Goal: Contribute content: Contribute content

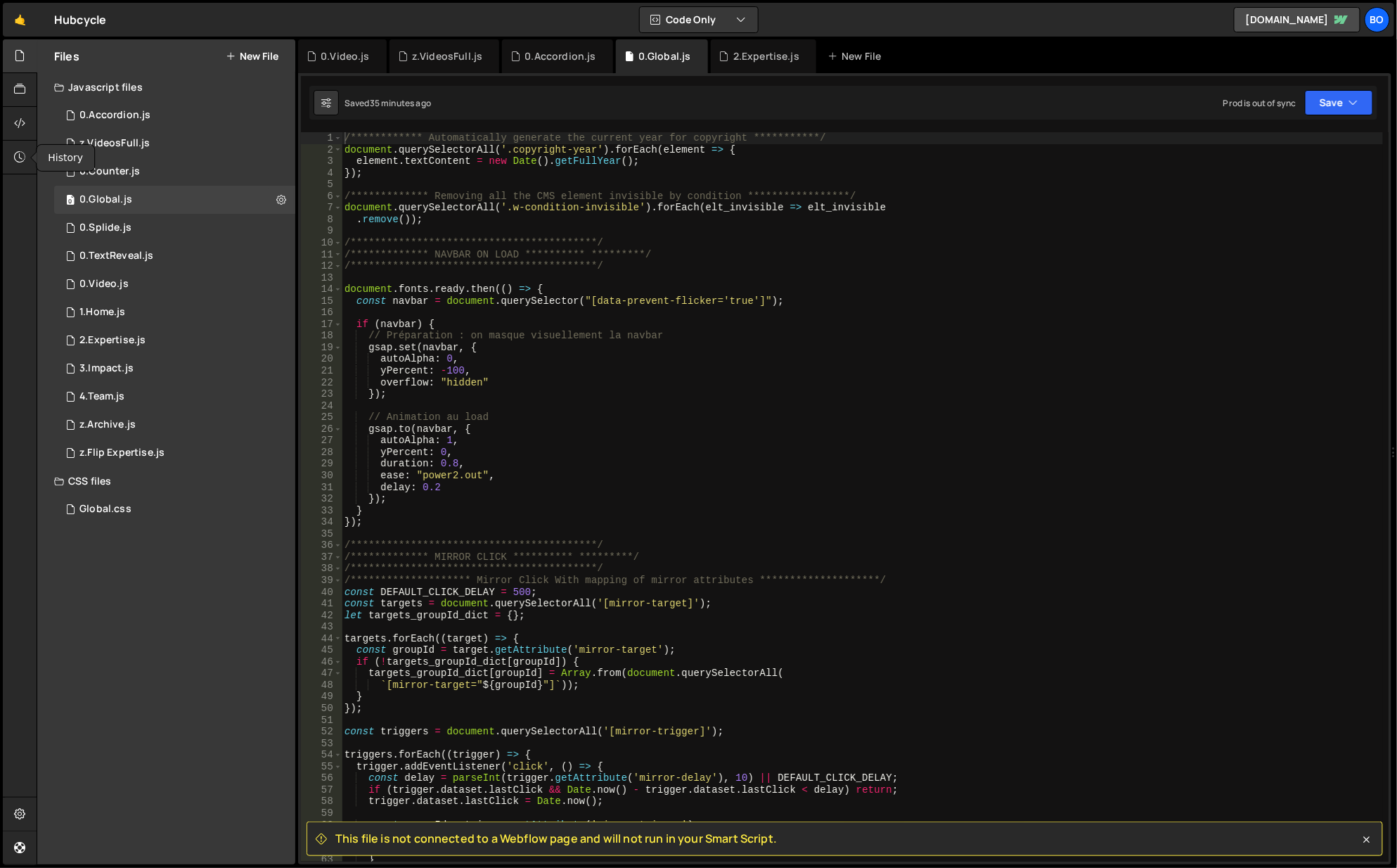
click at [15, 135] on div at bounding box center [20, 124] width 34 height 33
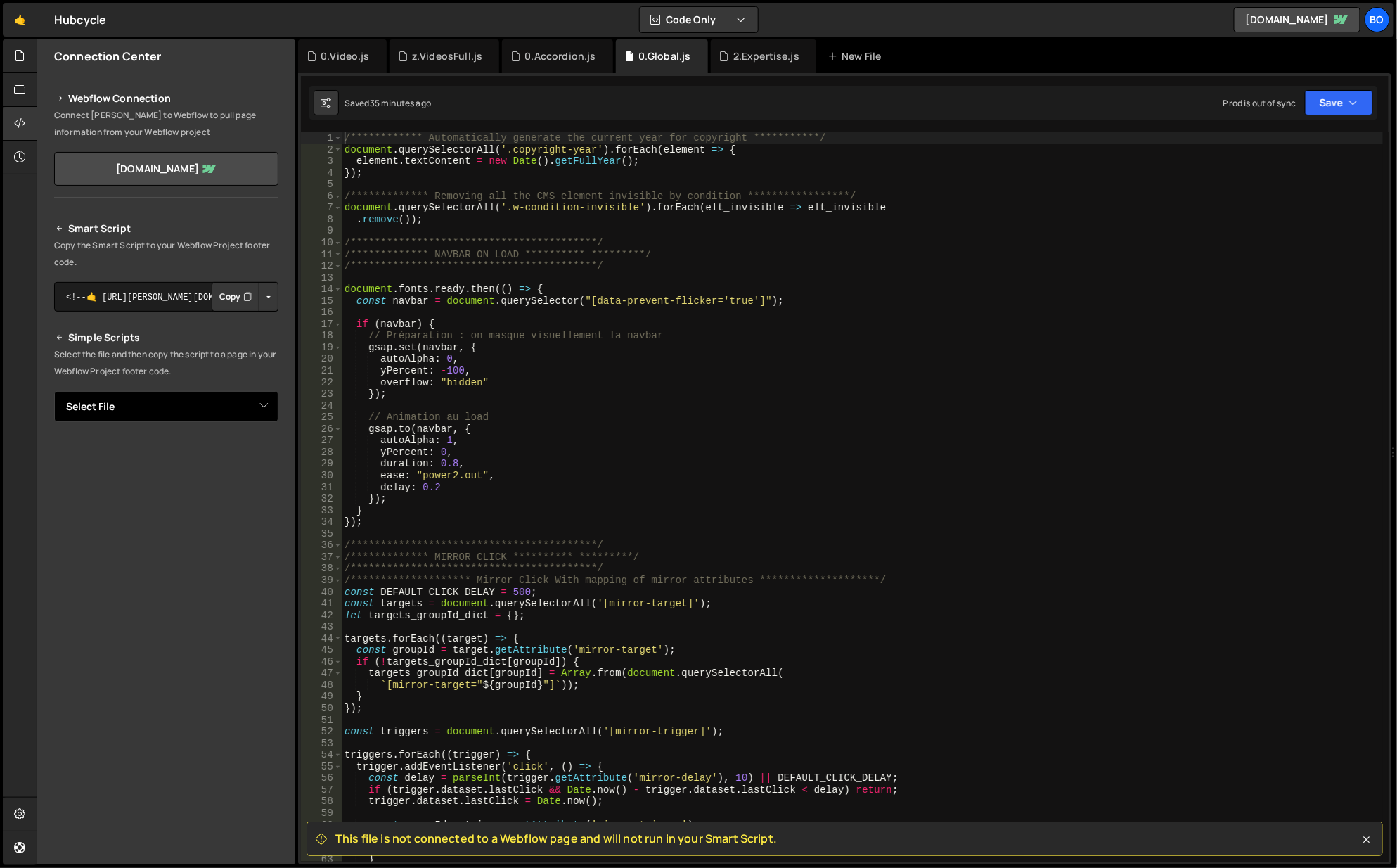
click at [175, 399] on select "Select File 0.Accordion.[PERSON_NAME]VideosFull.js 0.Counter.js 0.Global.js 0.S…" at bounding box center [166, 406] width 224 height 31
select select "42773"
click at [54, 391] on select "Select File 0.Accordion.[PERSON_NAME]VideosFull.js 0.Counter.js 0.Global.js 0.S…" at bounding box center [166, 406] width 224 height 31
click at [231, 452] on button "Copy" at bounding box center [236, 454] width 48 height 30
click at [7, 116] on div at bounding box center [20, 124] width 34 height 33
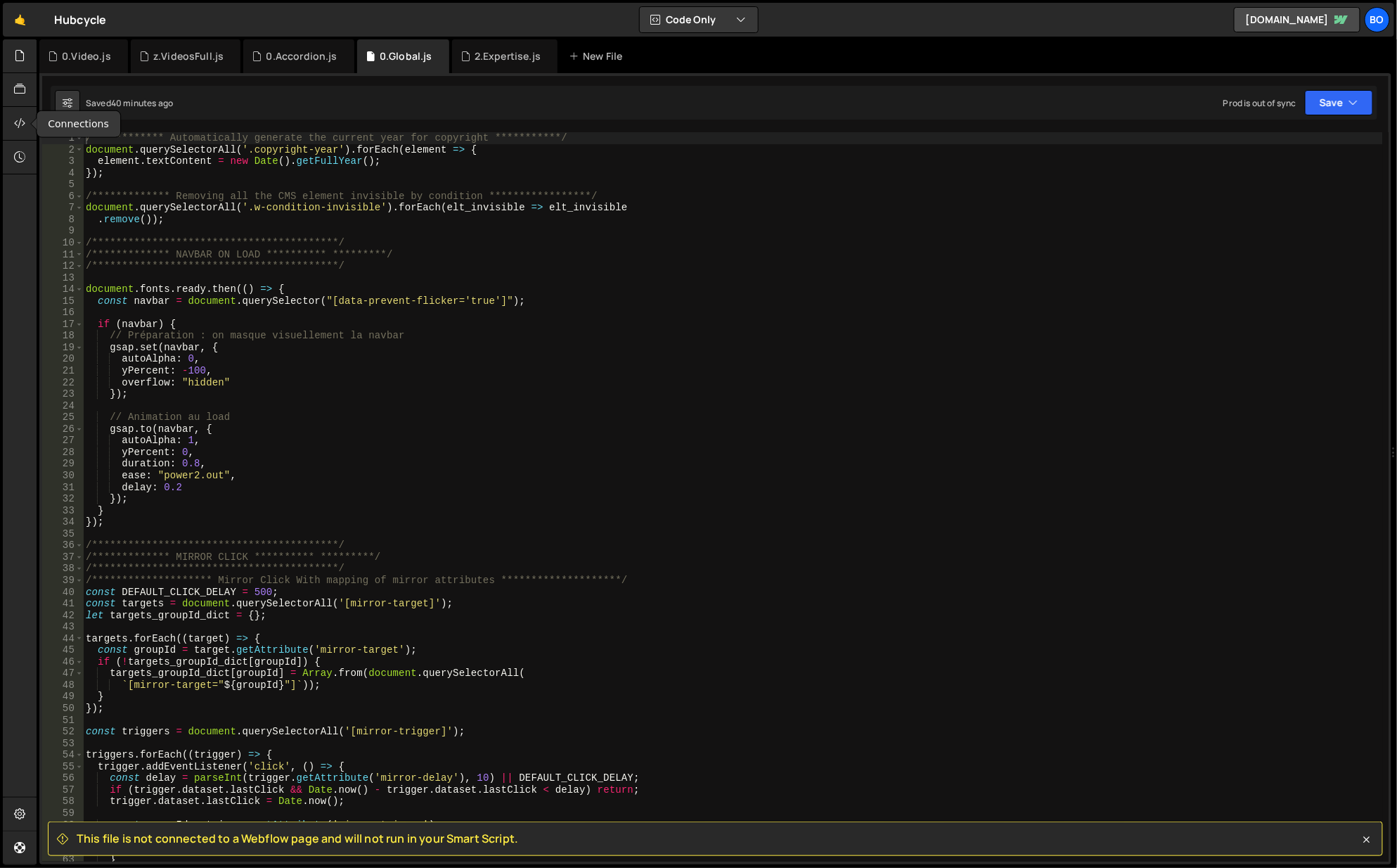
click at [7, 116] on div at bounding box center [20, 124] width 34 height 33
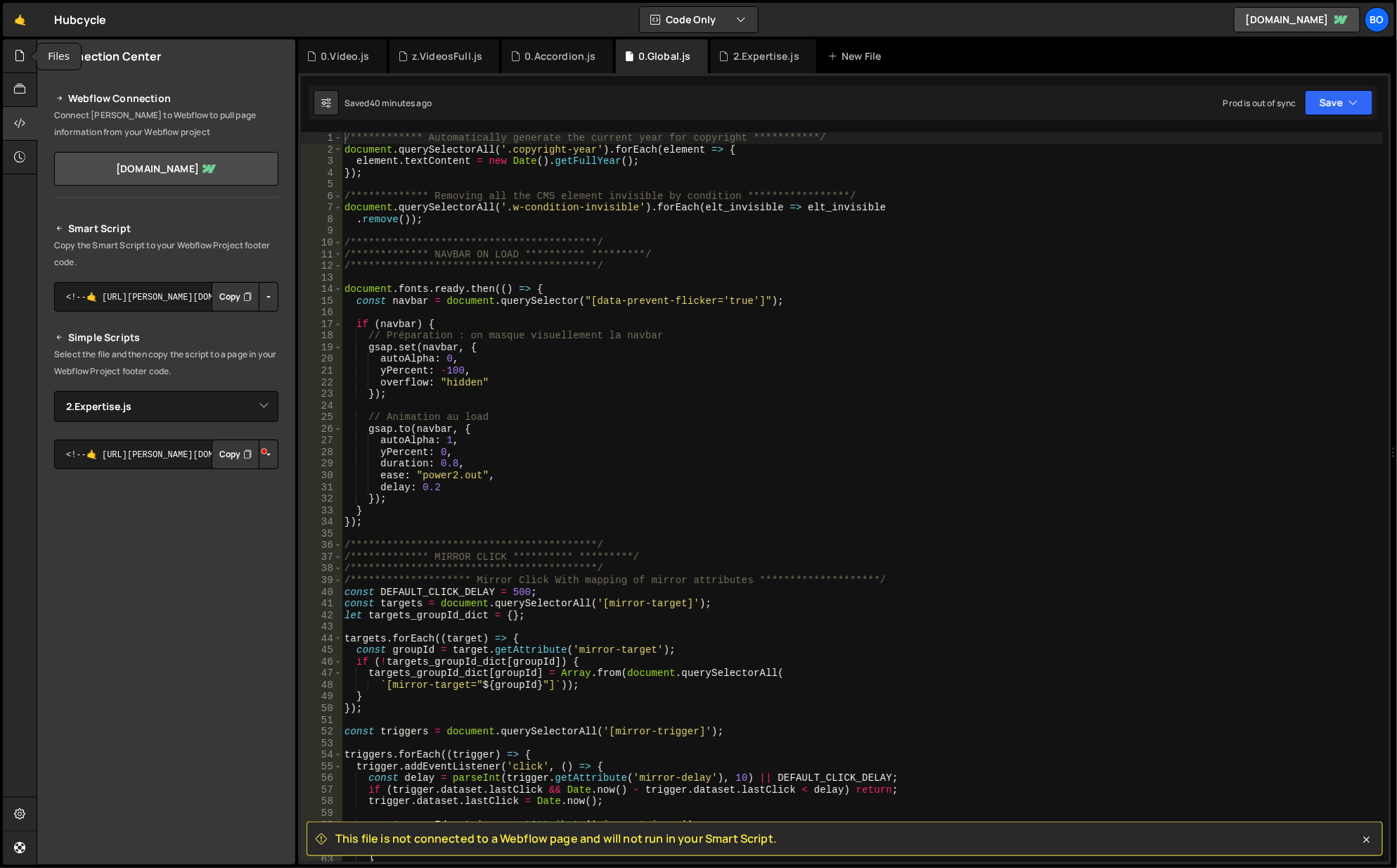
click at [22, 45] on div at bounding box center [20, 56] width 34 height 33
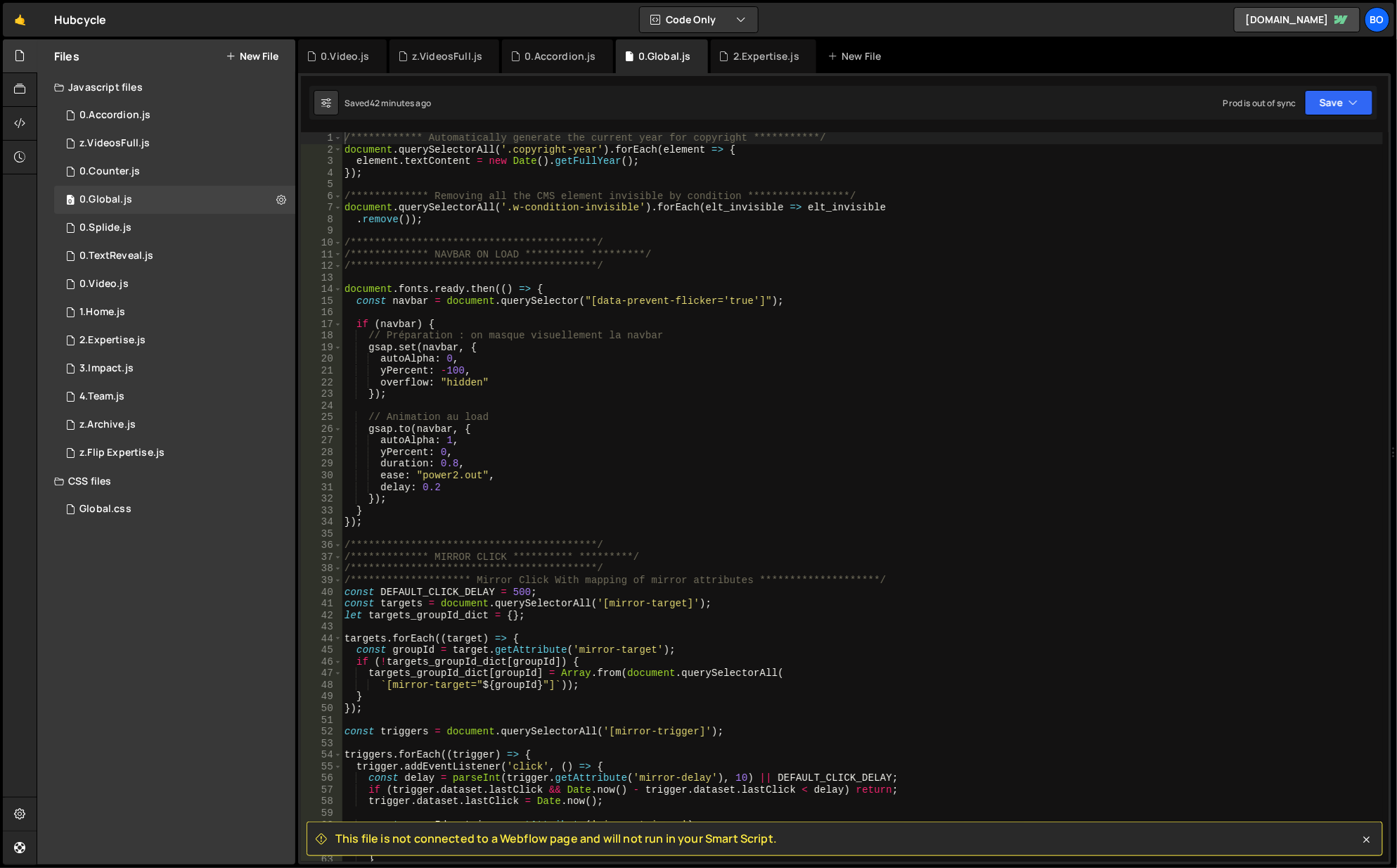
click at [267, 510] on div "Global.css 0" at bounding box center [174, 509] width 241 height 28
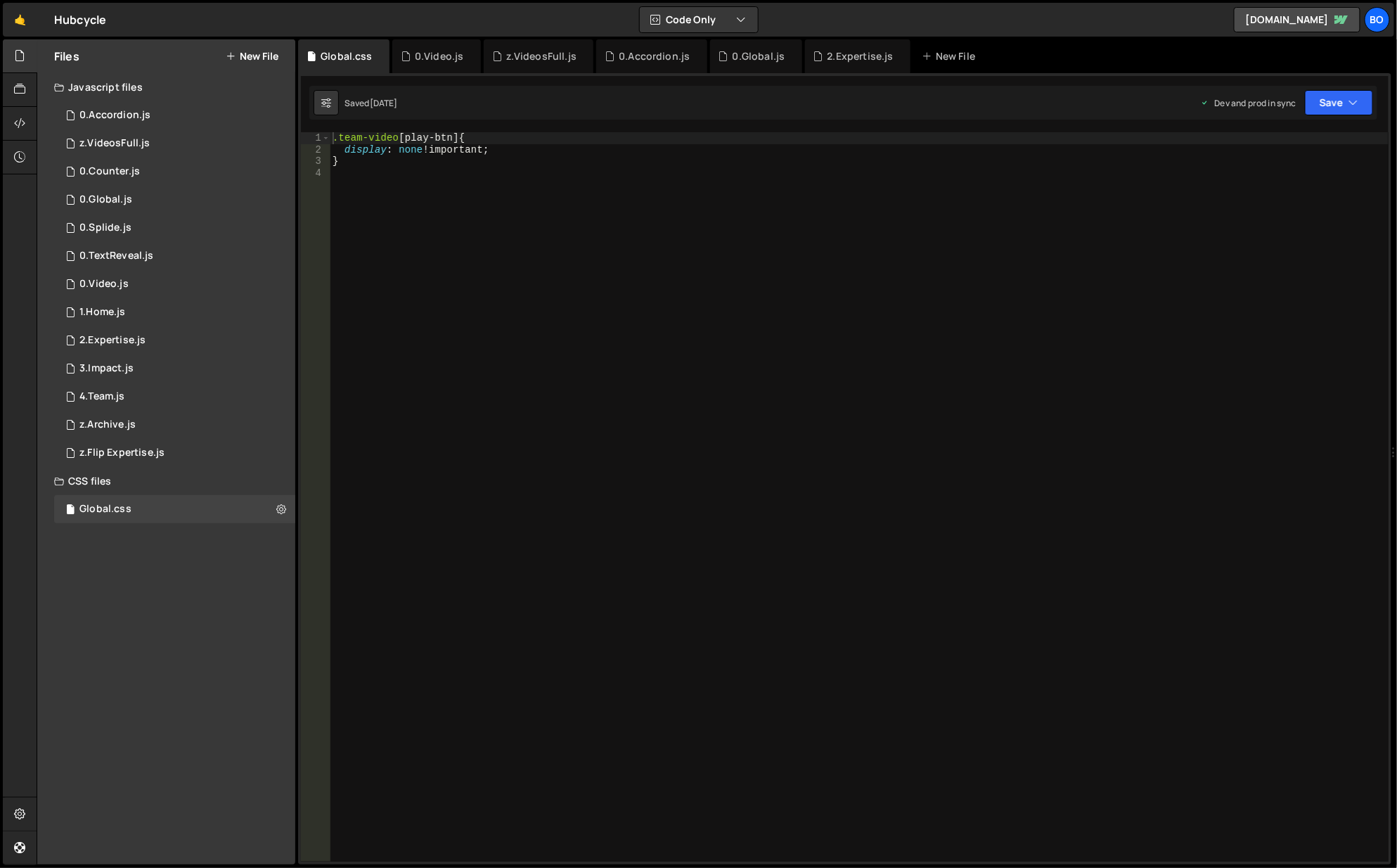
click at [273, 511] on button at bounding box center [281, 509] width 25 height 25
click at [181, 613] on div "Files New File Javascript files 1 0.Accordion.js 0 0 z.VideosFull.js 0 1 0.Coun…" at bounding box center [166, 452] width 258 height 825
click at [285, 334] on div "1 2.Expertise.js 0" at bounding box center [174, 340] width 241 height 28
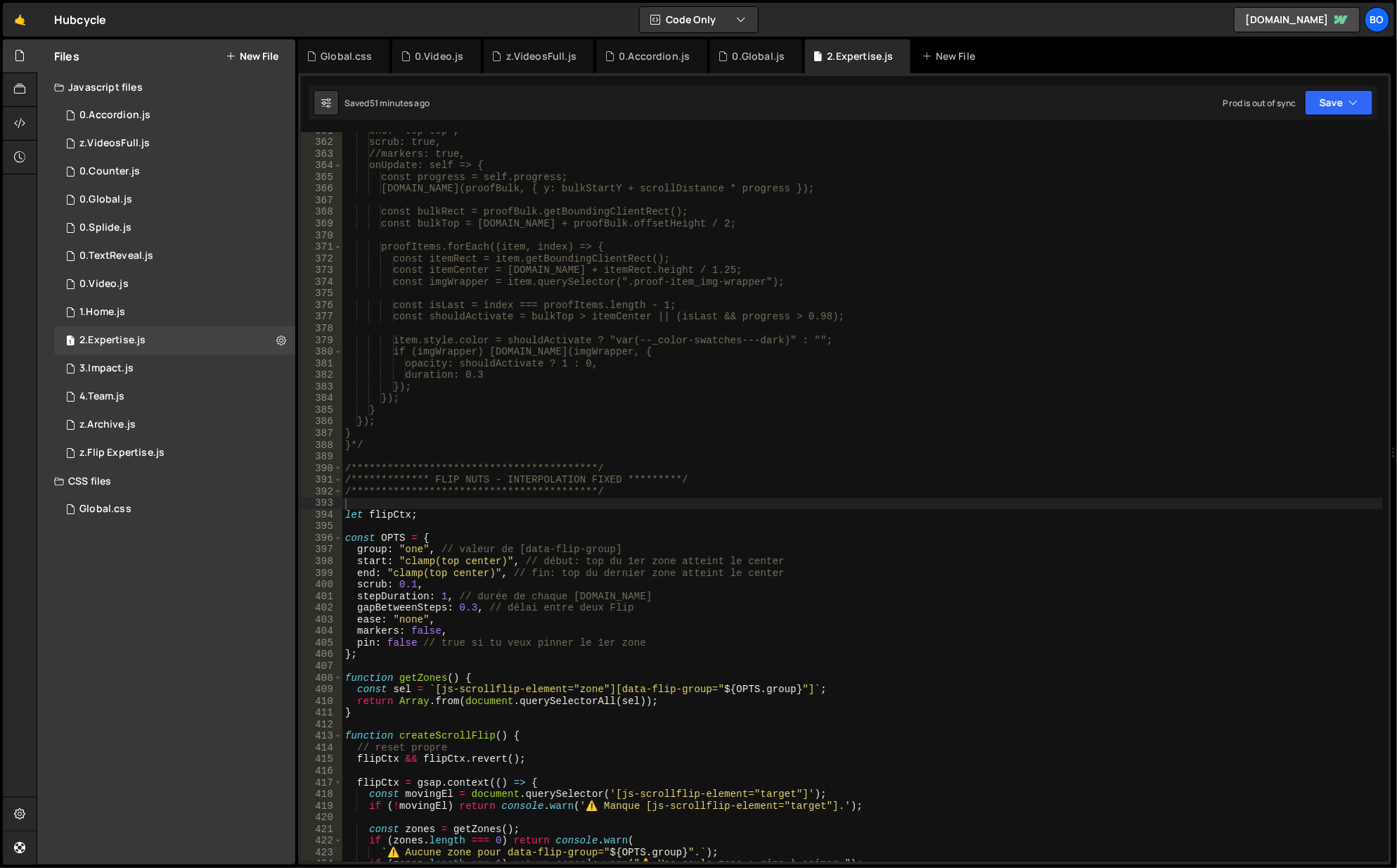
click at [279, 337] on icon at bounding box center [282, 340] width 10 height 13
click at [333, 453] on div "389" at bounding box center [322, 456] width 41 height 12
click at [447, 481] on div "end: "top top", scrub: true, //markers: true, onUpdate: self => { const progres…" at bounding box center [864, 502] width 1042 height 754
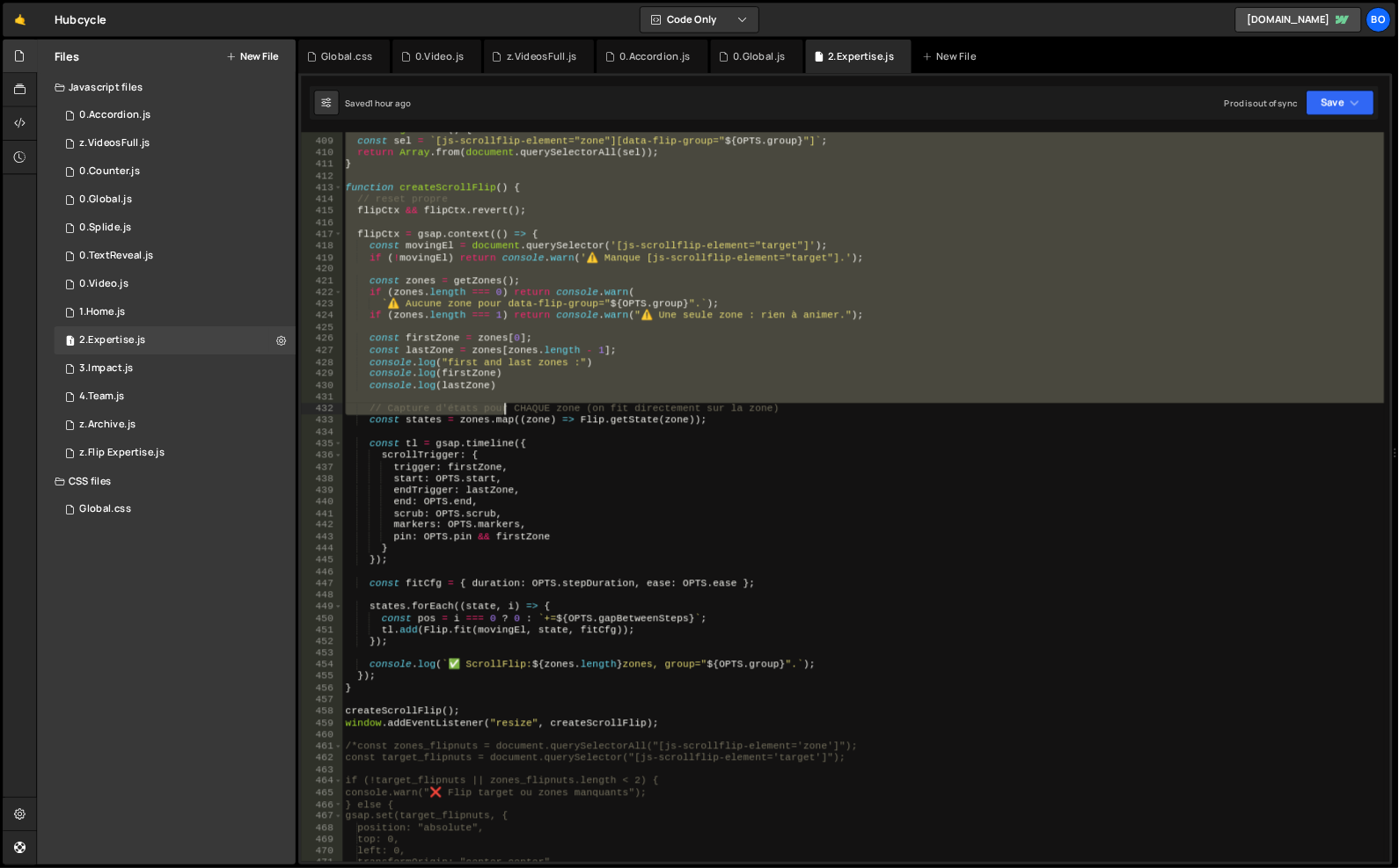
scroll to position [6198, 0]
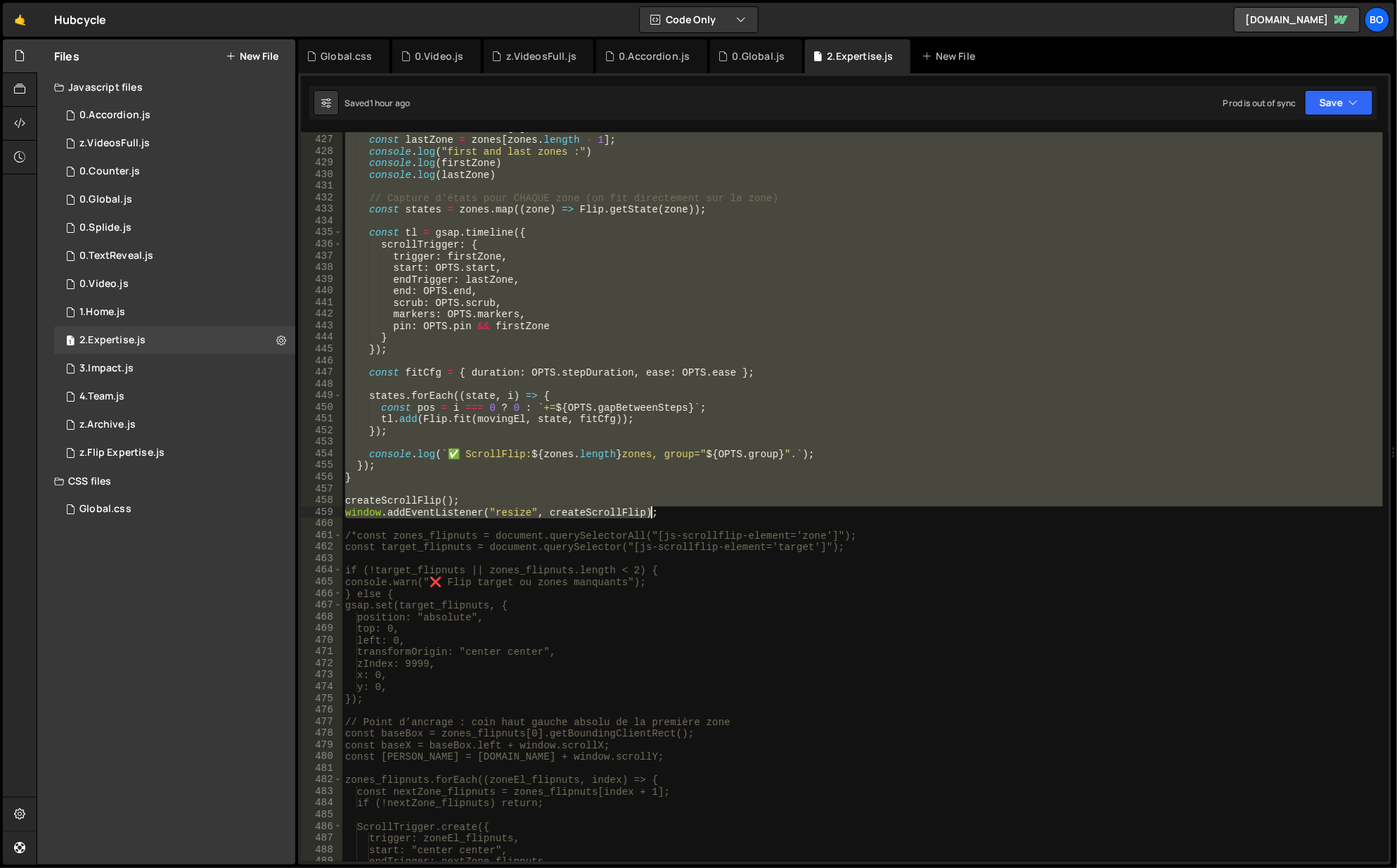
drag, startPoint x: 343, startPoint y: 178, endPoint x: 739, endPoint y: 514, distance: 519.3
click at [739, 514] on div "const firstZone = zones [ 0 ] ; const lastZone = zones [ zones . length - 1 ] ;…" at bounding box center [864, 499] width 1042 height 754
type textarea "createScrollFlip(); window.addEventListener("resize", createScrollFlip);"
paste textarea
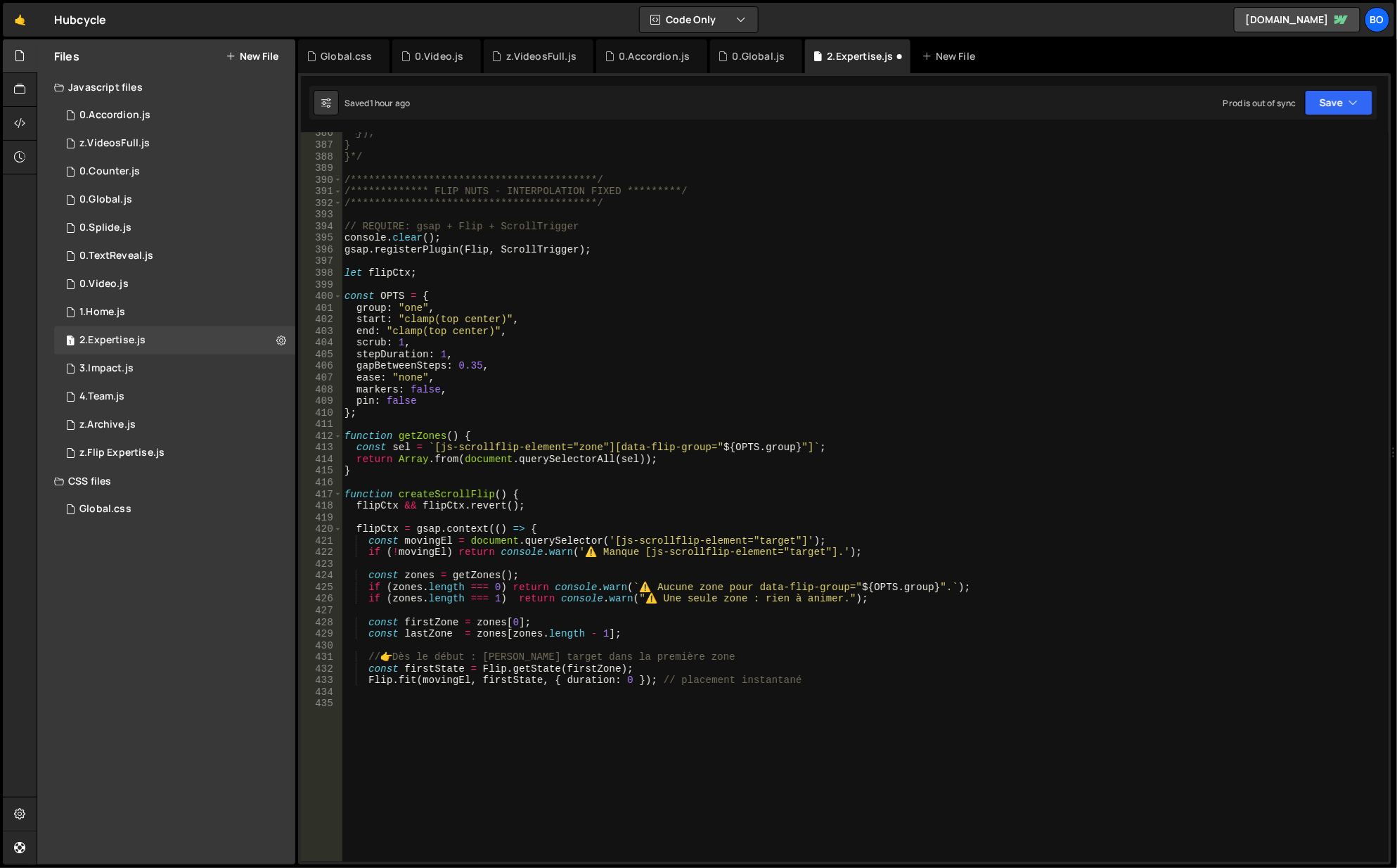
scroll to position [4486, 0]
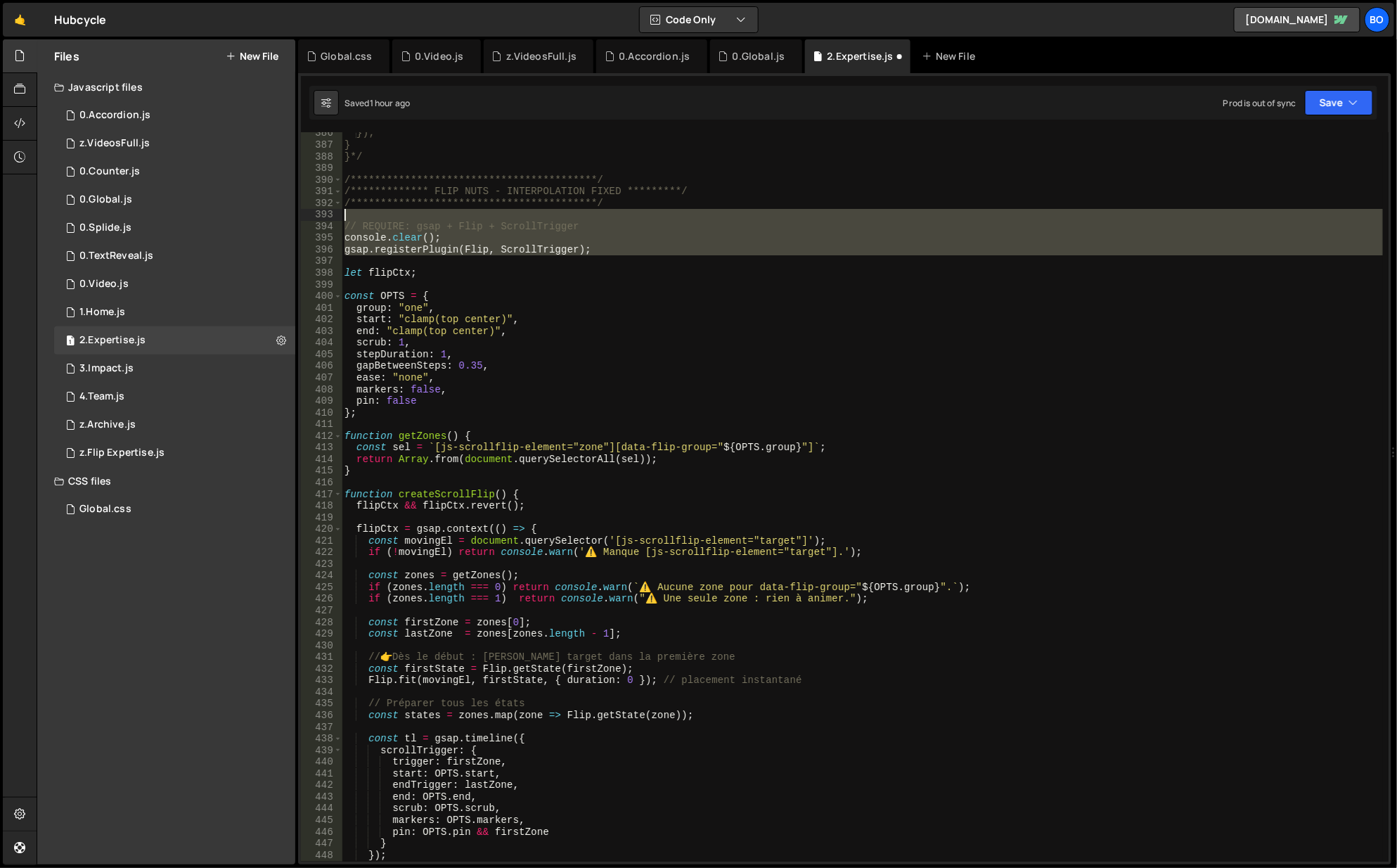
drag, startPoint x: 613, startPoint y: 257, endPoint x: 451, endPoint y: 212, distance: 168.1
click at [451, 212] on div "**********" at bounding box center [863, 504] width 1043 height 754
type textarea "// REQUIRE: gsap + Flip + ScrollTrigger"
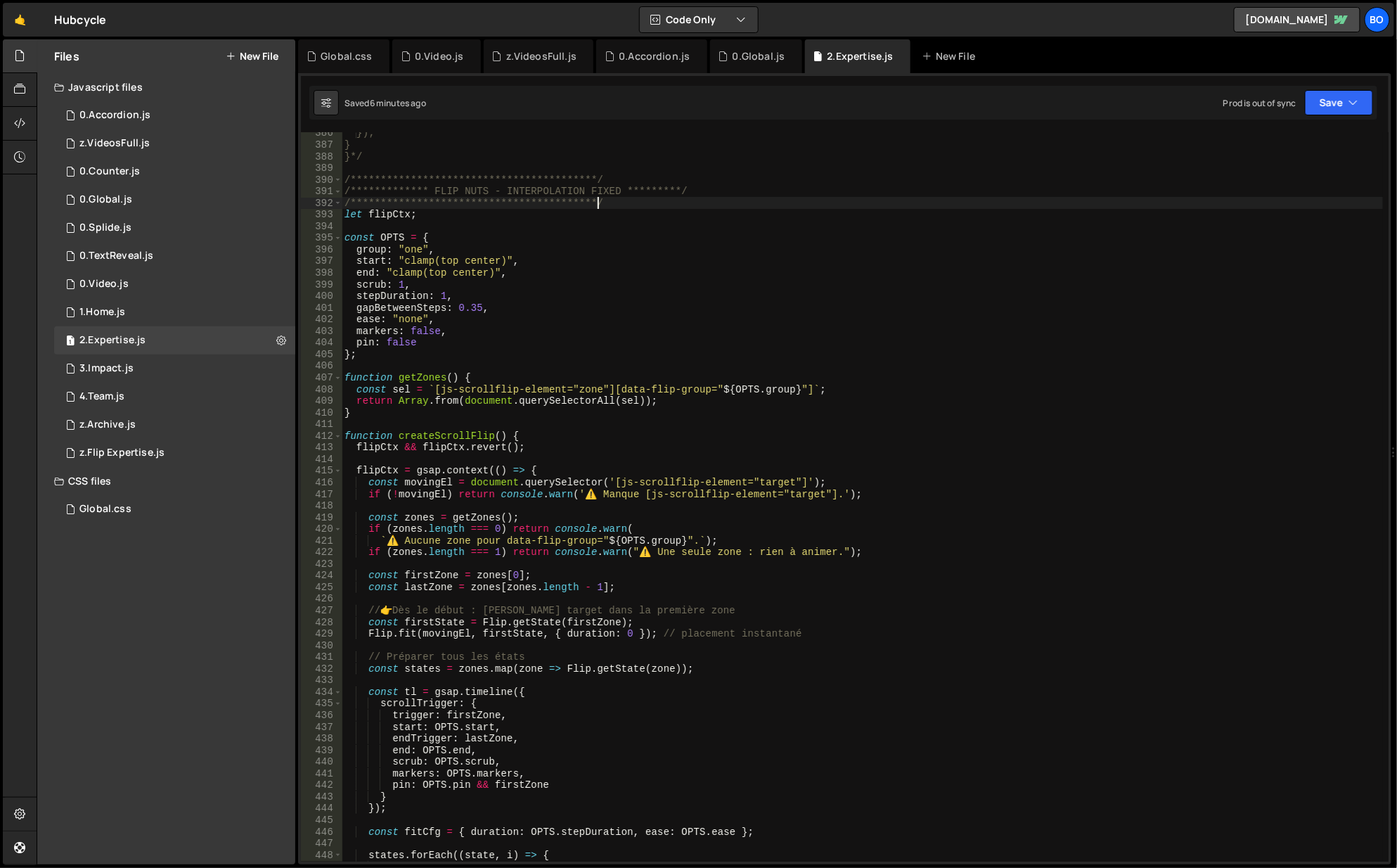
click at [1080, 629] on div "**********" at bounding box center [863, 504] width 1043 height 754
type textarea "[DOMAIN_NAME](movingEl, firstState, { duration: 0 }); // placement instantané"
click at [278, 195] on div "0 0.Global.js 0" at bounding box center [174, 199] width 241 height 28
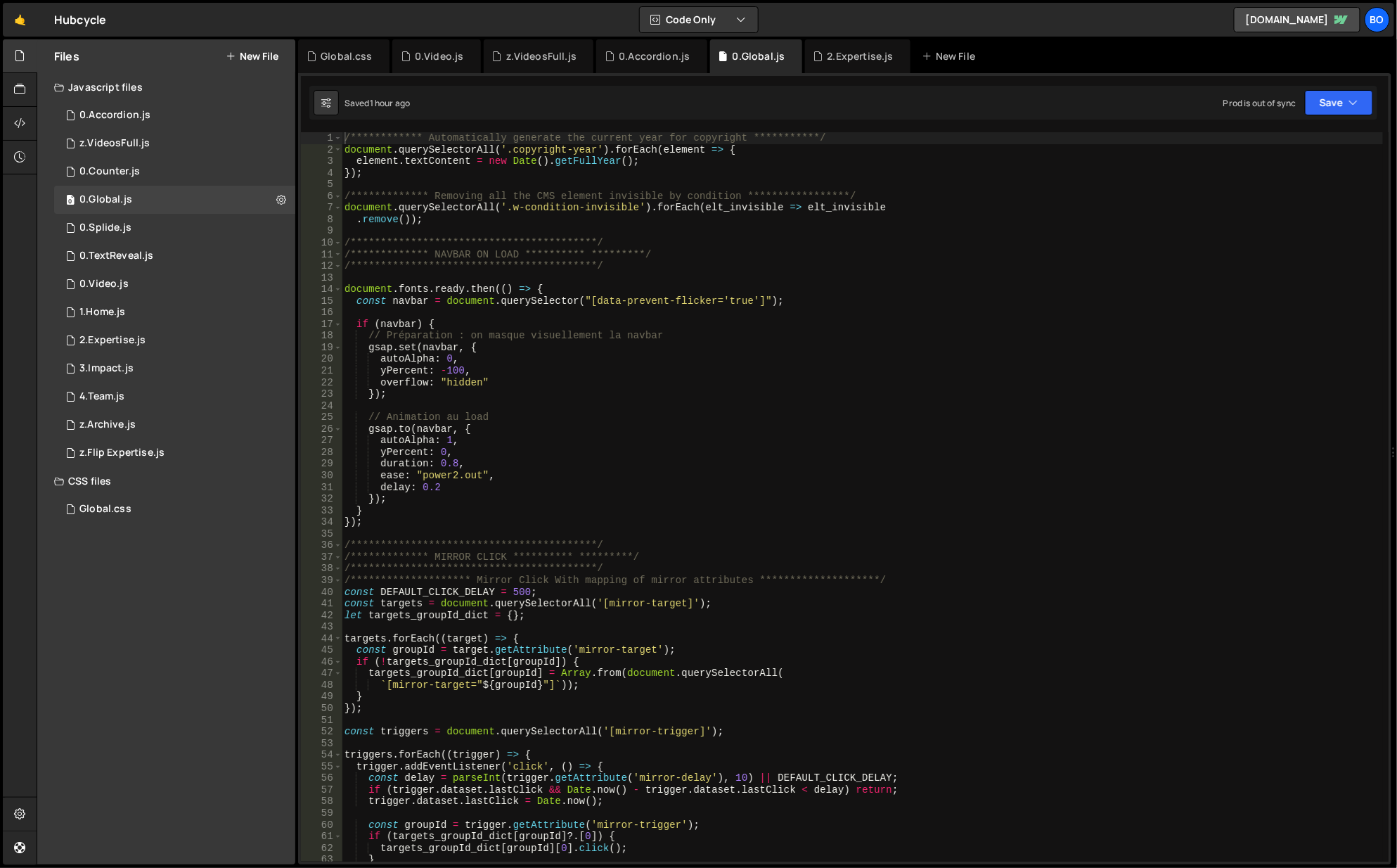
click at [278, 195] on icon at bounding box center [282, 199] width 10 height 13
click at [357, 235] on button "Edit File Settings" at bounding box center [367, 229] width 138 height 28
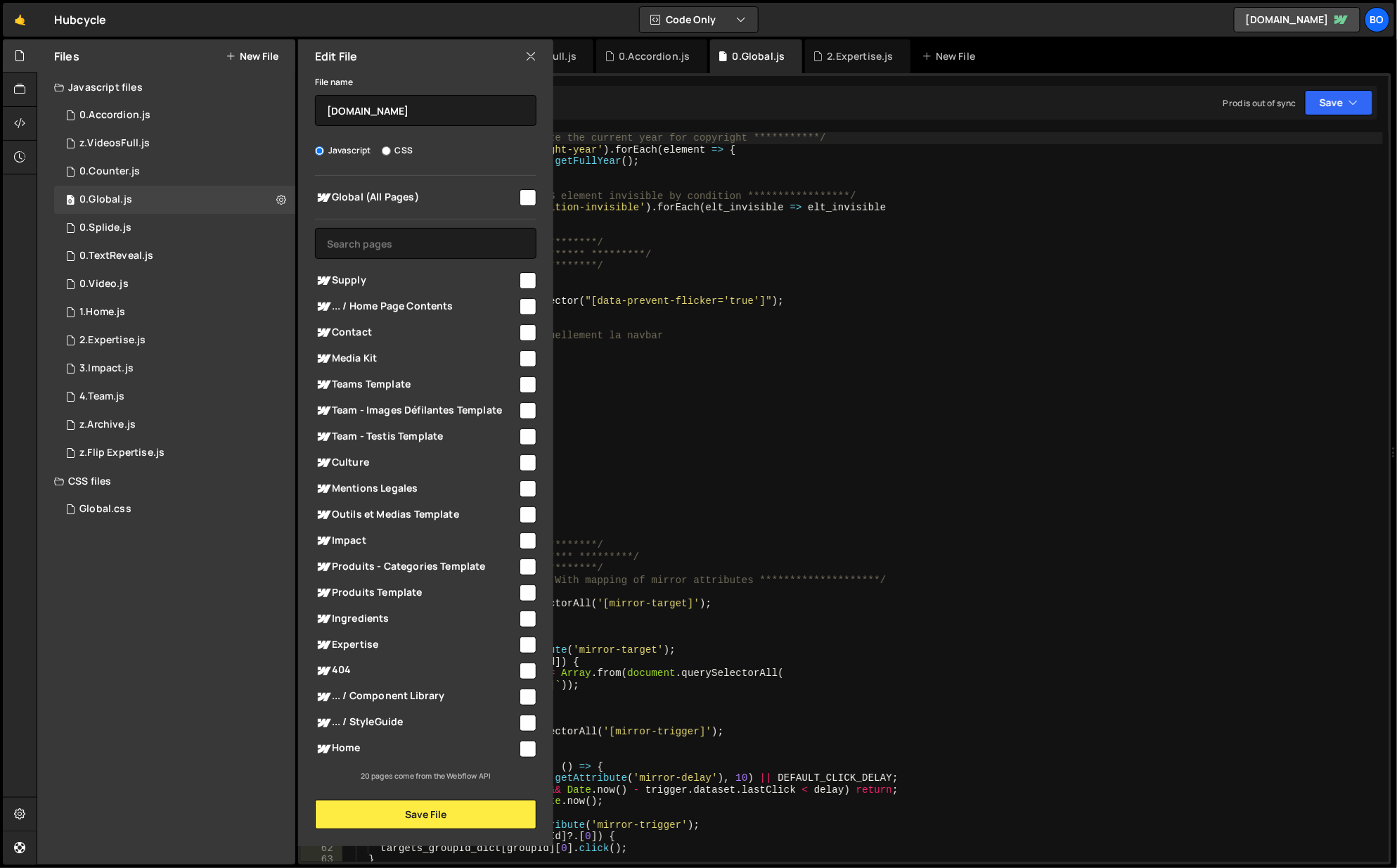
click at [530, 193] on input "checkbox" at bounding box center [528, 197] width 17 height 17
click at [421, 819] on button "Save File" at bounding box center [426, 814] width 221 height 30
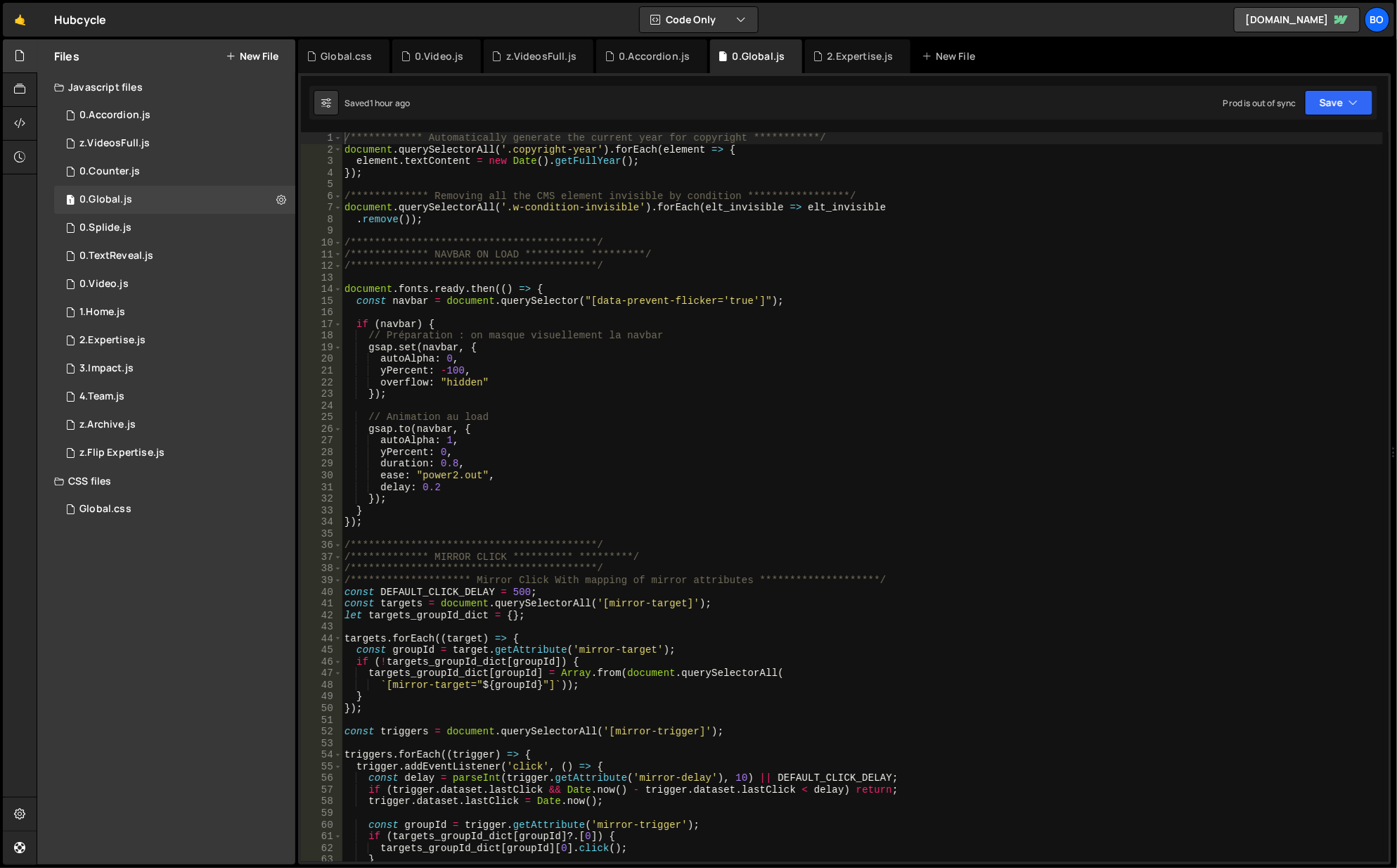
click at [269, 287] on div "0 0.Video.js 0" at bounding box center [174, 284] width 241 height 28
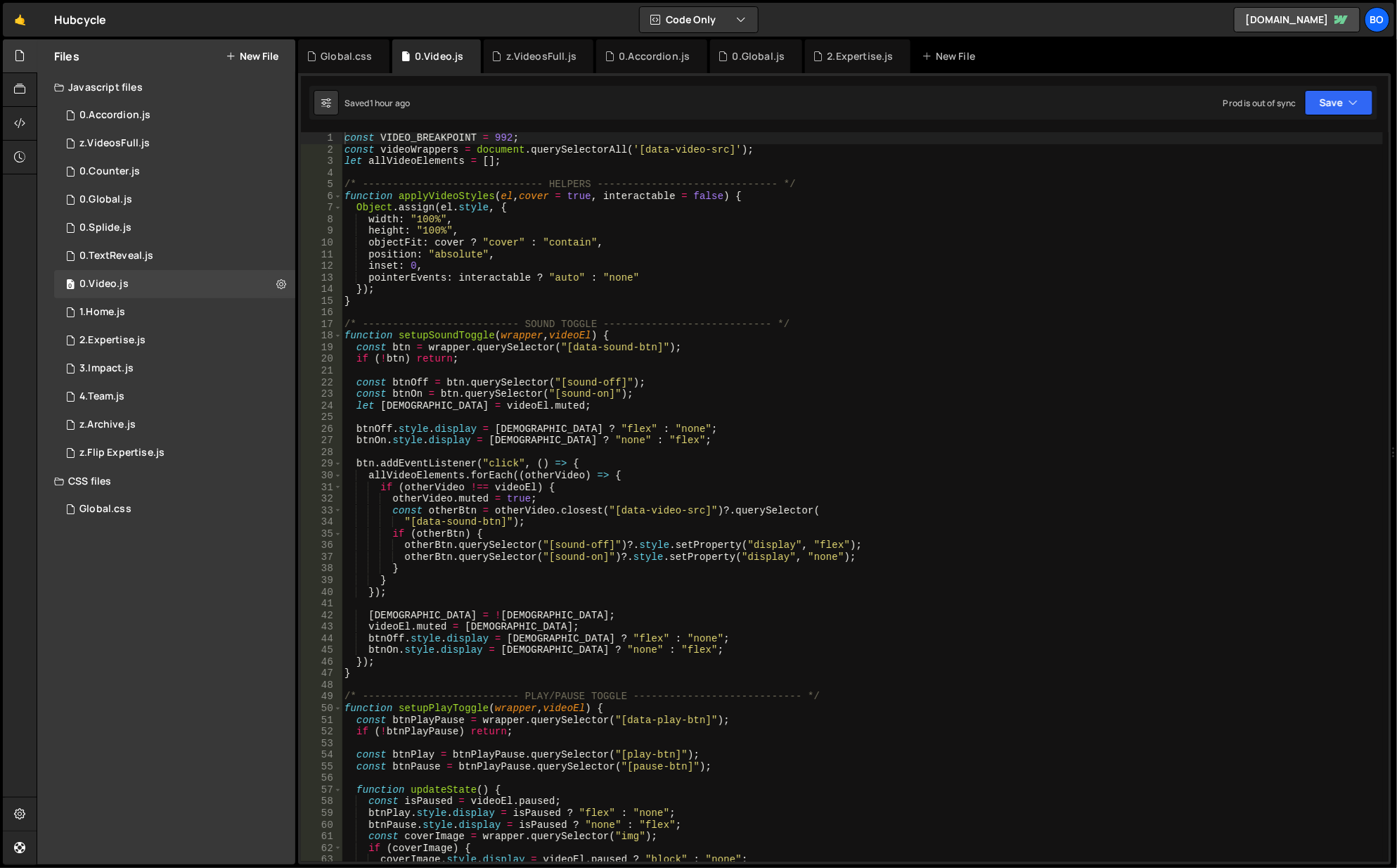
click at [280, 287] on icon at bounding box center [282, 284] width 10 height 13
click at [379, 307] on button "Edit File Settings" at bounding box center [367, 314] width 138 height 28
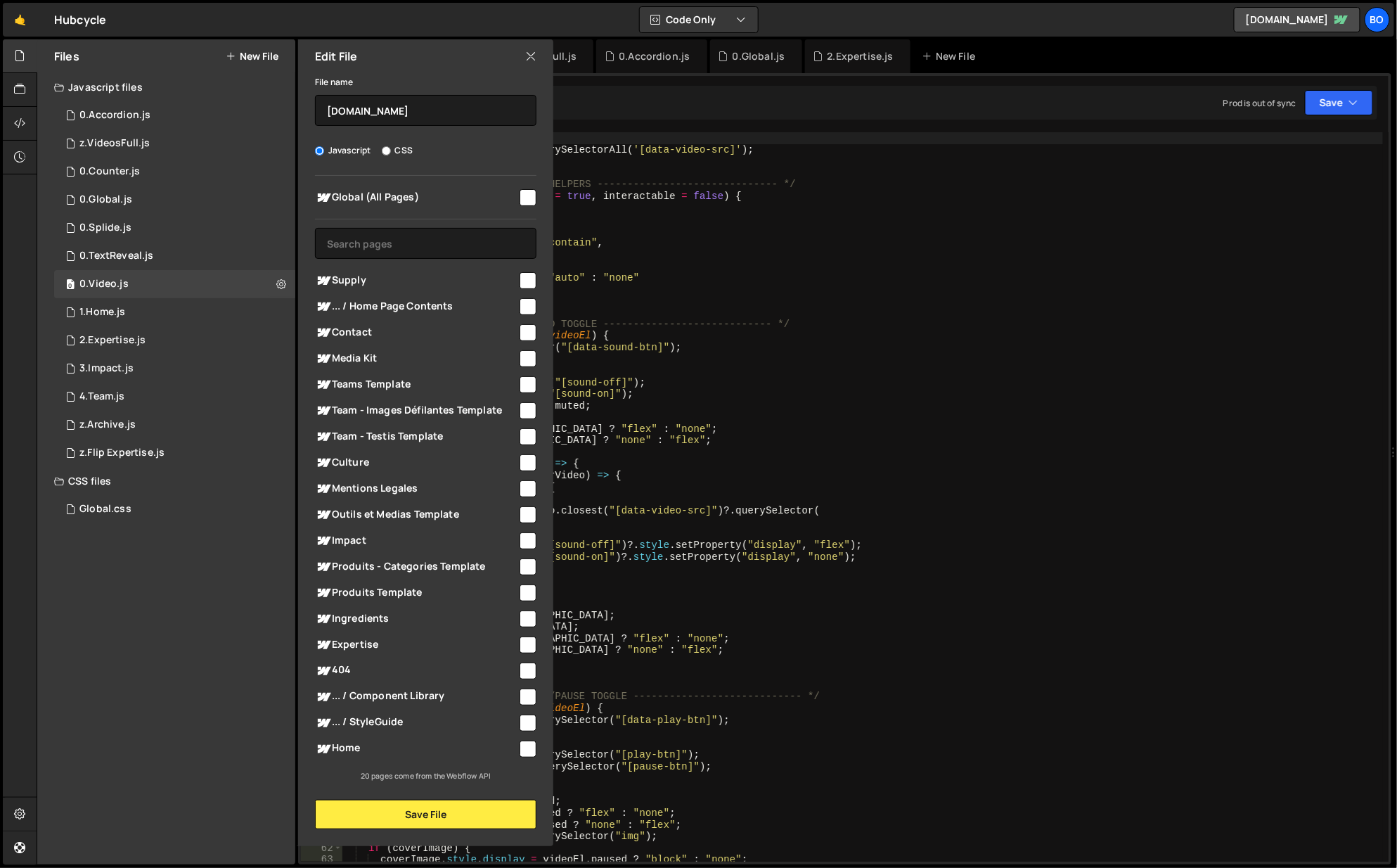
click at [528, 190] on input "checkbox" at bounding box center [528, 197] width 17 height 17
checkbox input "true"
click at [425, 816] on button "Save File" at bounding box center [426, 814] width 221 height 30
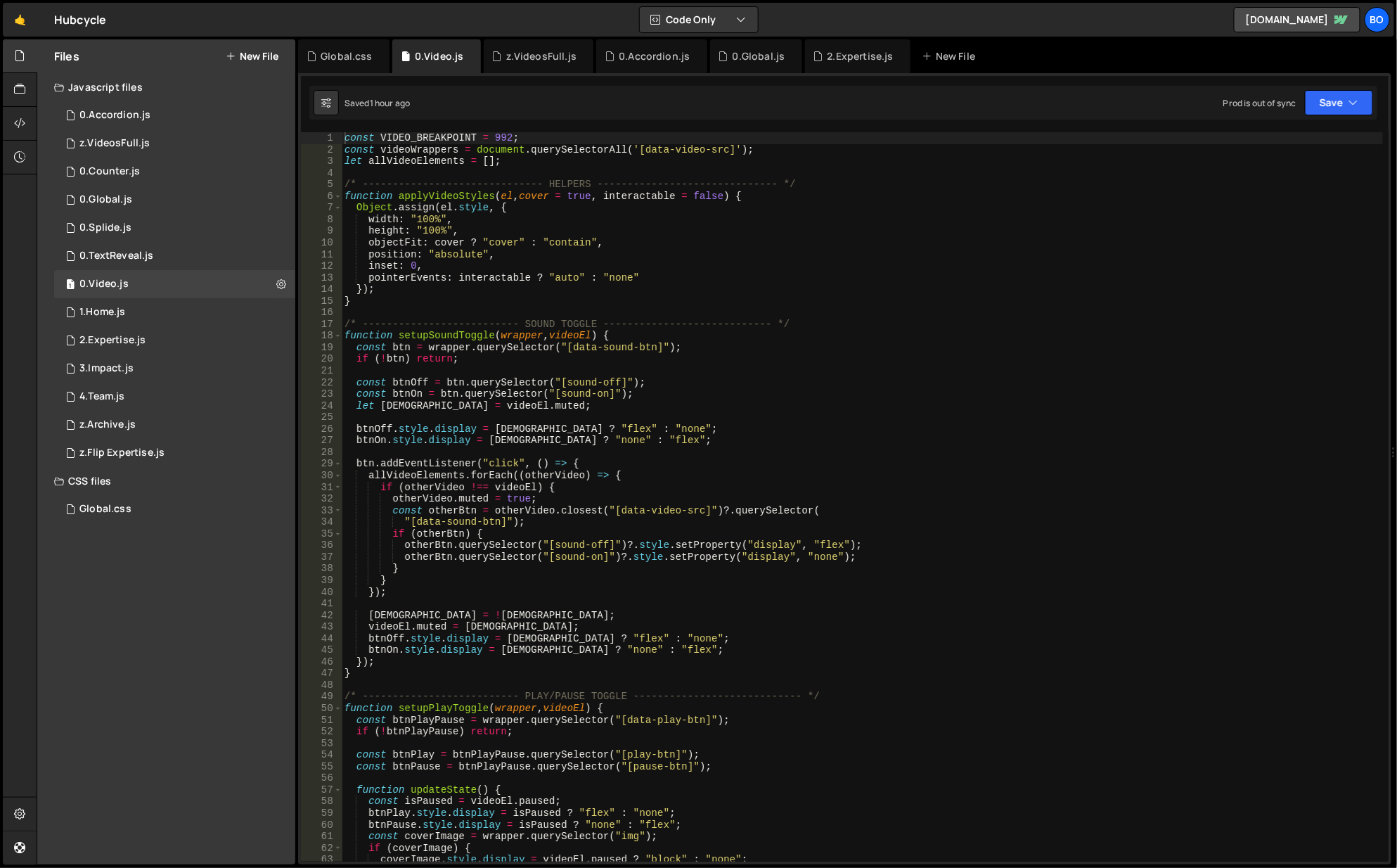
click at [1361, 116] on div "Saved 1 hour ago Prod is out of sync Upgrade to Edit Save Save to Staging S Sav…" at bounding box center [843, 103] width 1068 height 33
click at [1353, 109] on icon "button" at bounding box center [1354, 102] width 10 height 14
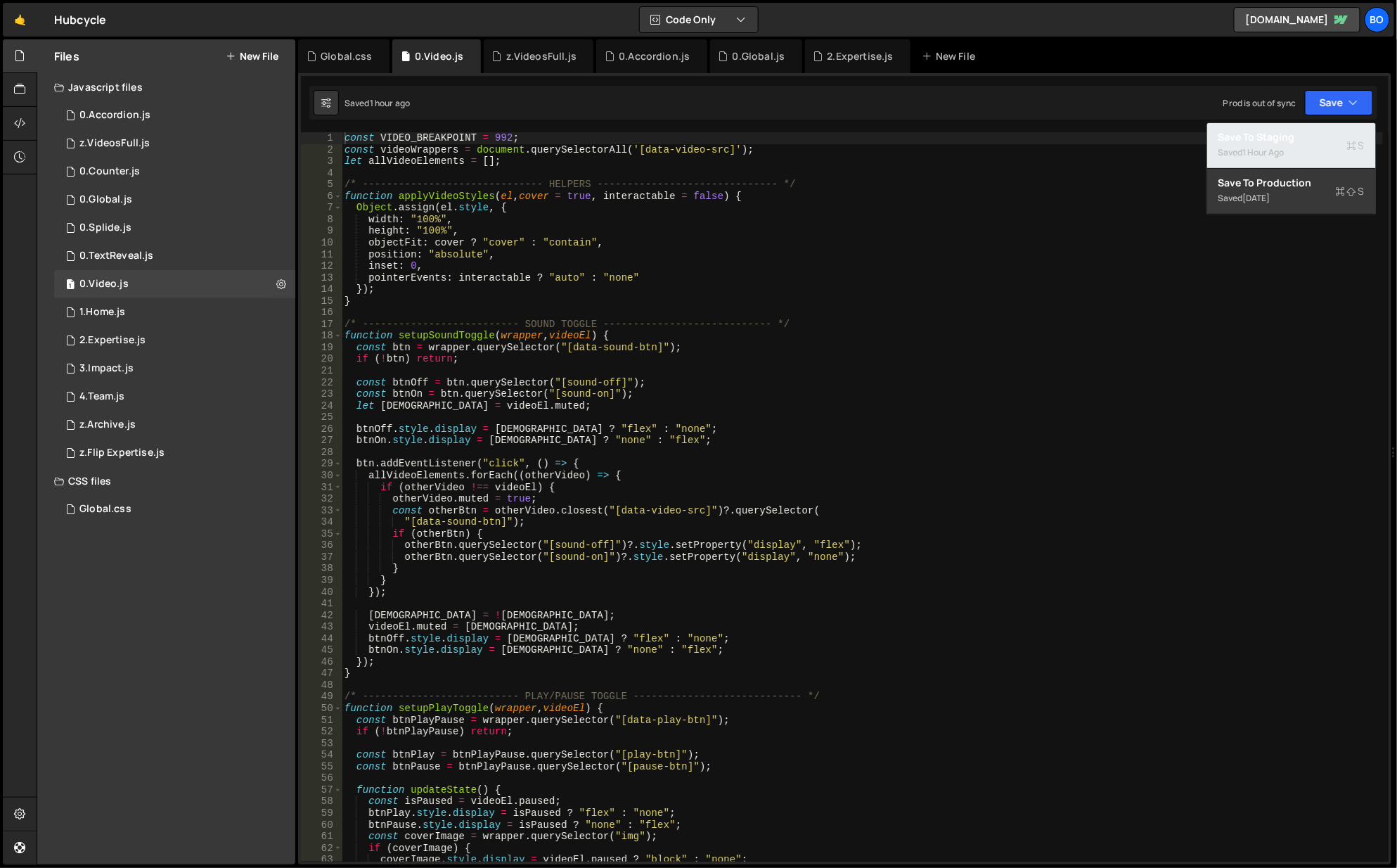
click at [1324, 147] on div "Saved 1 hour ago" at bounding box center [1291, 152] width 146 height 17
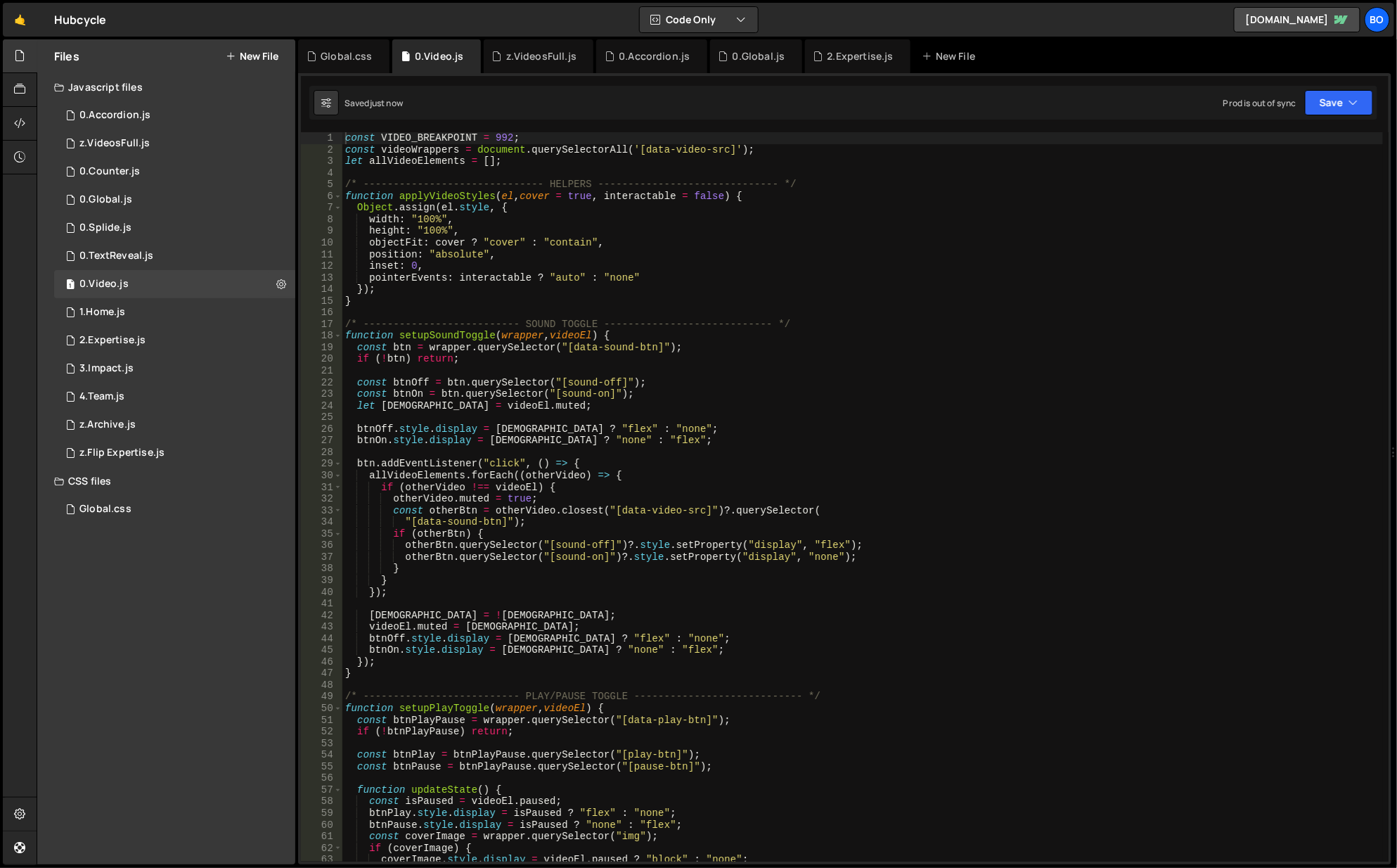
click at [307, 63] on div "Global.css" at bounding box center [344, 56] width 92 height 33
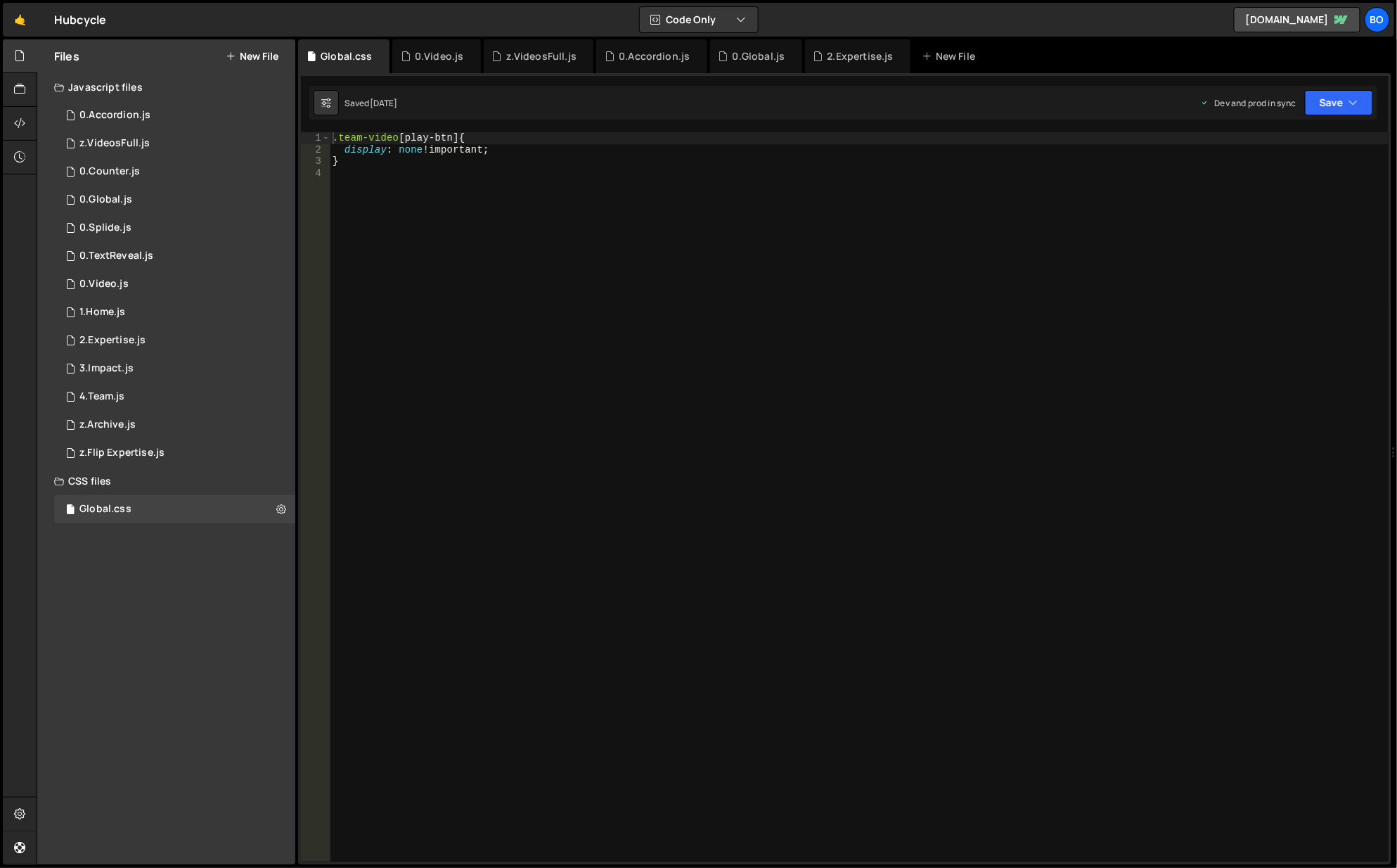
click at [1340, 115] on div "Saved [DATE] Dev and prod in sync Upgrade to Edit Save Save to Staging S Saved …" at bounding box center [843, 103] width 1068 height 33
click at [371, 56] on div "Global.css" at bounding box center [344, 56] width 92 height 33
click at [0, 0] on icon at bounding box center [0, 0] width 0 height 0
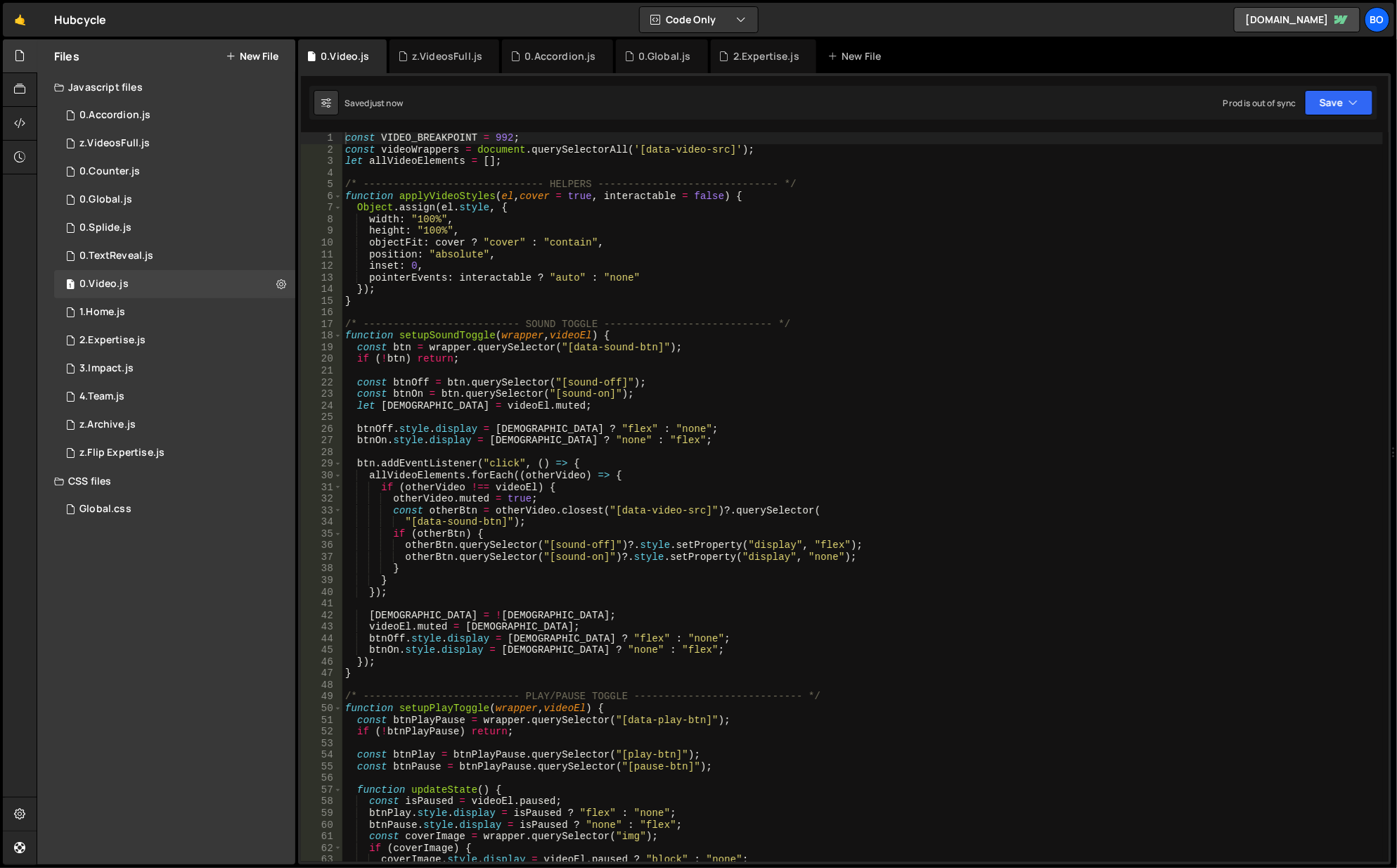
click at [632, 53] on div "0.Global.js" at bounding box center [658, 56] width 67 height 14
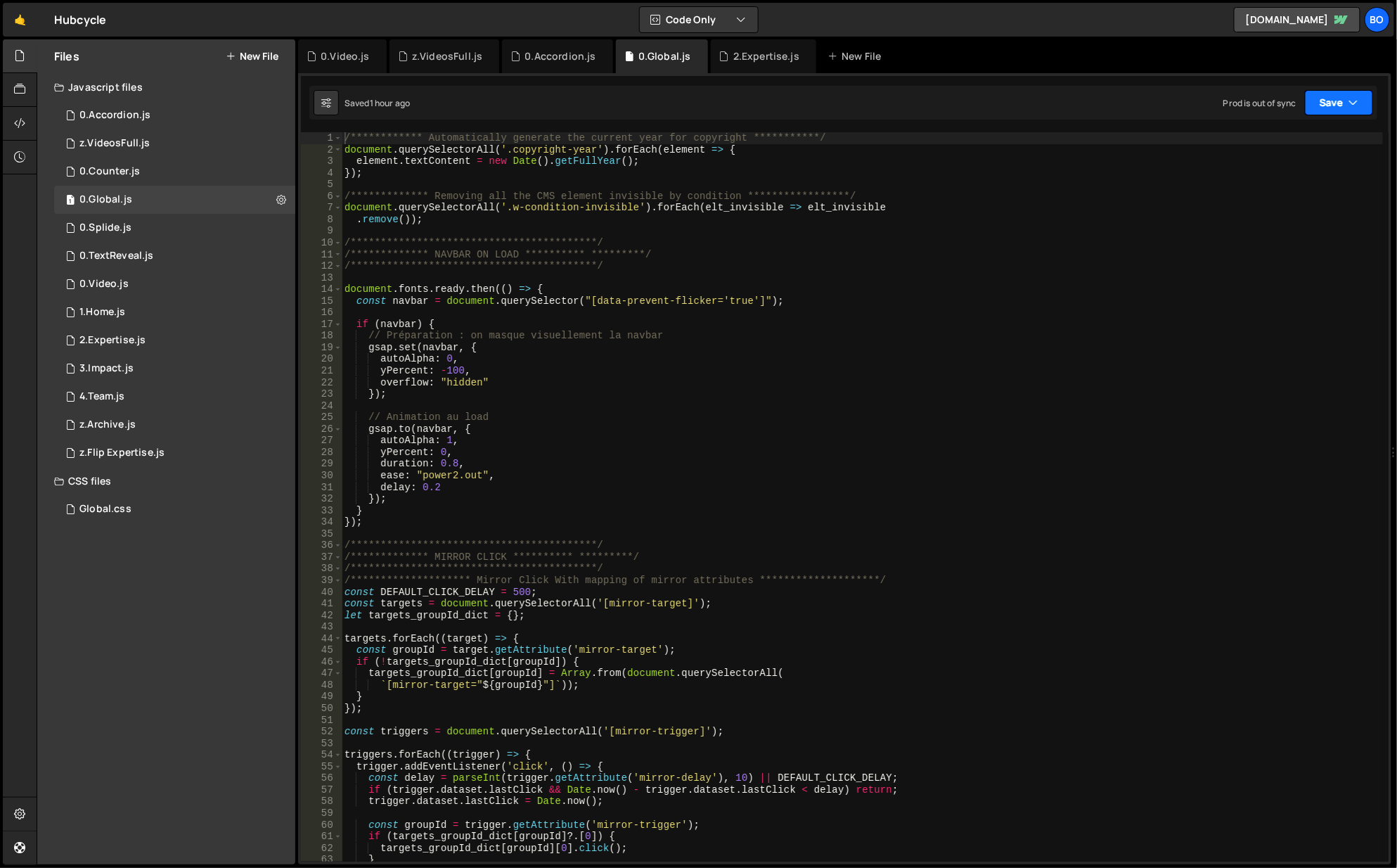
click at [1341, 105] on button "Save" at bounding box center [1340, 103] width 68 height 25
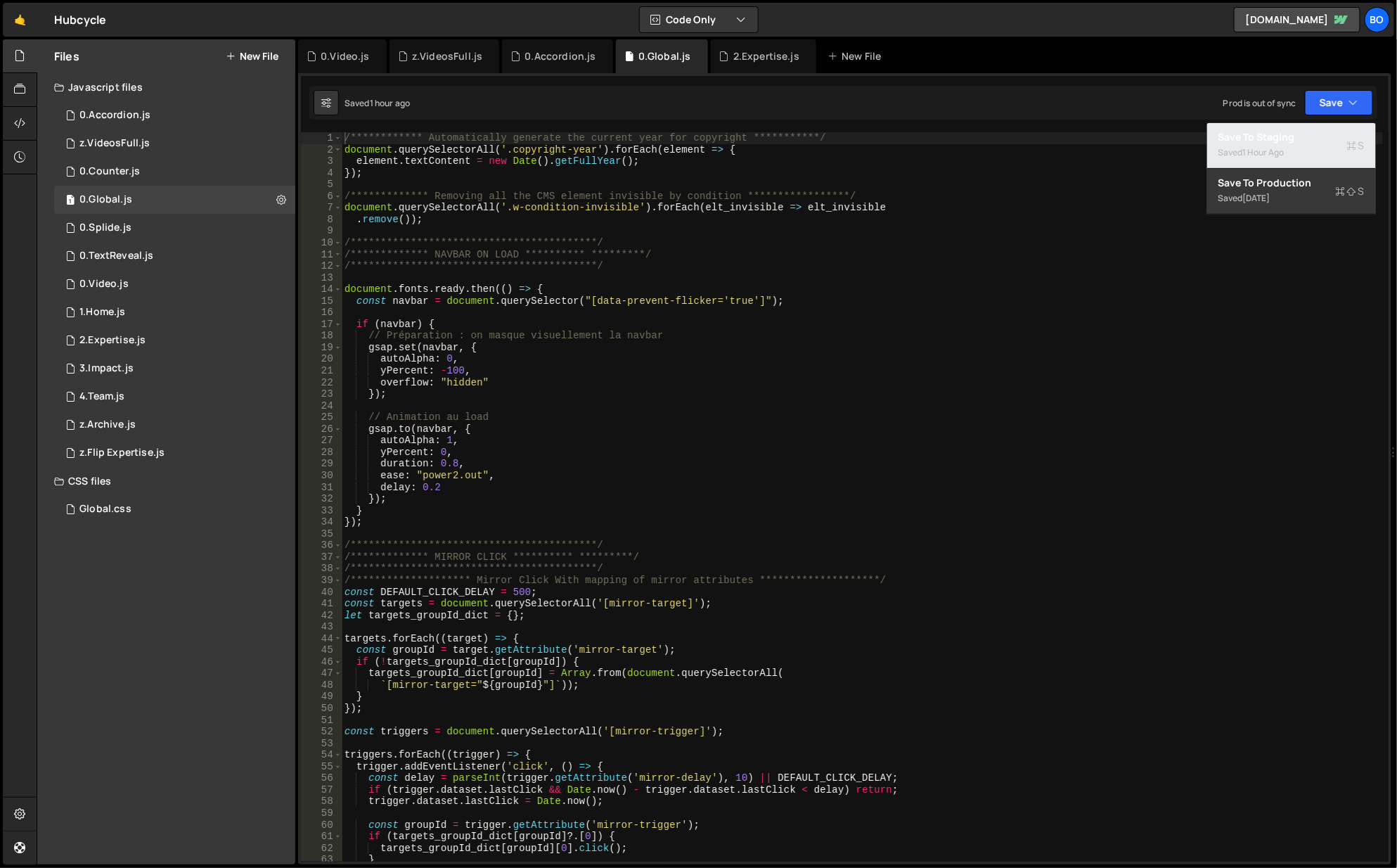
click at [1291, 159] on div "Saved 1 hour ago" at bounding box center [1291, 152] width 146 height 17
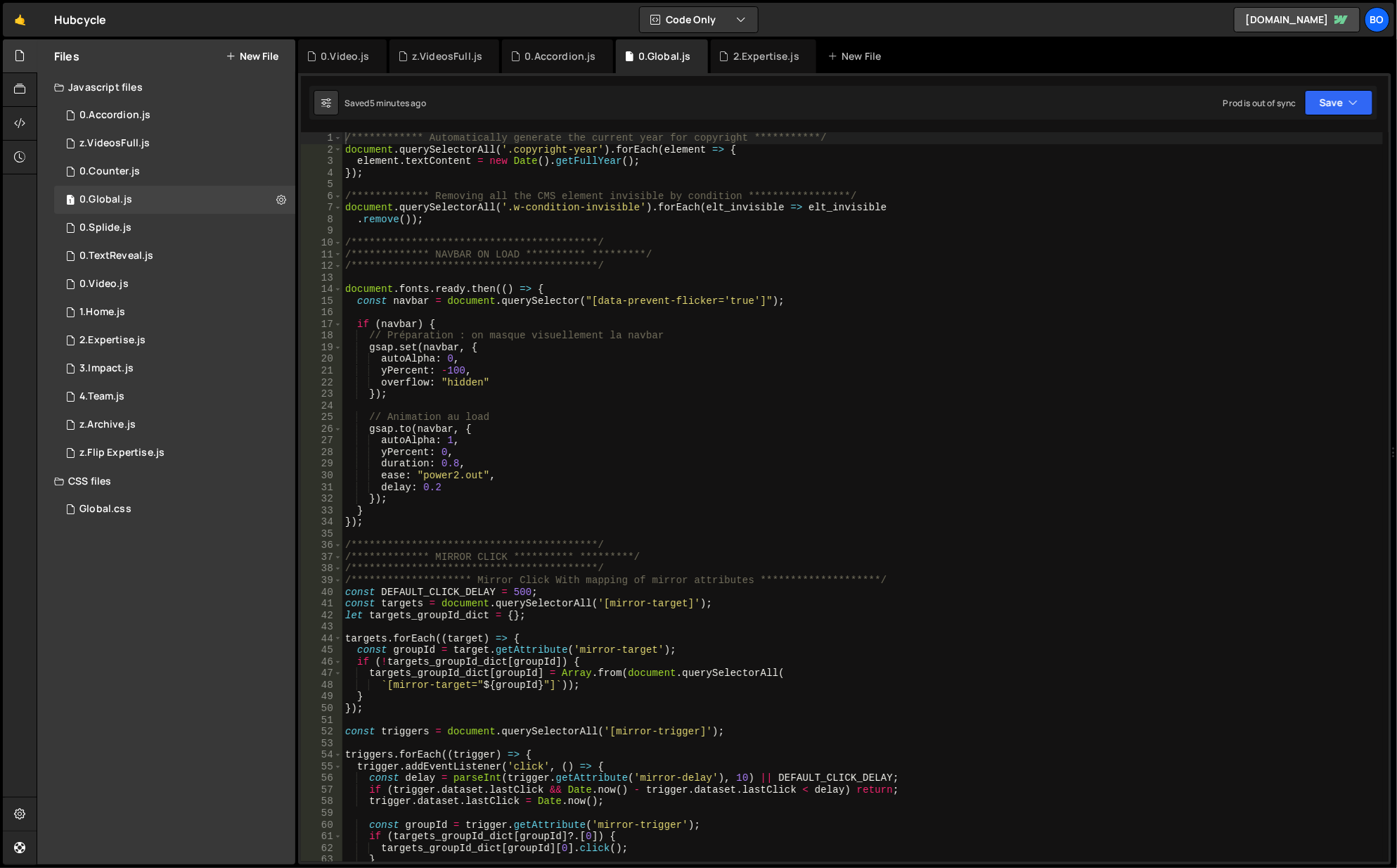
click at [846, 47] on div "New File" at bounding box center [861, 56] width 84 height 33
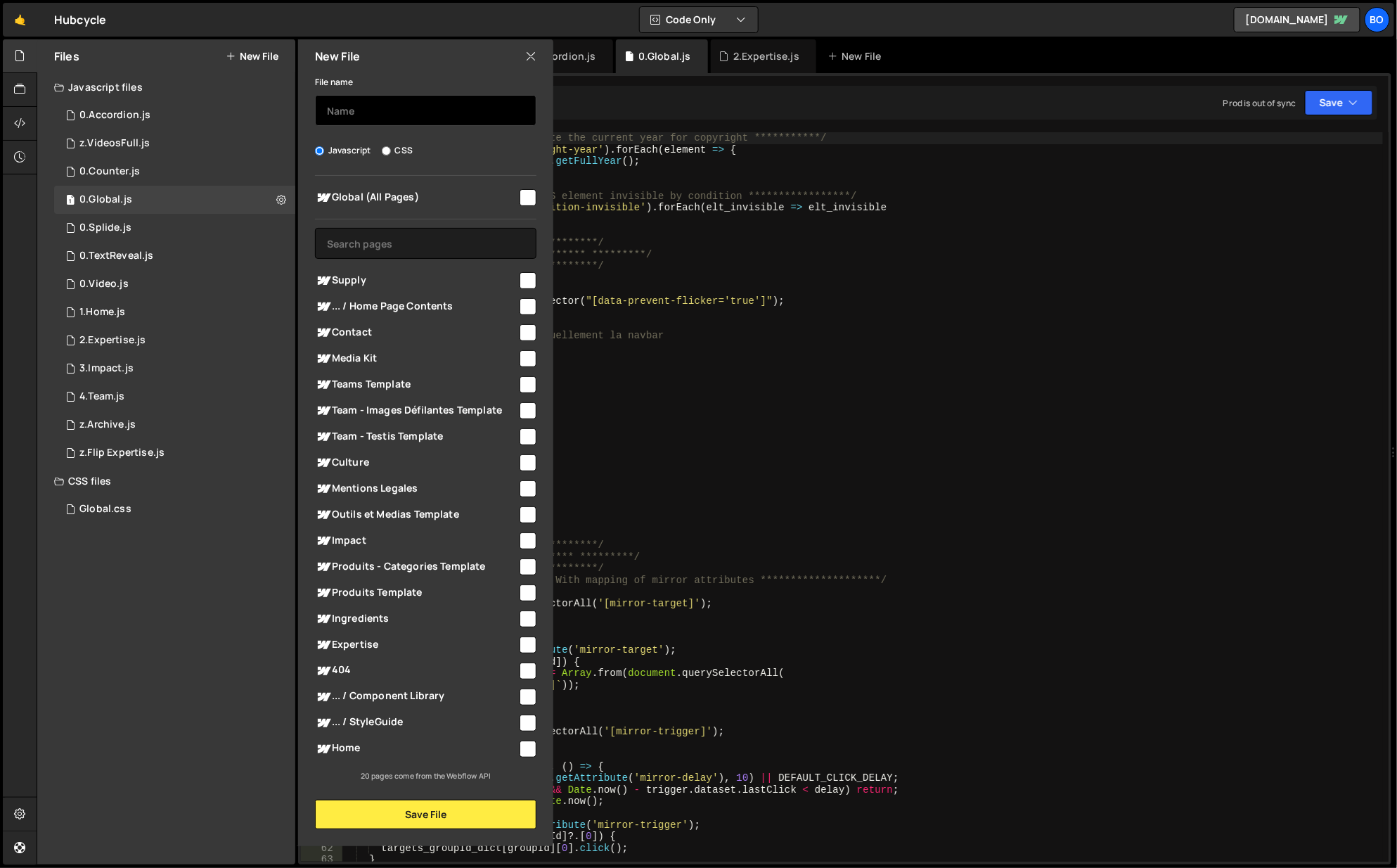
click at [461, 114] on input "text" at bounding box center [426, 110] width 221 height 31
type input "Footer Code"
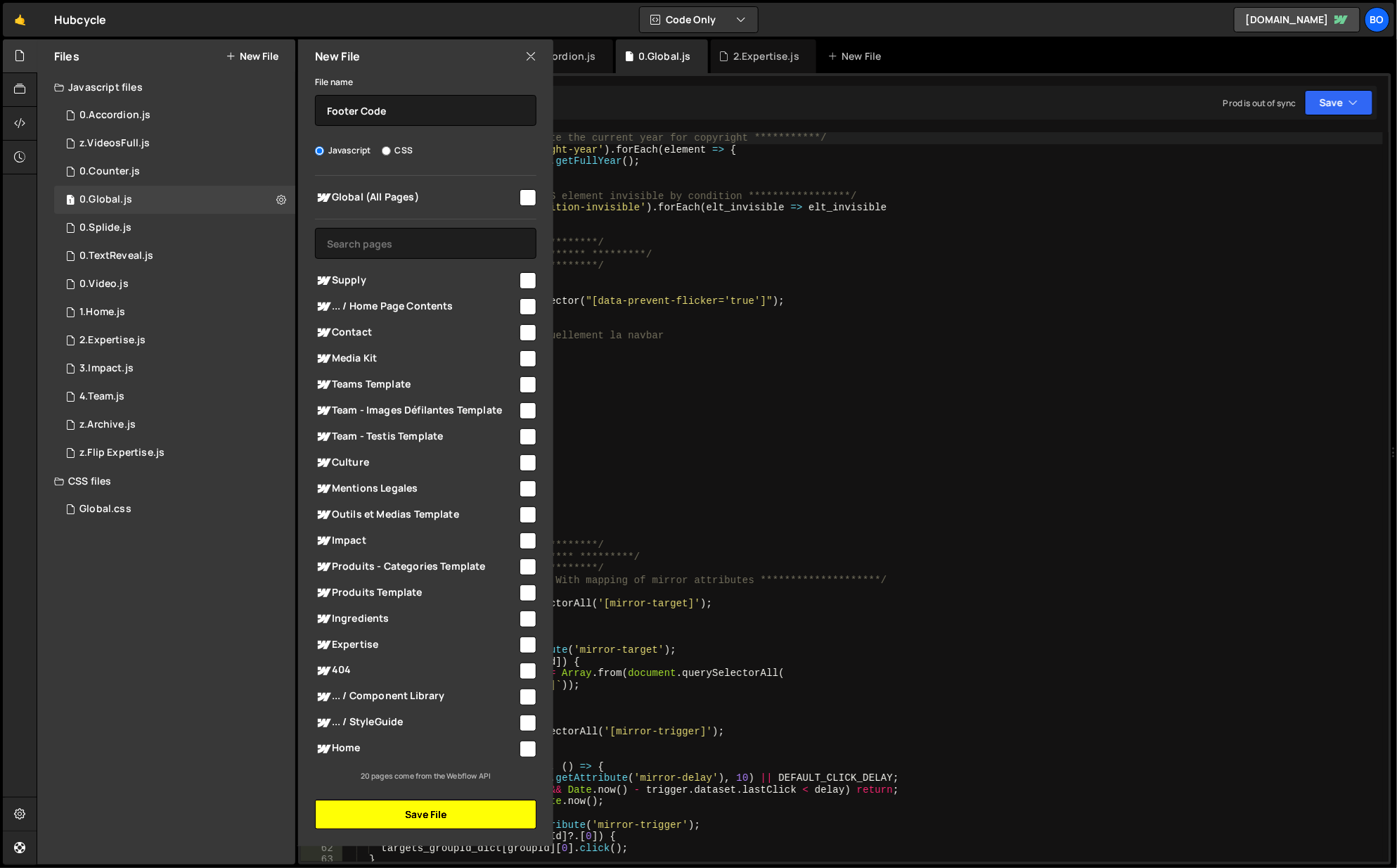
click at [435, 801] on button "Save File" at bounding box center [426, 814] width 221 height 30
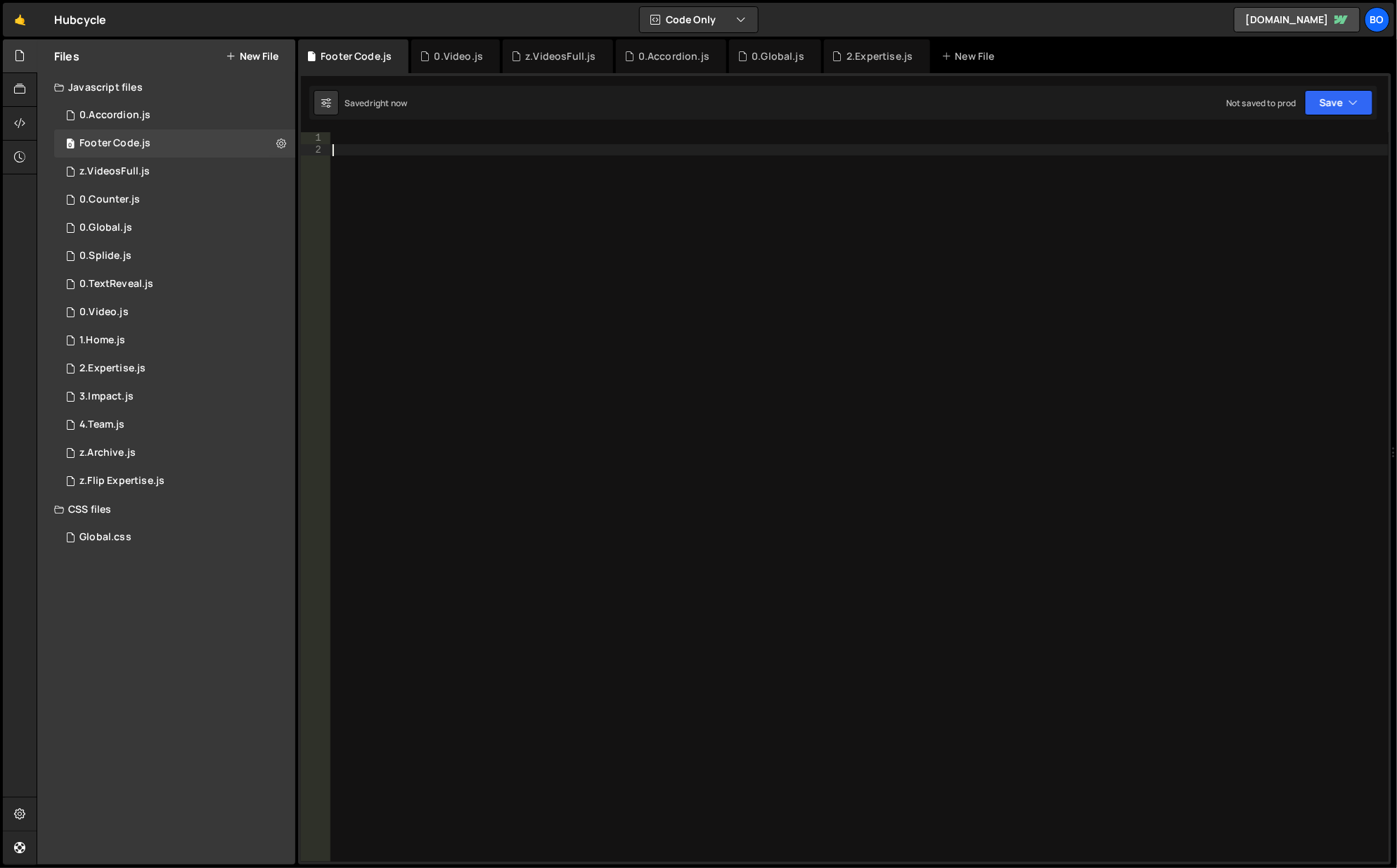
click at [521, 328] on div at bounding box center [859, 509] width 1060 height 754
paste textarea "</script>"
type textarea "</script>"
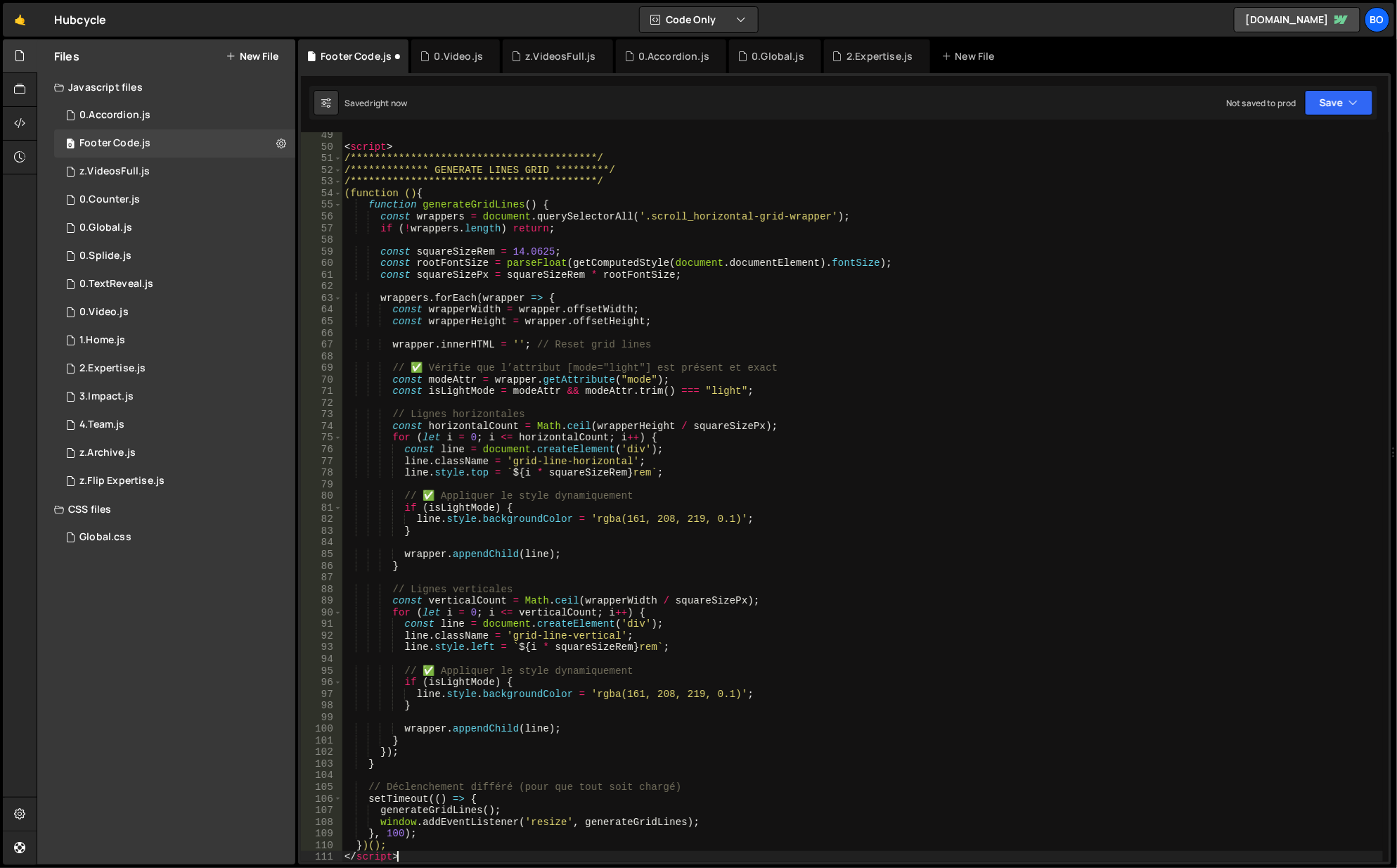
scroll to position [596, 0]
click at [954, 47] on div "New File" at bounding box center [975, 56] width 84 height 33
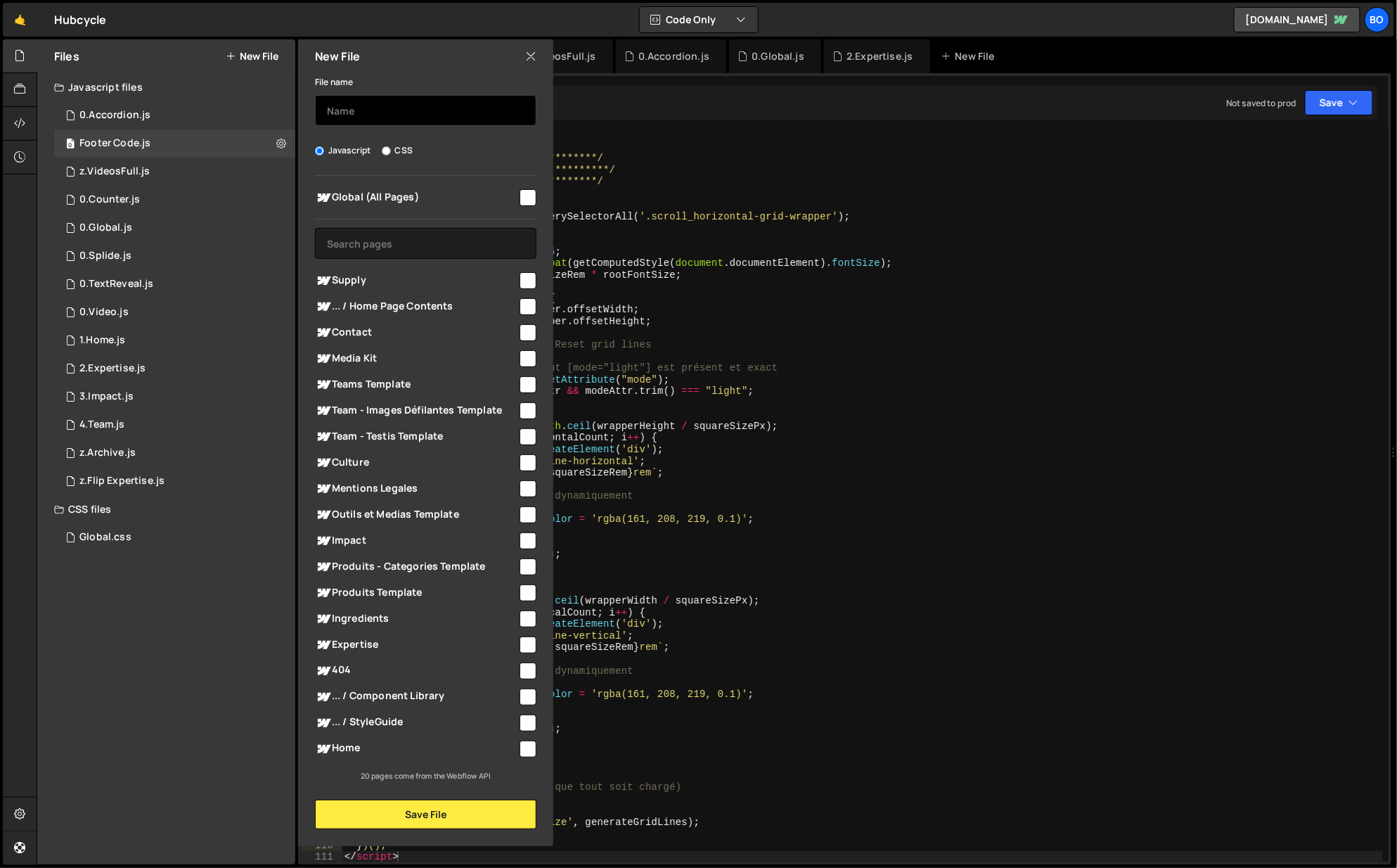
click at [421, 105] on input "text" at bounding box center [426, 110] width 221 height 31
type input "SiteHeadCode"
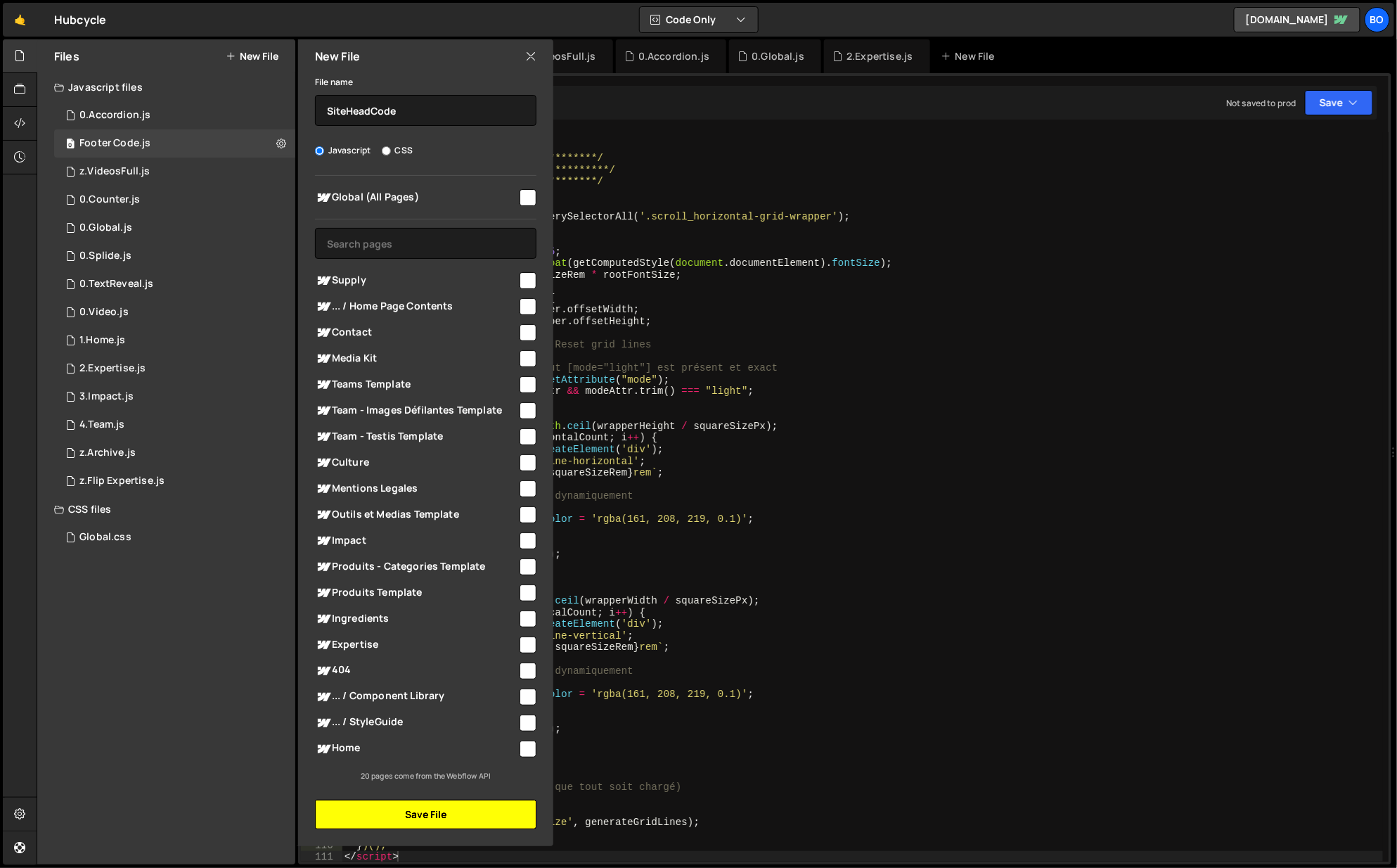
click at [421, 812] on button "Save File" at bounding box center [426, 814] width 221 height 30
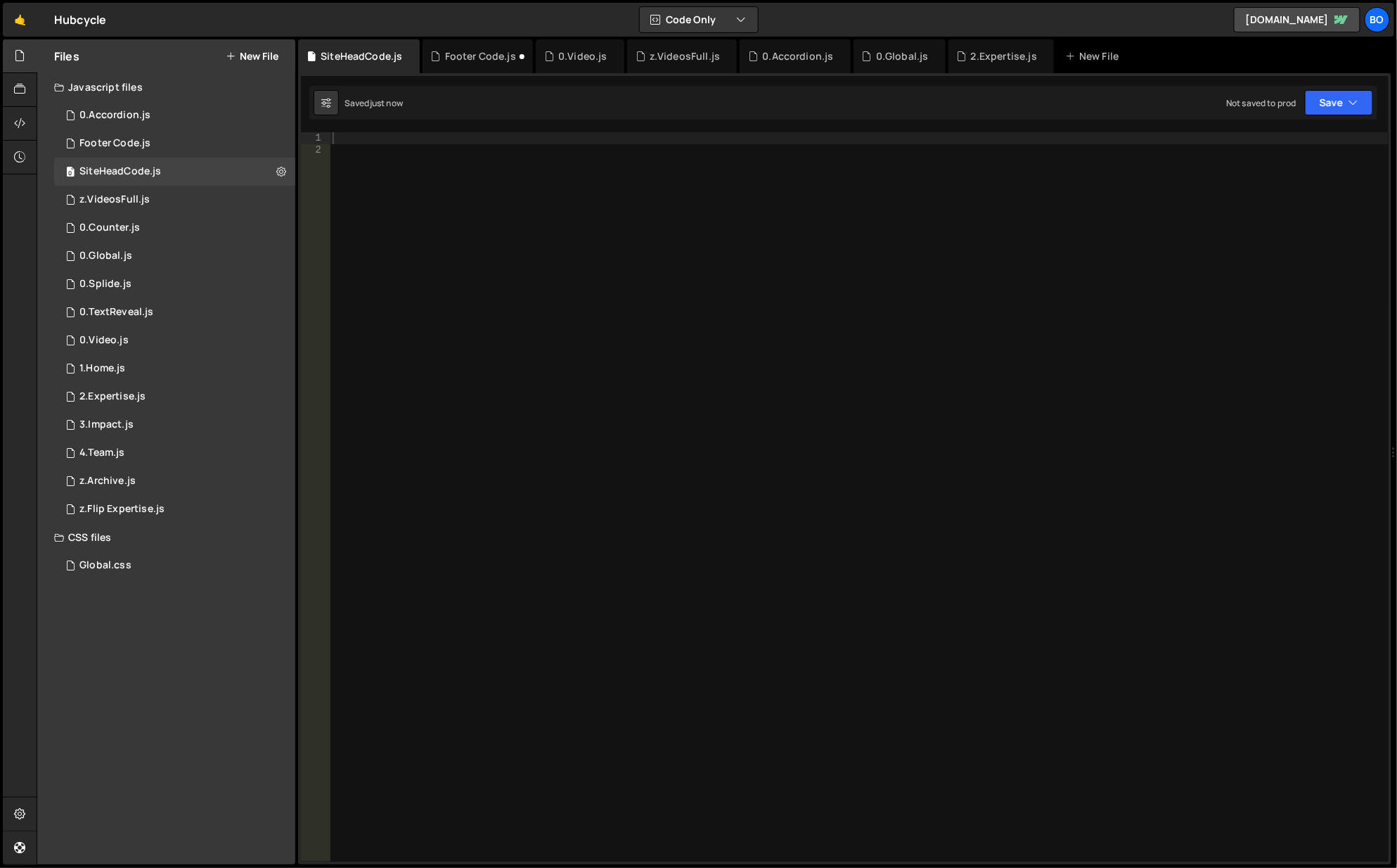
click at [766, 410] on div at bounding box center [859, 509] width 1060 height 754
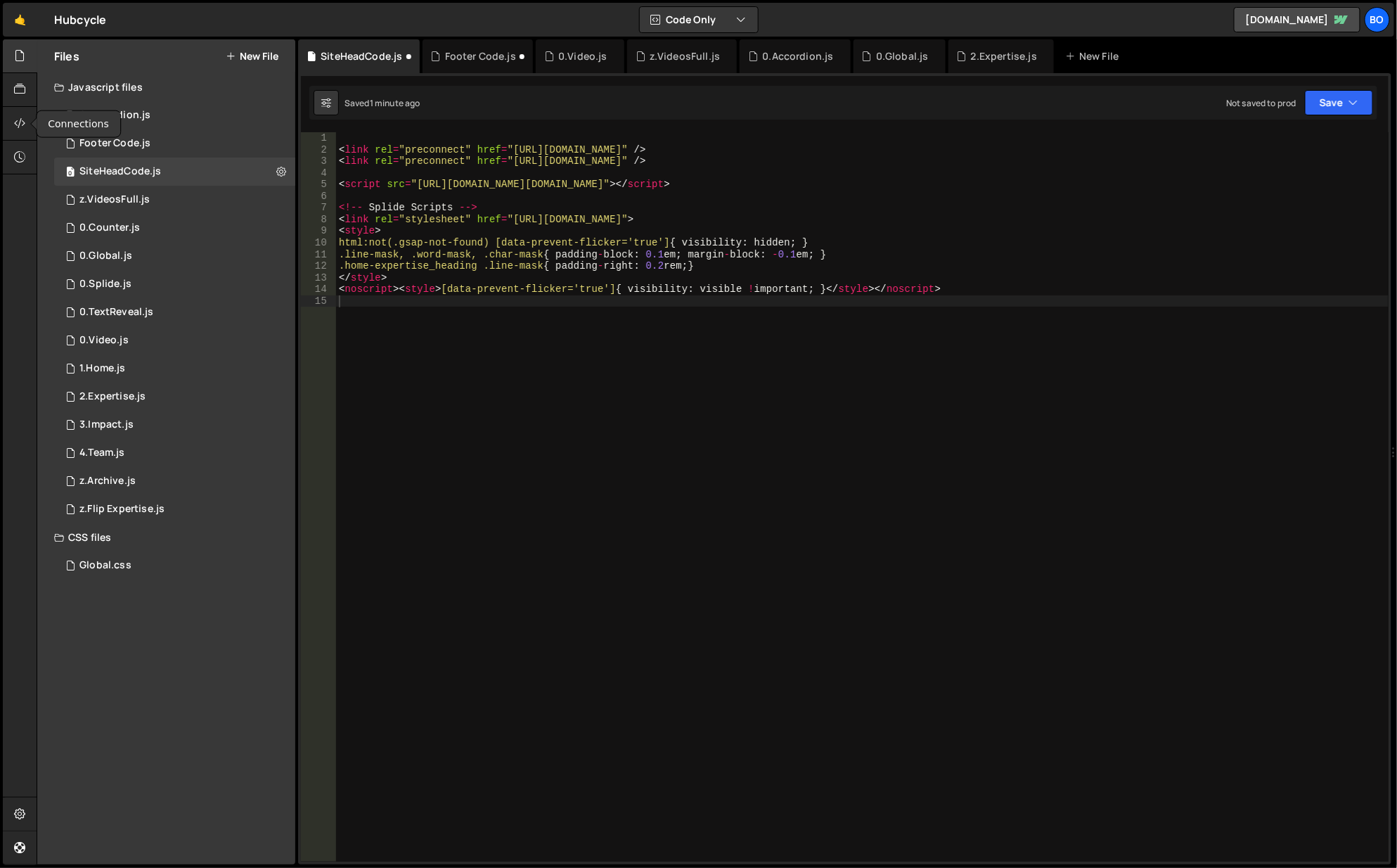
click at [20, 115] on icon at bounding box center [19, 122] width 11 height 15
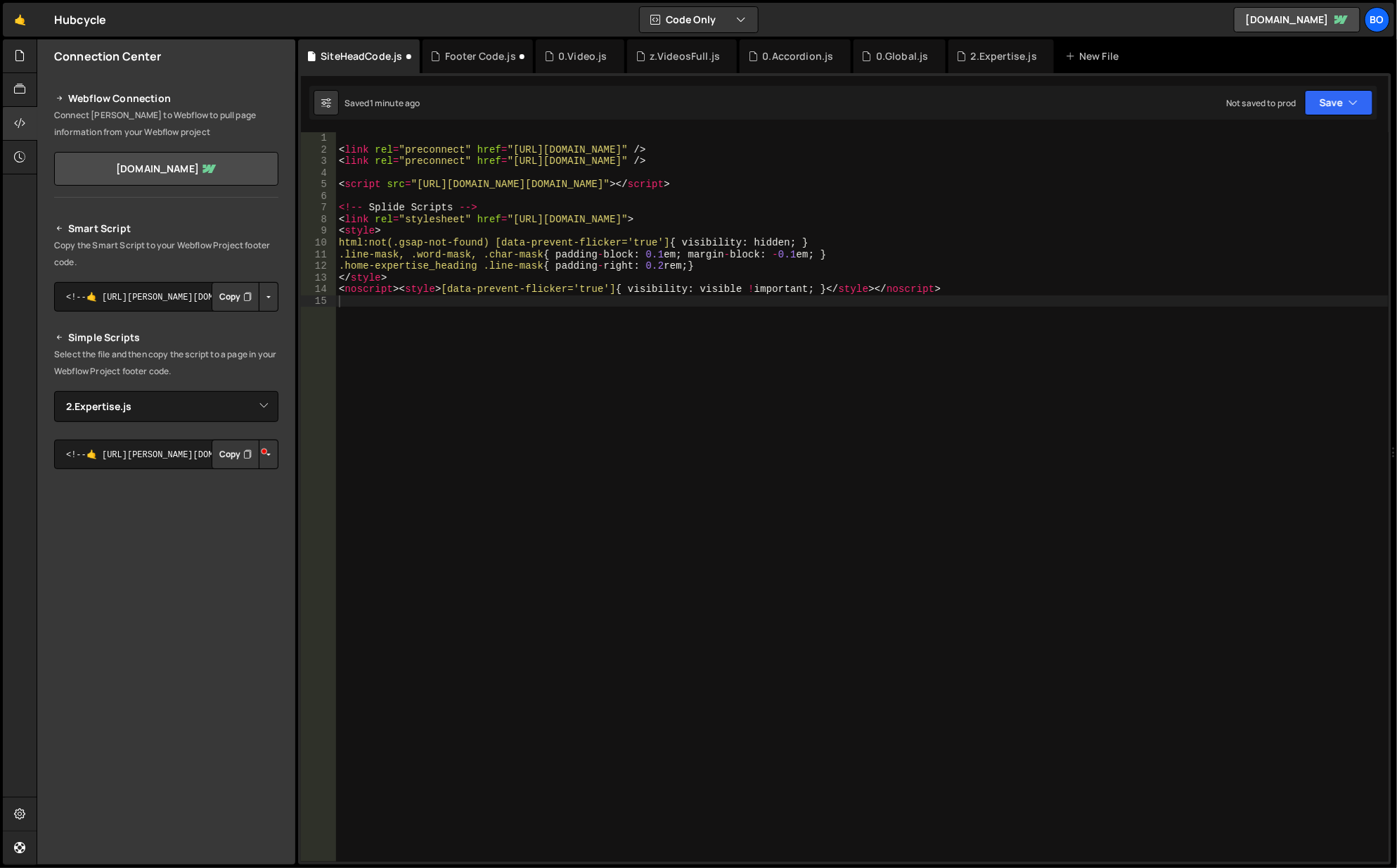
click at [247, 464] on button "Copy" at bounding box center [236, 454] width 48 height 30
click at [263, 457] on button "Button group with nested dropdown" at bounding box center [268, 454] width 20 height 30
click at [268, 453] on button "Button group with nested dropdown" at bounding box center [268, 454] width 20 height 30
click at [20, 49] on icon at bounding box center [19, 55] width 11 height 15
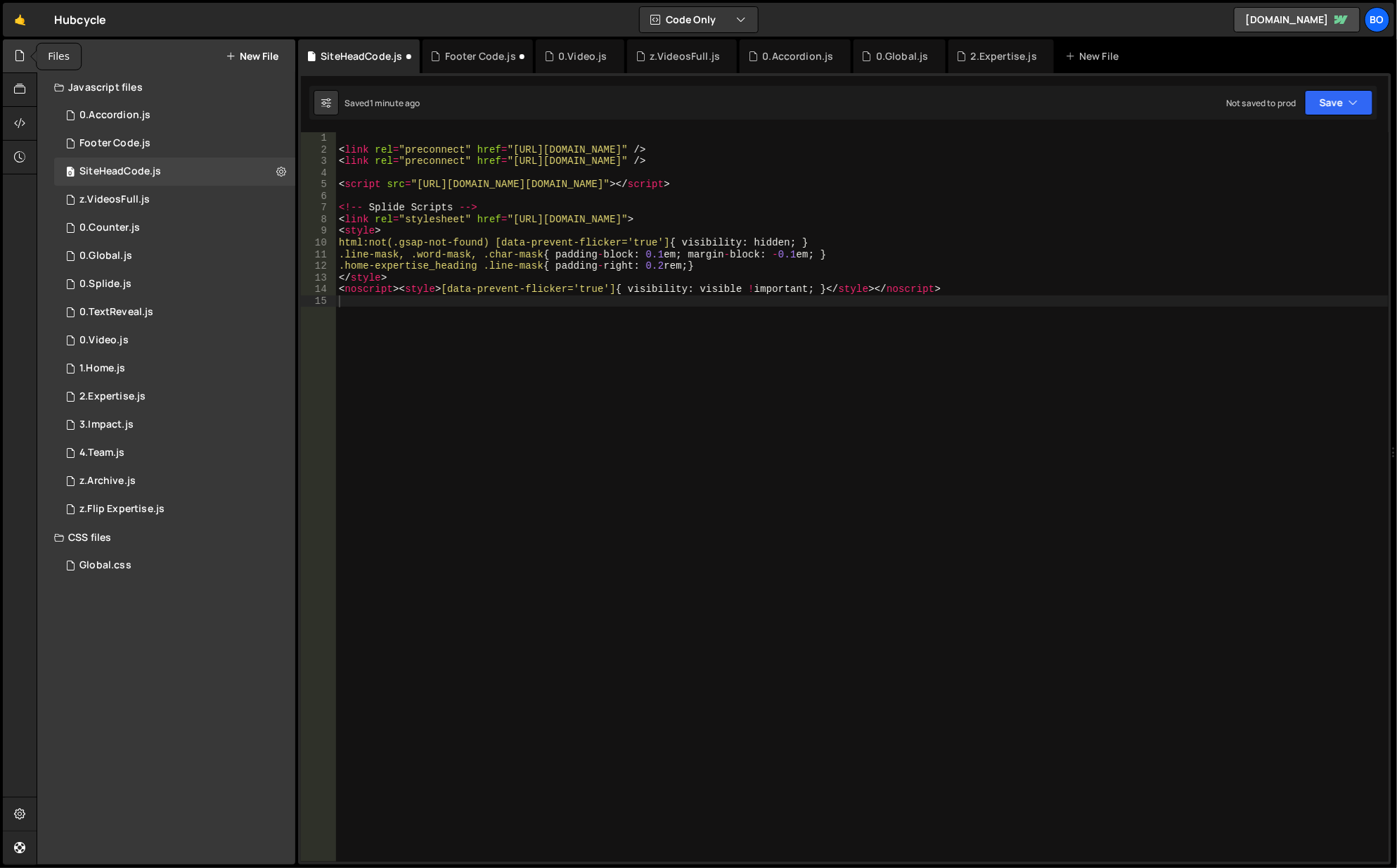
click at [20, 49] on icon at bounding box center [19, 55] width 11 height 15
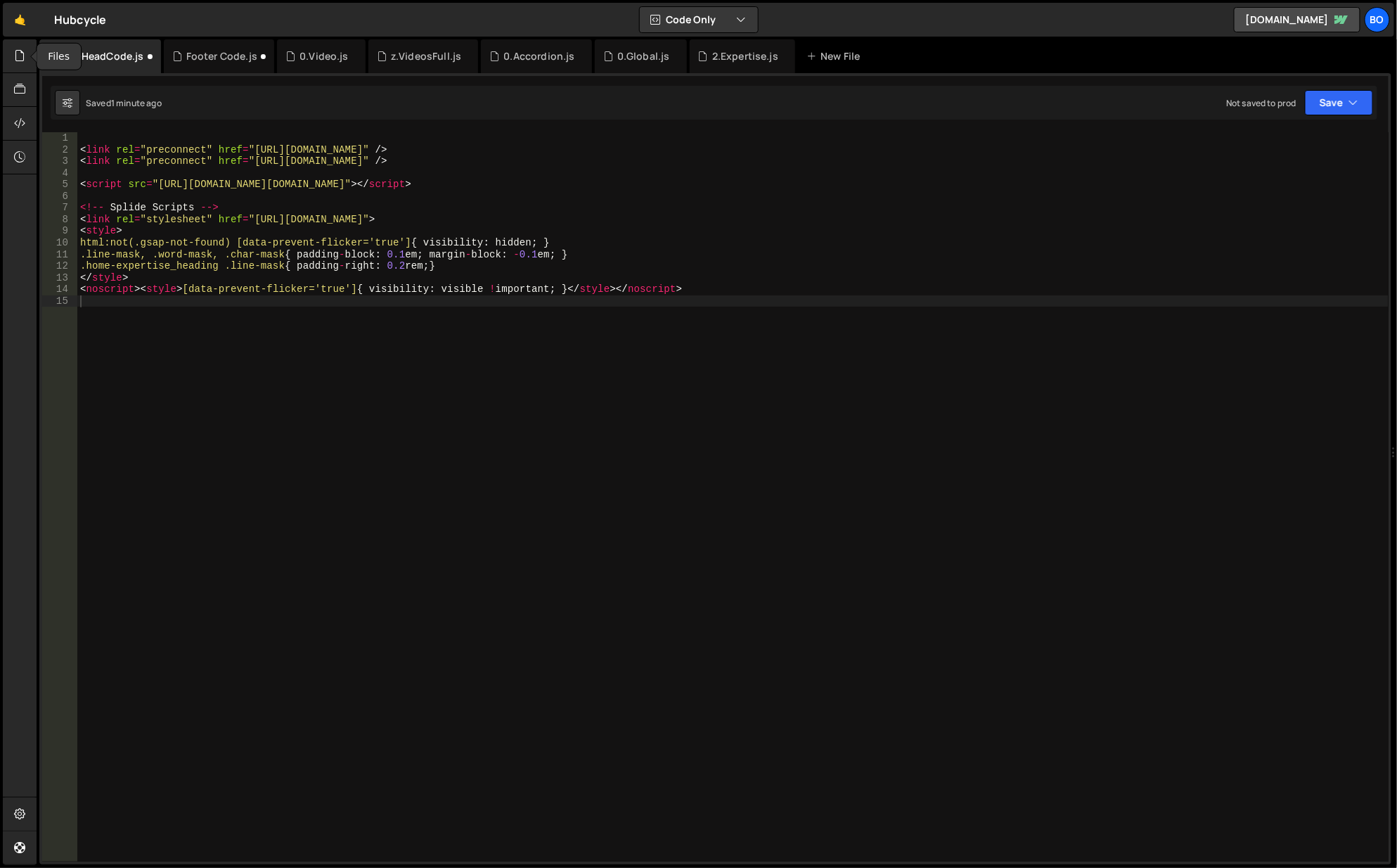
click at [20, 49] on icon at bounding box center [19, 55] width 11 height 15
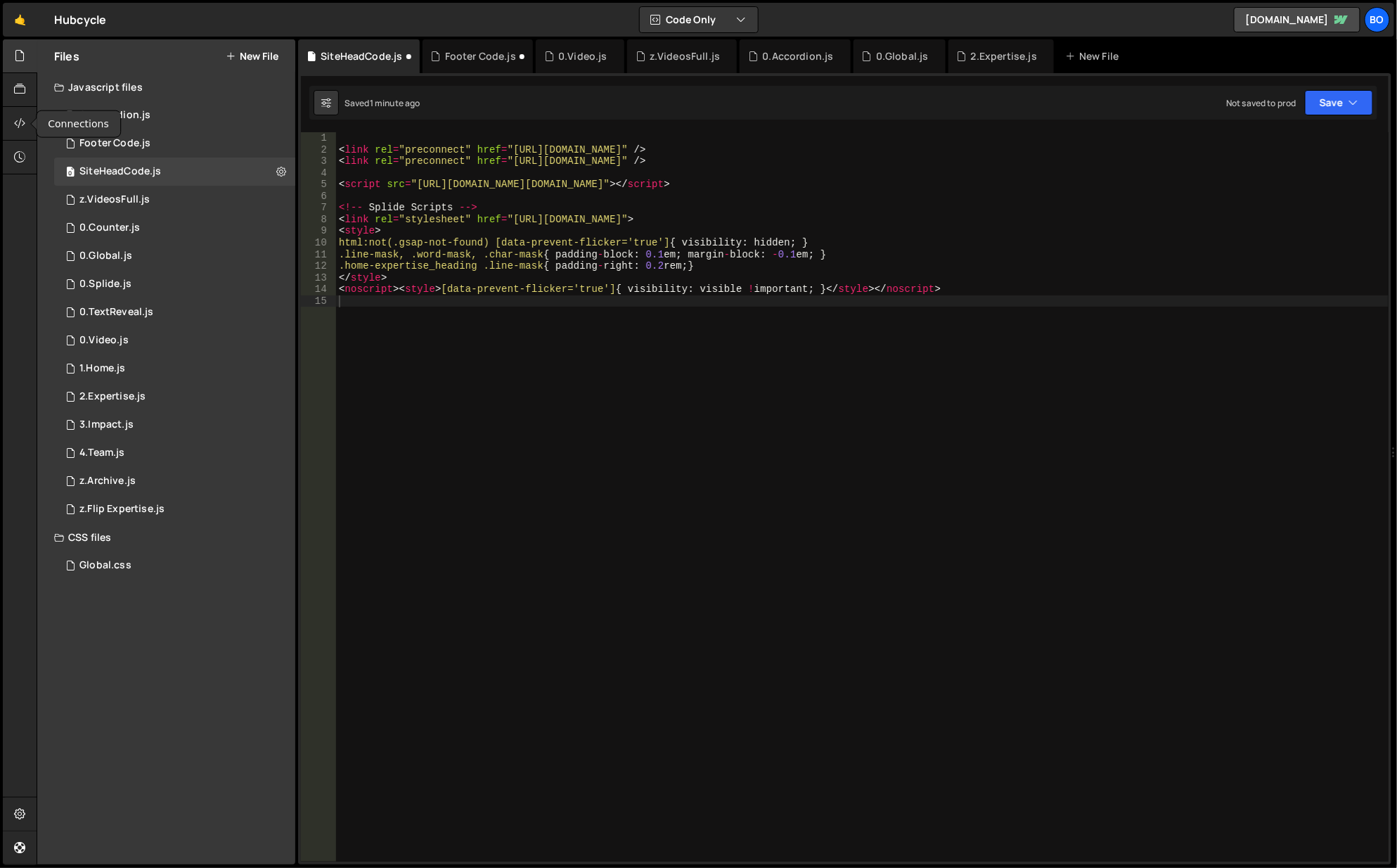
click at [19, 118] on icon at bounding box center [19, 122] width 11 height 15
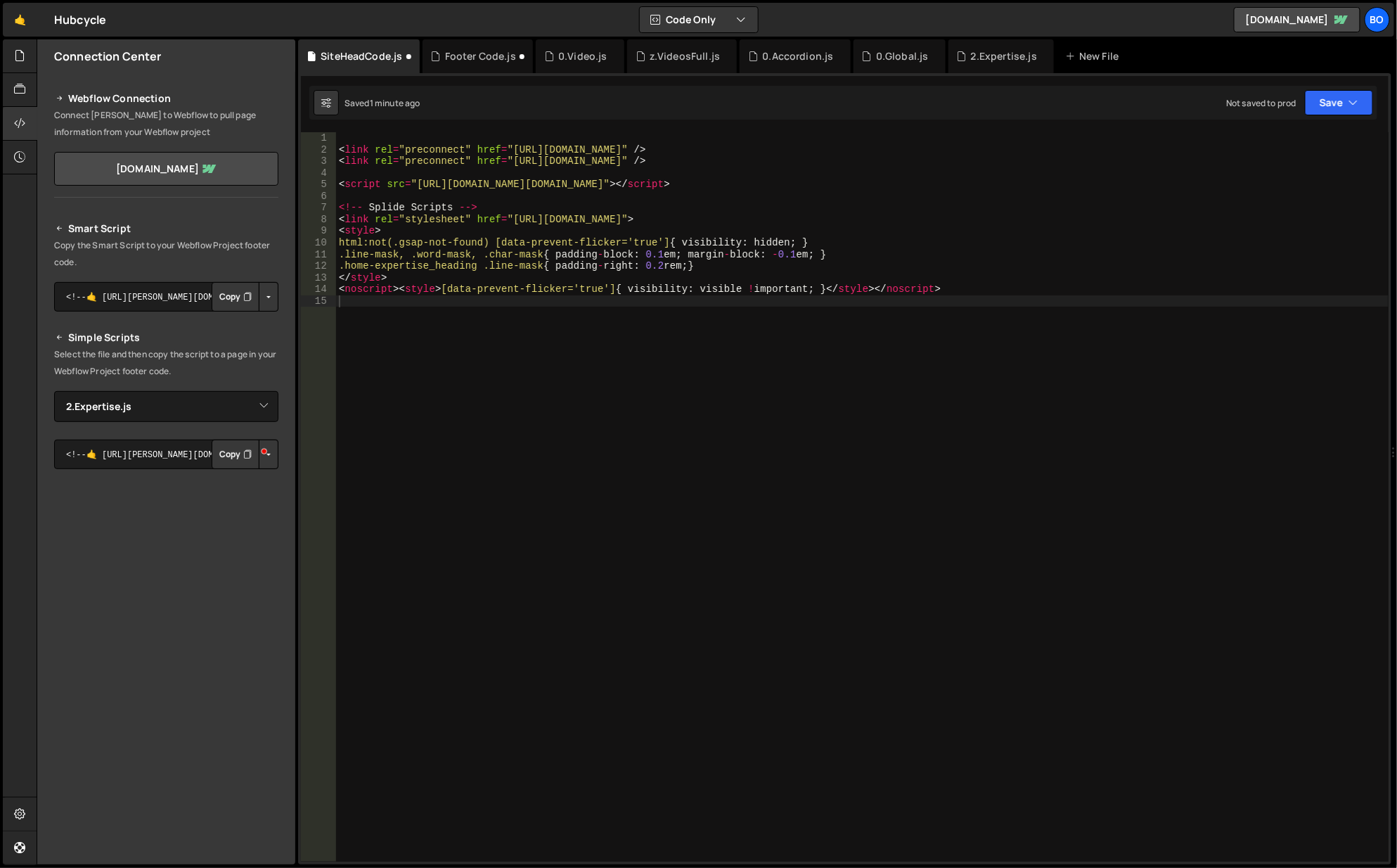
click at [203, 429] on div "Smart Script Copy the Smart Script to your Webflow Project footer code. <!--🤙 […" at bounding box center [166, 490] width 224 height 538
click at [201, 413] on select "Select File 0.Accordion.[PERSON_NAME]VideosFull.js 0.Counter.js 0.Global.js 0.S…" at bounding box center [166, 406] width 224 height 31
click at [54, 391] on select "Select File 0.Accordion.[PERSON_NAME]VideosFull.js 0.Counter.js 0.Global.js 0.S…" at bounding box center [166, 406] width 224 height 31
click at [243, 458] on icon "Button group with nested dropdown" at bounding box center [247, 454] width 9 height 14
click at [207, 400] on select "Select File 0.Accordion.[PERSON_NAME]VideosFull.js 0.Counter.js 0.Global.js 0.S…" at bounding box center [166, 406] width 224 height 31
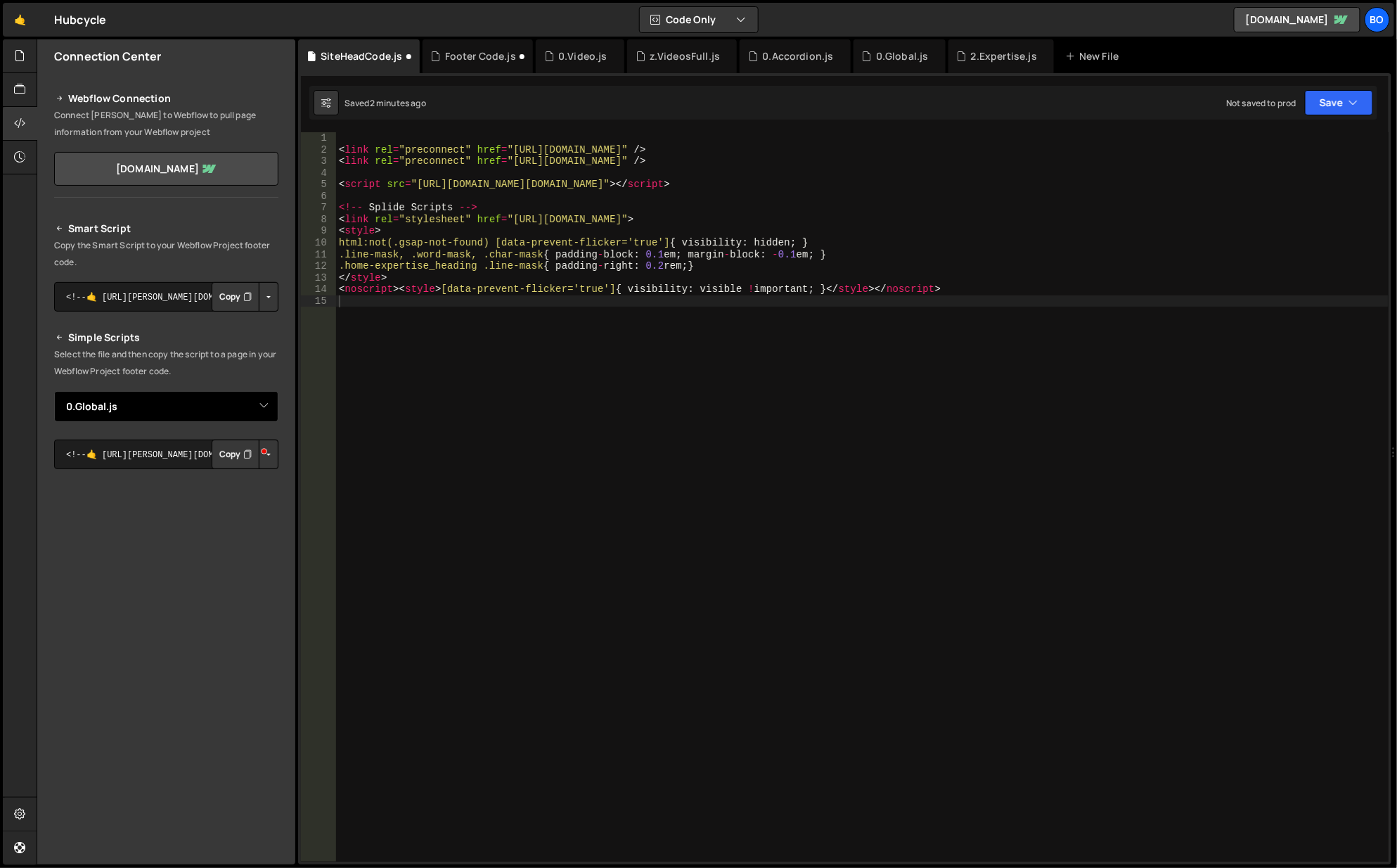
select select "44242"
click at [54, 391] on select "Select File 0.Accordion.[PERSON_NAME]VideosFull.js 0.Counter.js 0.Global.js 0.S…" at bounding box center [166, 406] width 224 height 31
click at [230, 459] on button "Copy" at bounding box center [236, 454] width 48 height 30
click at [877, 466] on div "< link rel = "preconnect" href = "[URL][DOMAIN_NAME]" /> < link rel = "preconne…" at bounding box center [863, 509] width 1054 height 754
type textarea "<noscript><style>[data-prevent-flicker='true'] { visibility: visible !important…"
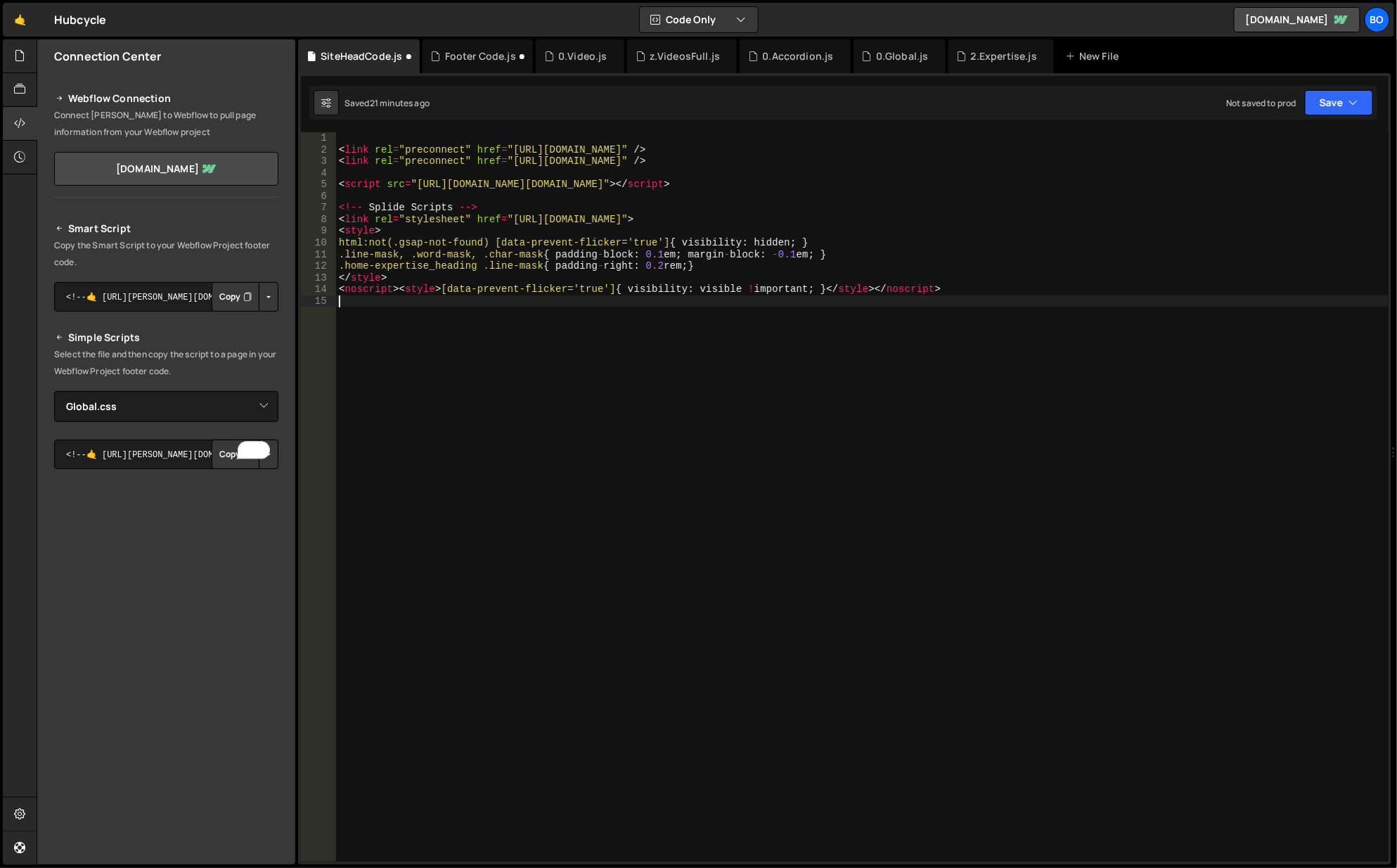
click at [990, 44] on div "2.Expertise.js" at bounding box center [1001, 56] width 106 height 33
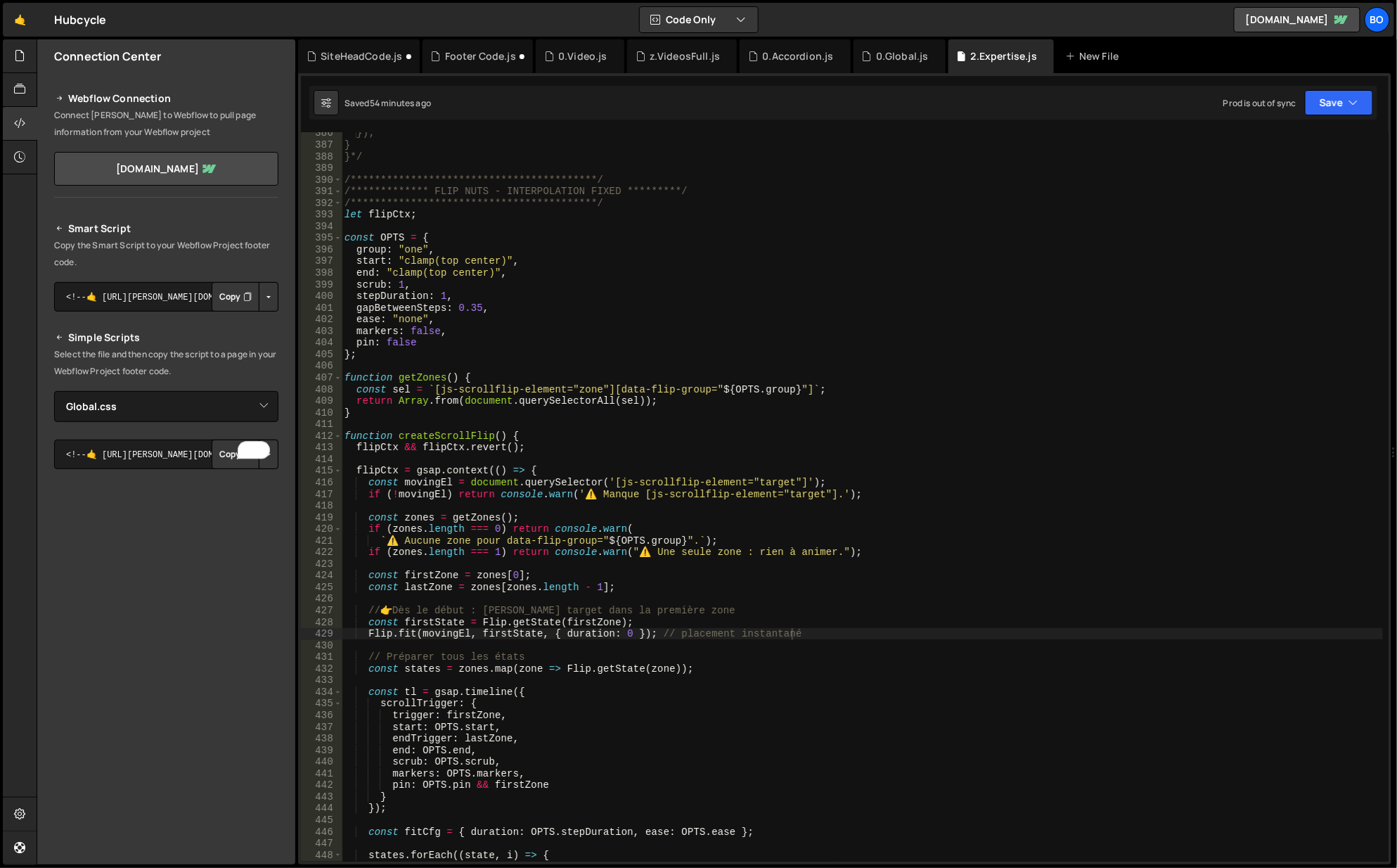
click at [0, 0] on icon at bounding box center [0, 0] width 0 height 0
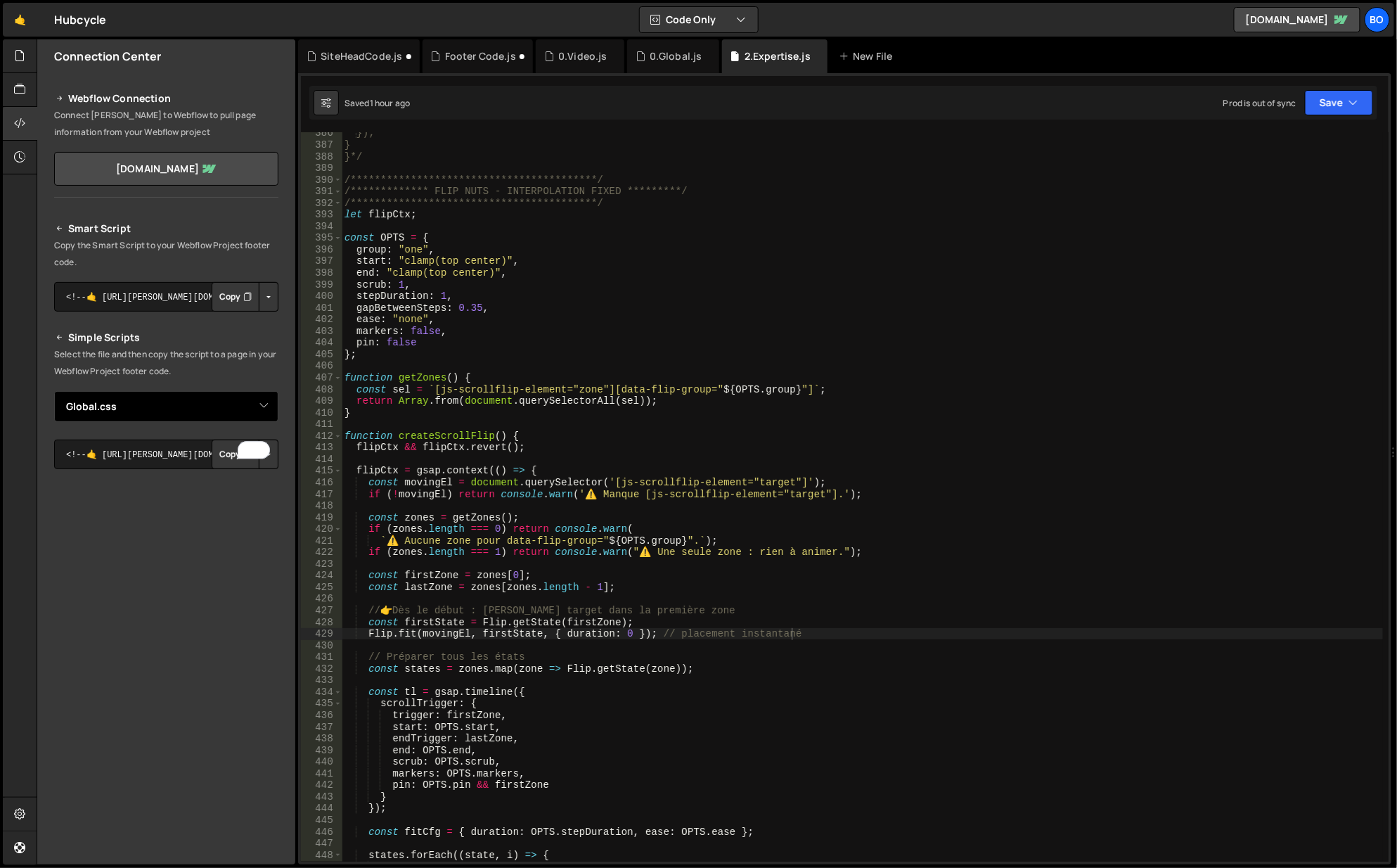
drag, startPoint x: 248, startPoint y: 409, endPoint x: 233, endPoint y: 415, distance: 16.2
click at [248, 409] on select "Select File 0.Accordion.[PERSON_NAME]VideosFull.js 0.Counter.js 0.Global.js 0.S…" at bounding box center [166, 406] width 224 height 31
select select "42631"
click at [54, 391] on select "Select File 0.Accordion.[PERSON_NAME]VideosFull.js 0.Counter.js 0.Global.js 0.S…" at bounding box center [166, 406] width 224 height 31
click at [228, 452] on button "Copy" at bounding box center [236, 454] width 48 height 30
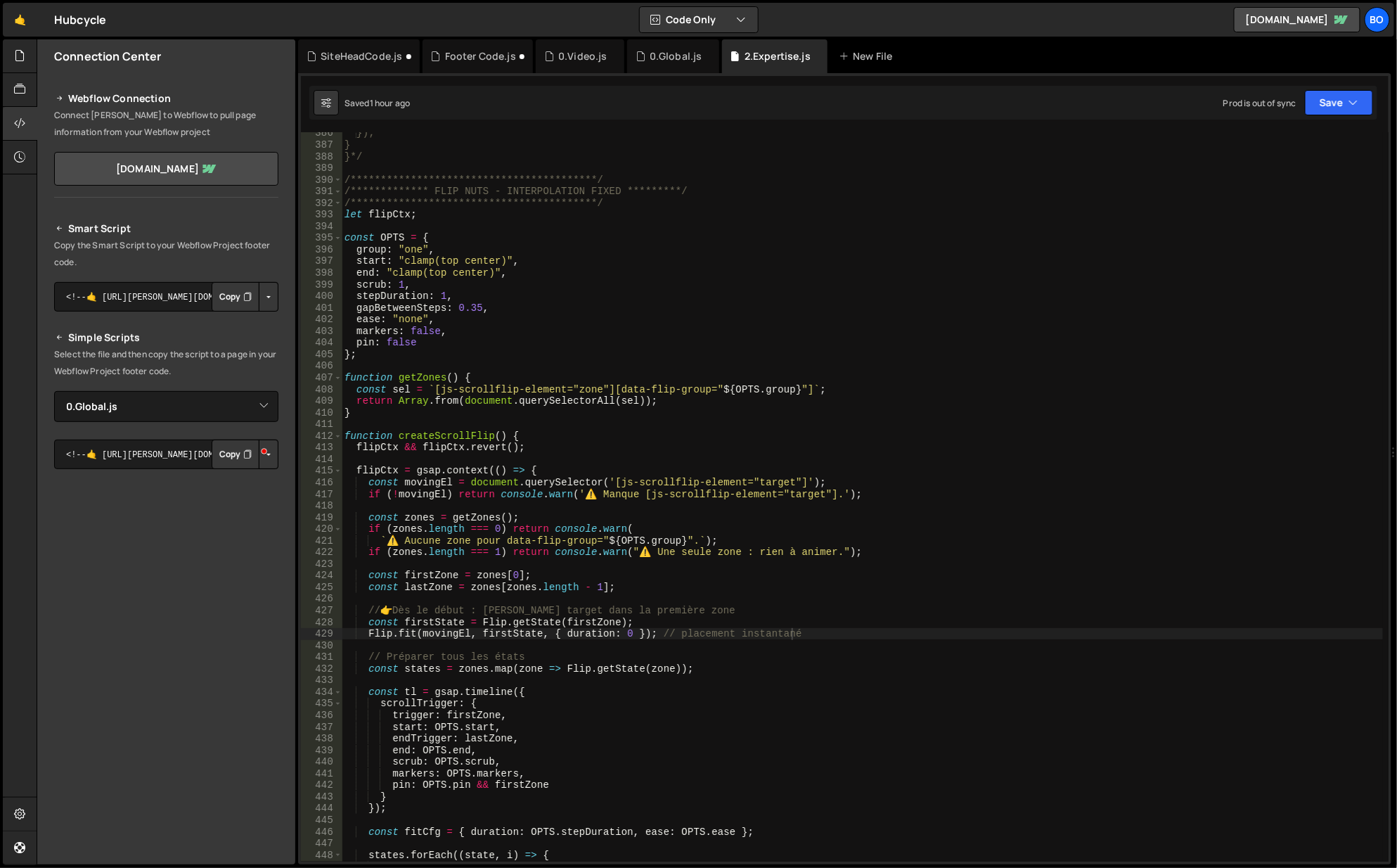
click at [690, 57] on div "0.Global.js" at bounding box center [676, 56] width 52 height 14
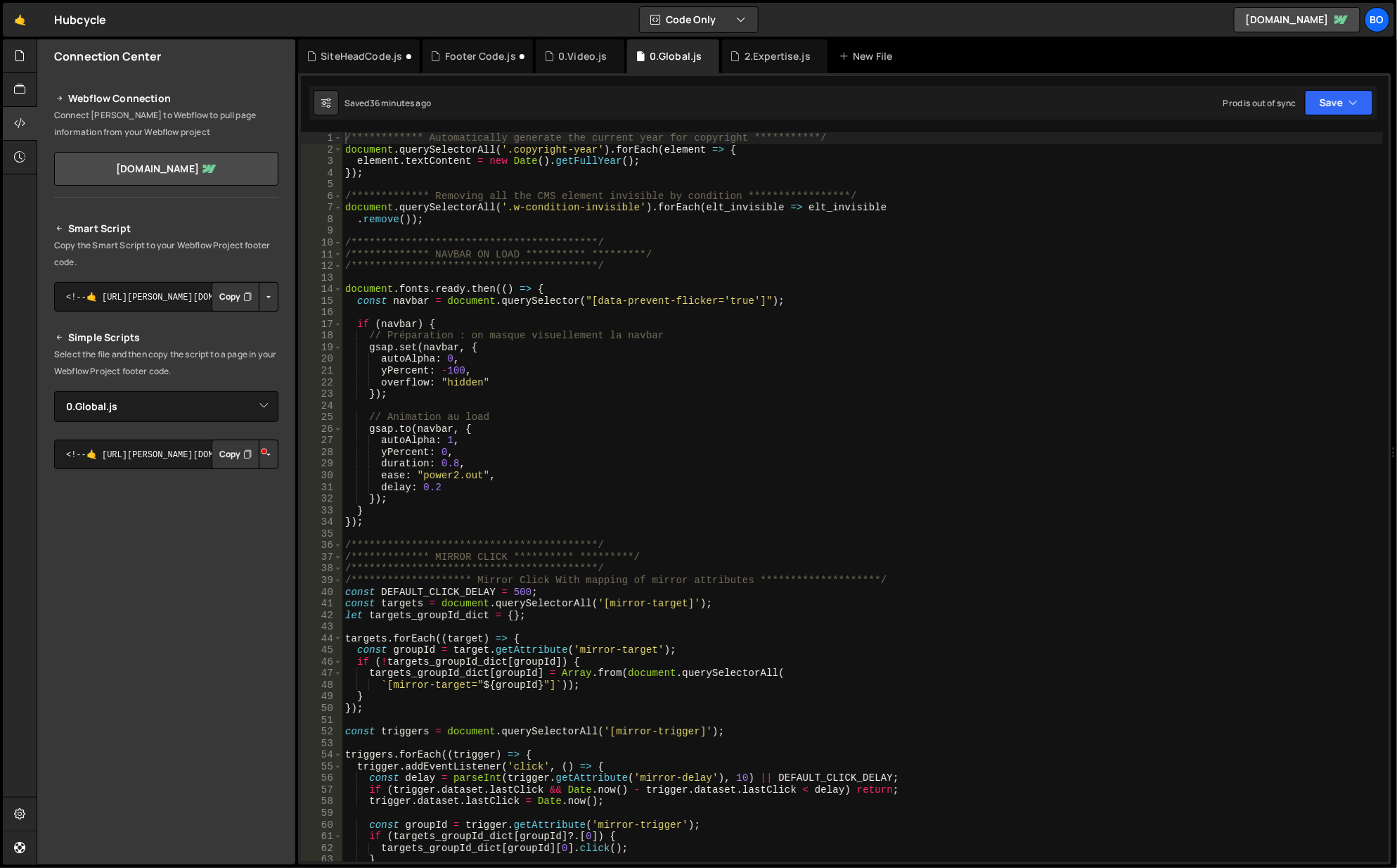
type textarea "autoAlpha: 1,"
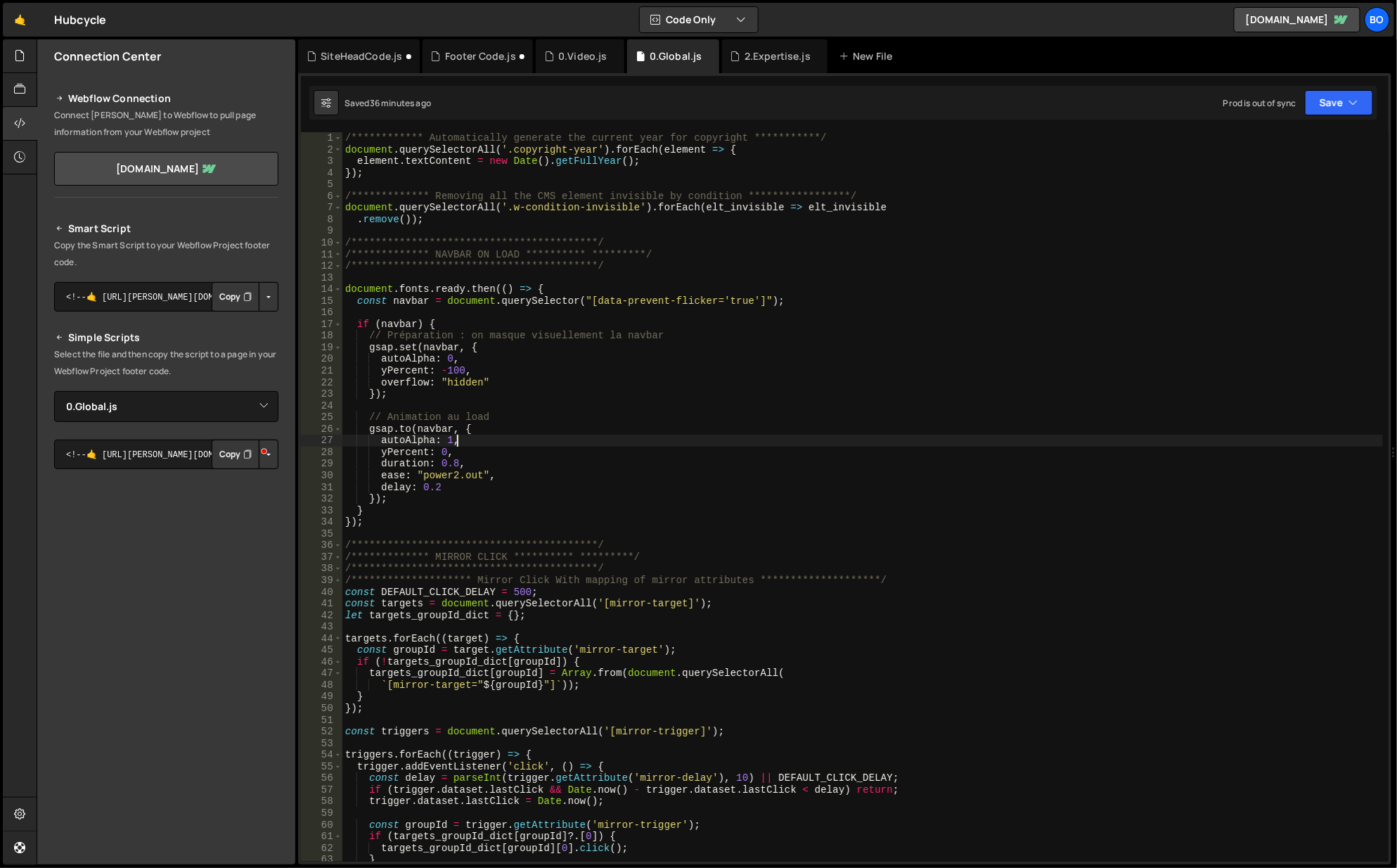
click at [512, 446] on div "**********" at bounding box center [864, 509] width 1042 height 754
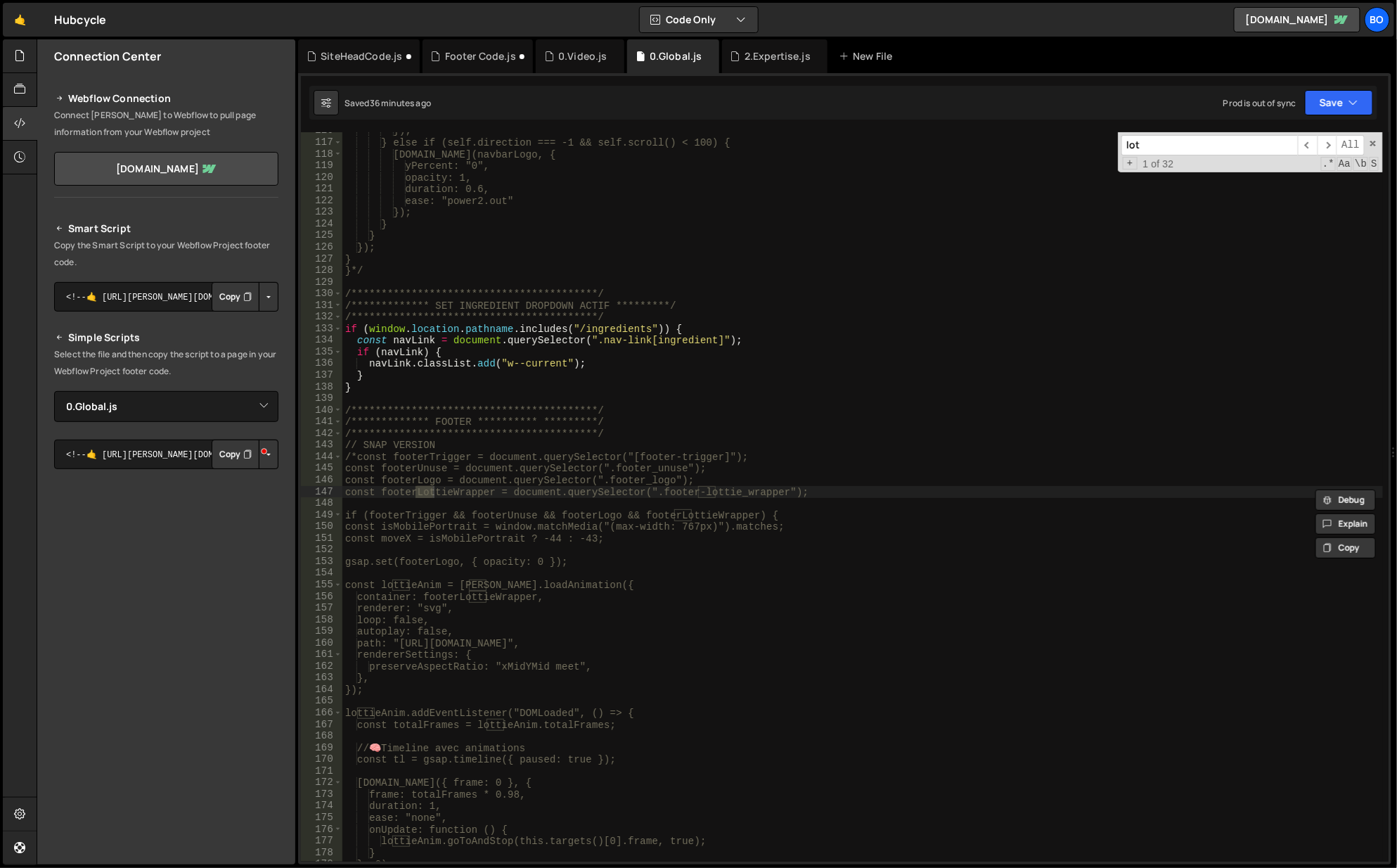
scroll to position [1345, 0]
type input "lottie"
click at [1332, 150] on span "​" at bounding box center [1327, 146] width 20 height 20
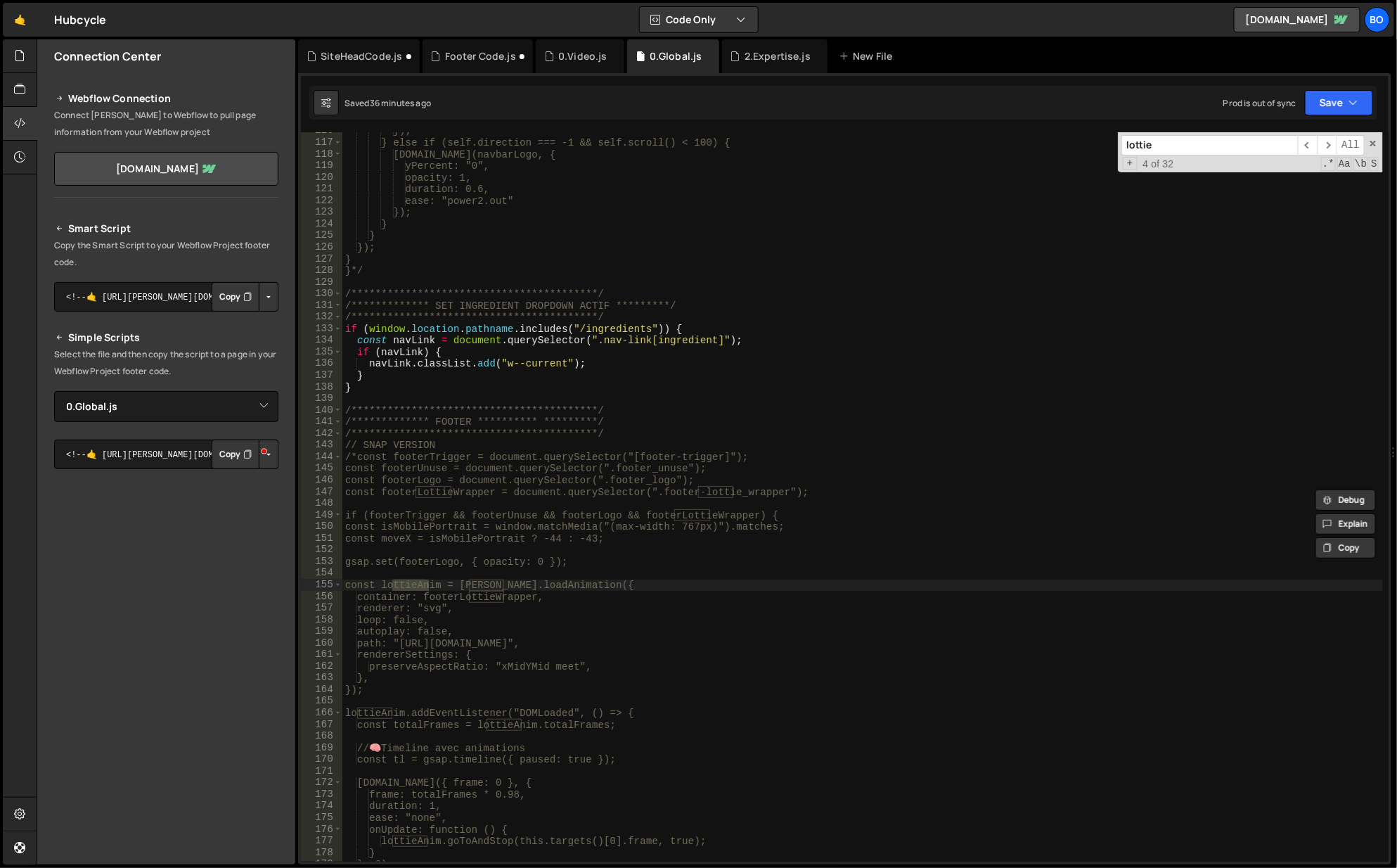
click at [1332, 150] on span "​" at bounding box center [1327, 146] width 20 height 20
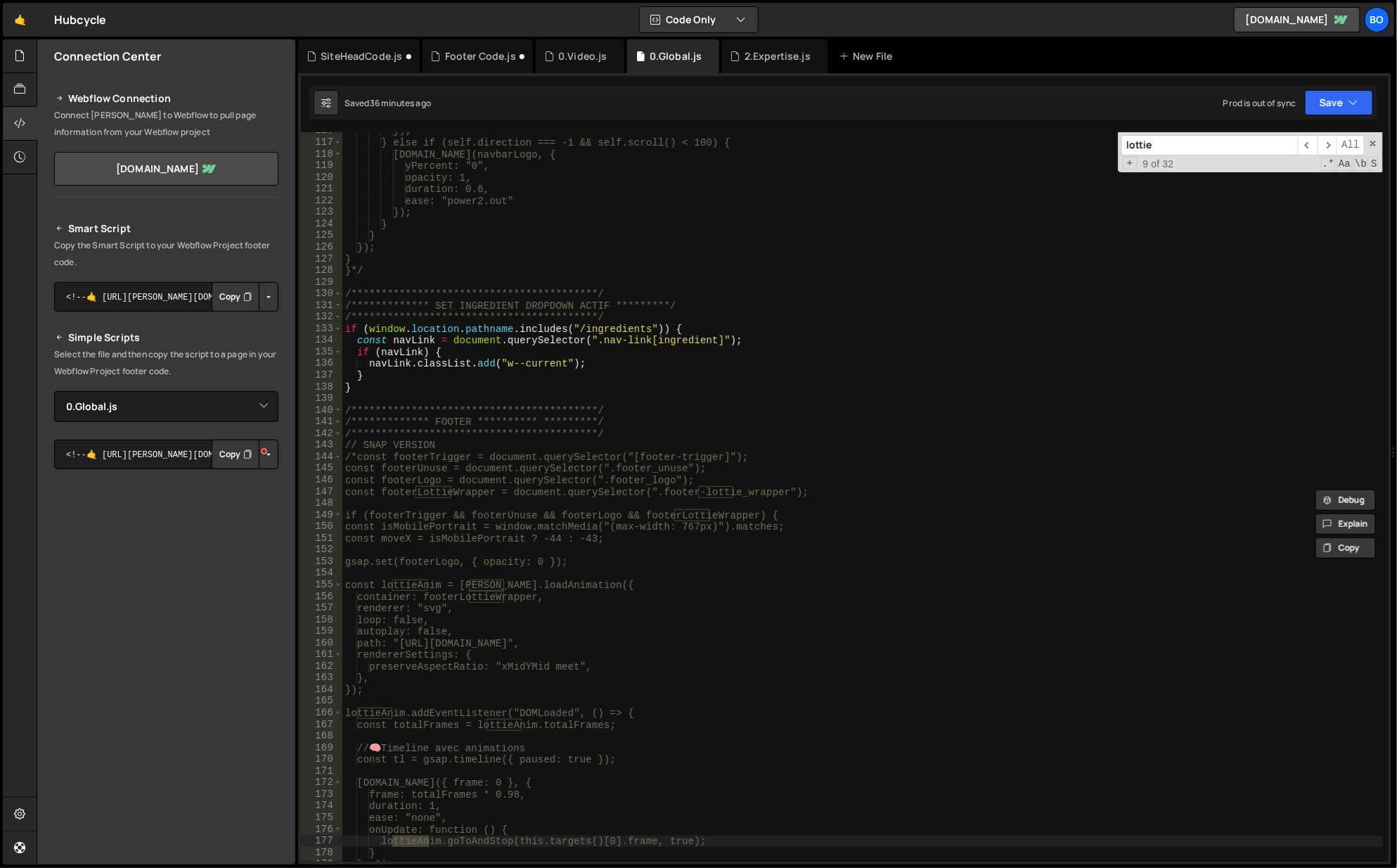
click at [1332, 150] on span "​" at bounding box center [1327, 146] width 20 height 20
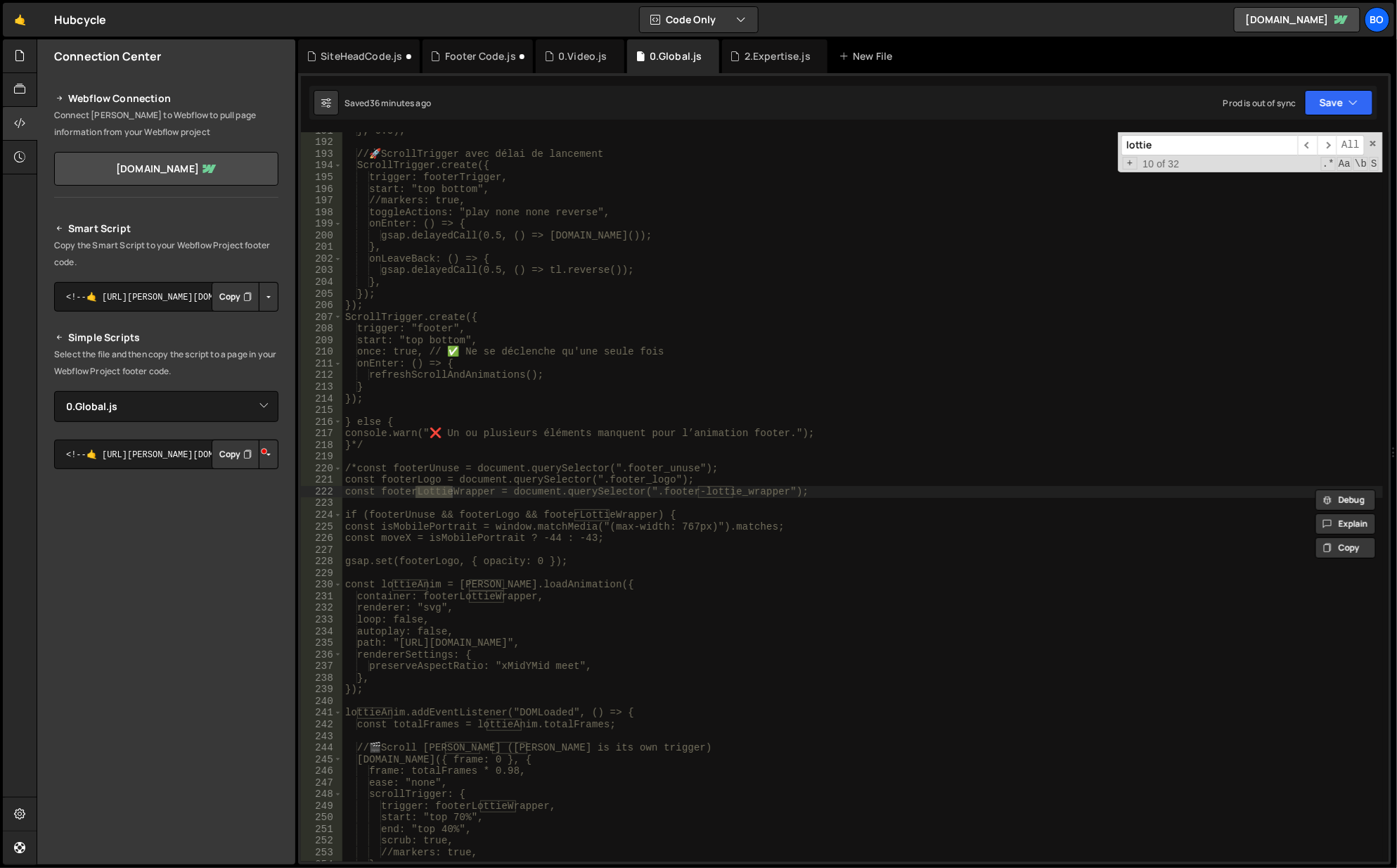
click at [1332, 150] on span "​" at bounding box center [1327, 146] width 20 height 20
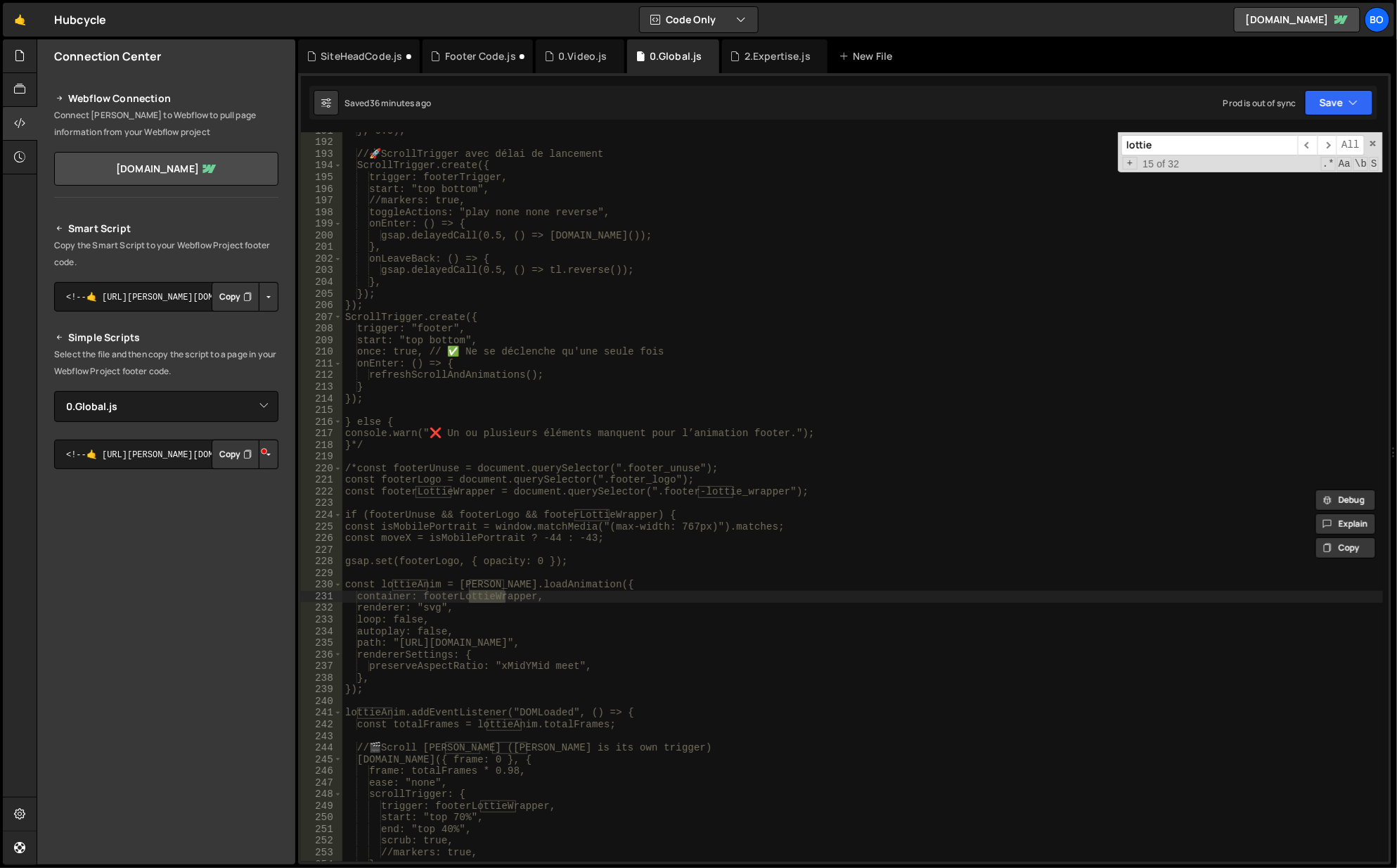
click at [1332, 150] on span "​" at bounding box center [1327, 146] width 20 height 20
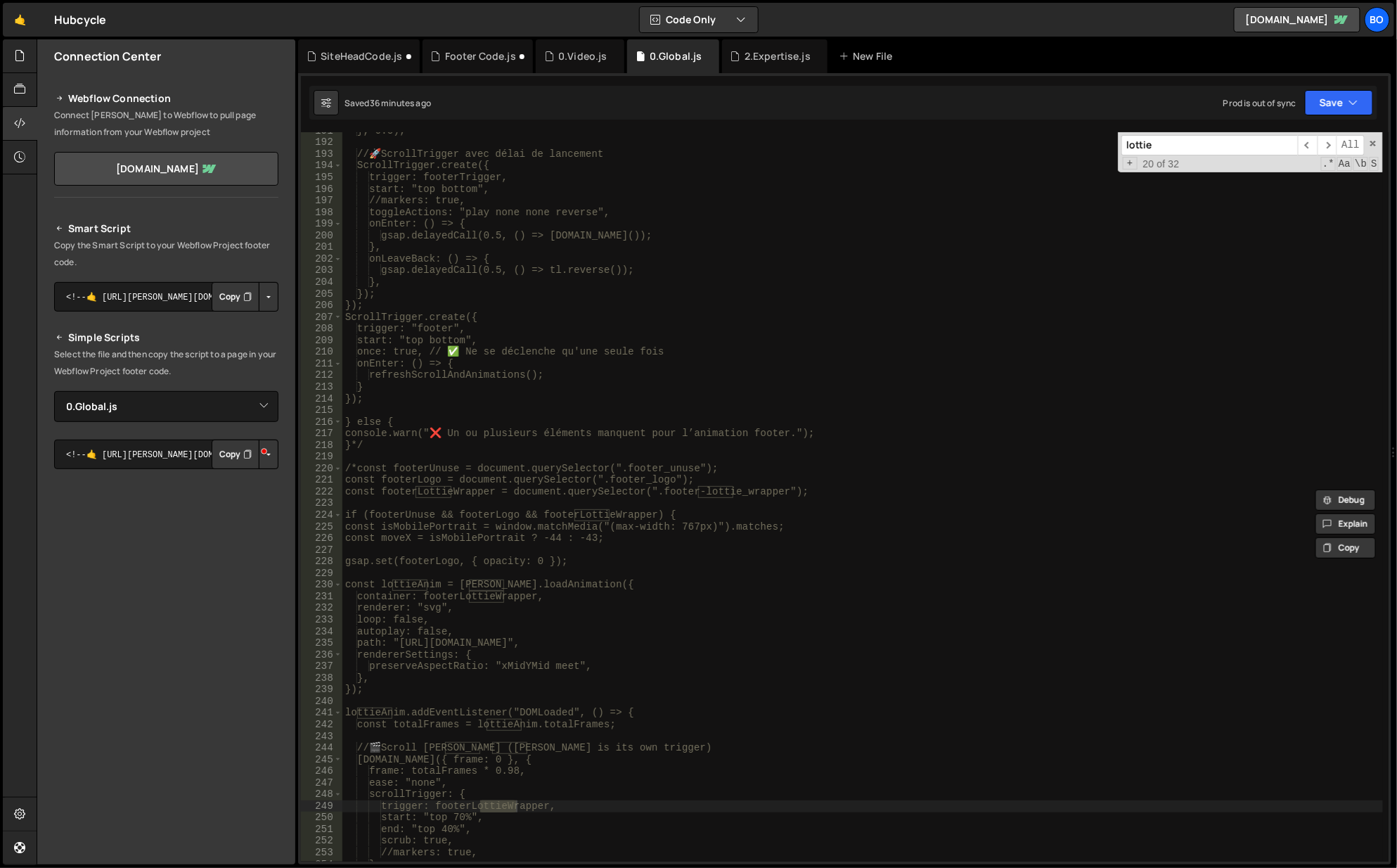
click at [1332, 150] on span "​" at bounding box center [1327, 146] width 20 height 20
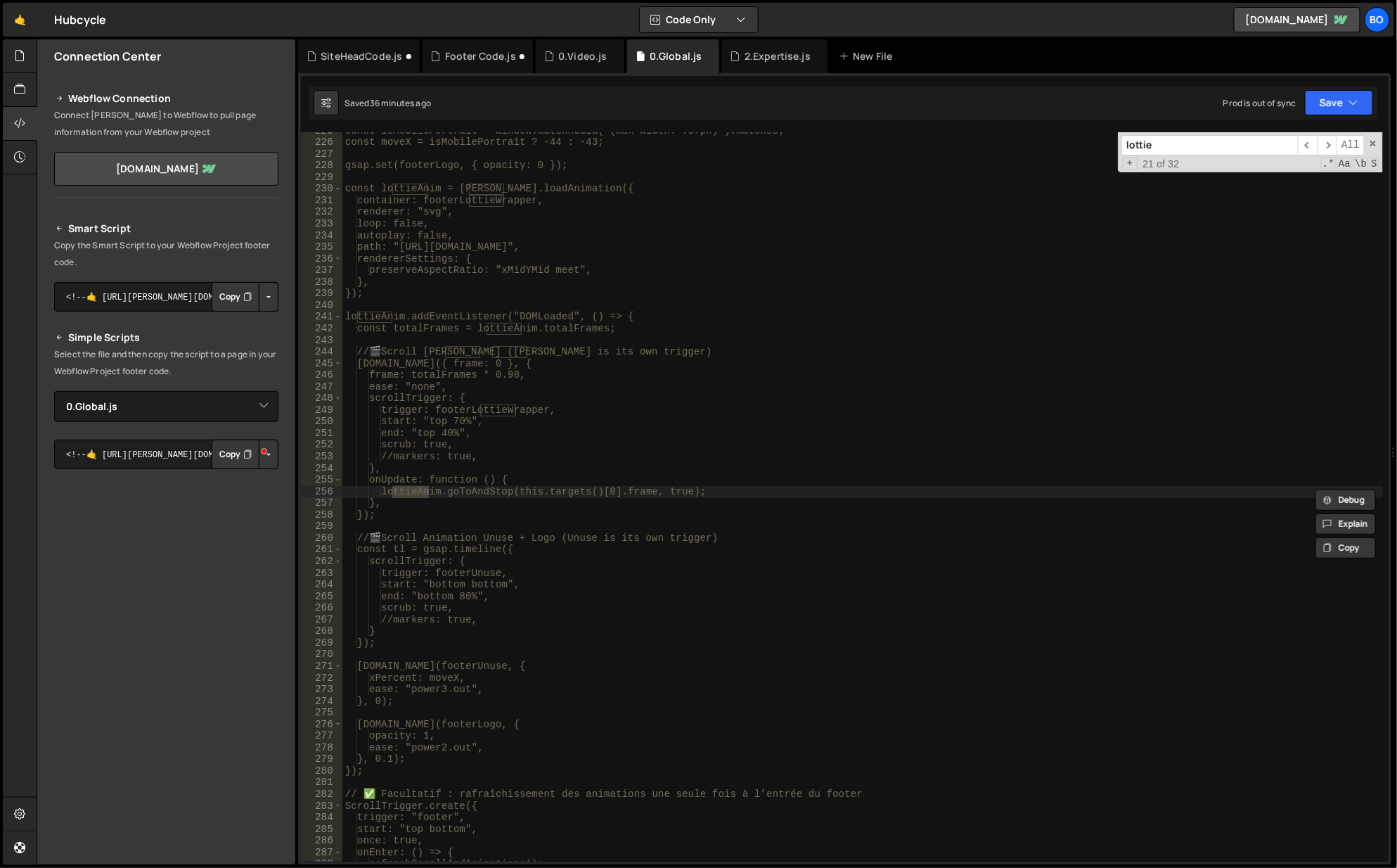
click at [1332, 150] on span "​" at bounding box center [1327, 146] width 20 height 20
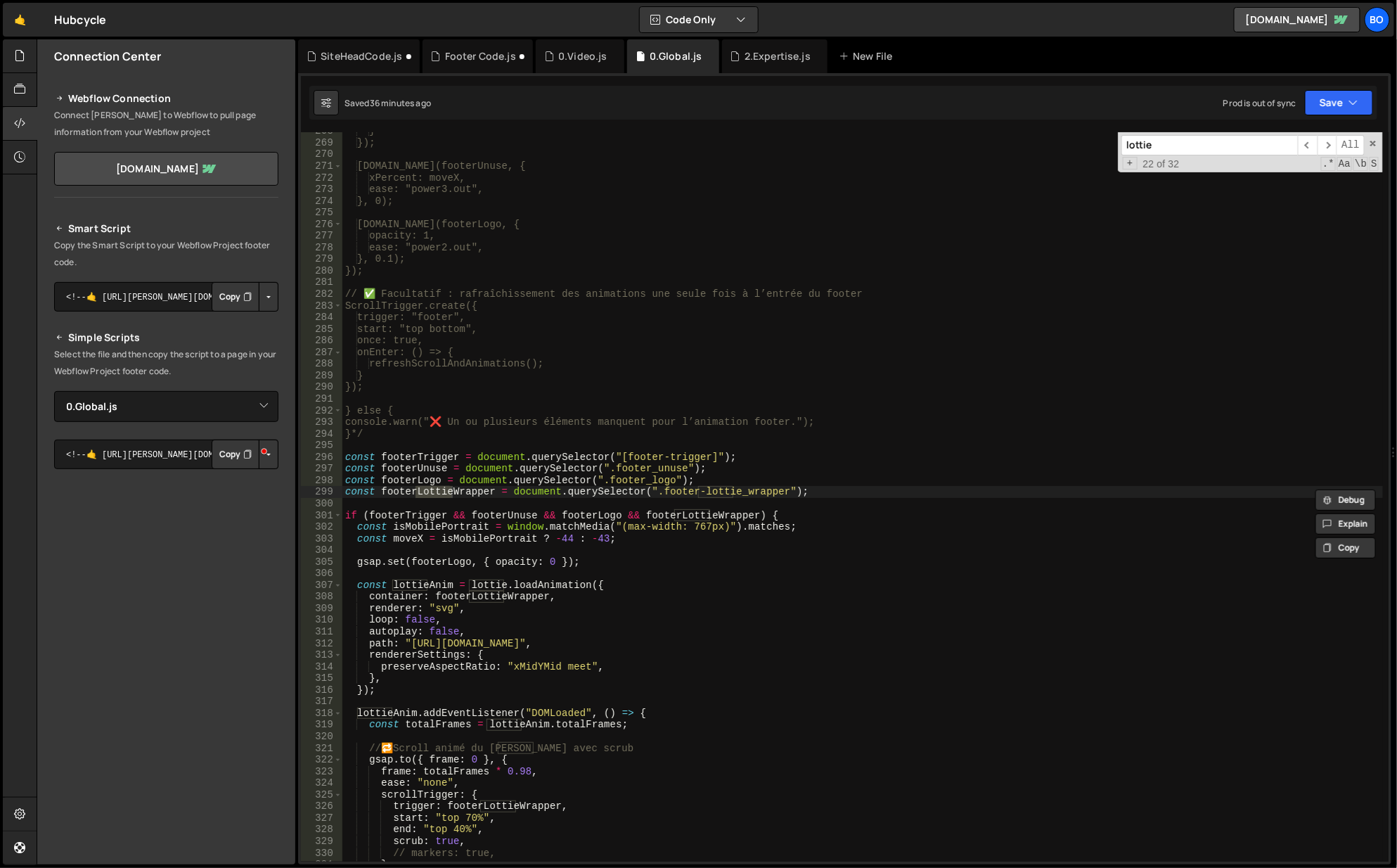
click at [1332, 150] on span "​" at bounding box center [1327, 146] width 20 height 20
click at [431, 571] on div "} }); [DOMAIN_NAME](footerUnuse, { xPercent: moveX, ease: "power3.out", }, 0); …" at bounding box center [864, 502] width 1042 height 754
click at [750, 514] on div "} }); [DOMAIN_NAME](footerUnuse, { xPercent: moveX, ease: "power3.out", }, 0); …" at bounding box center [864, 502] width 1042 height 754
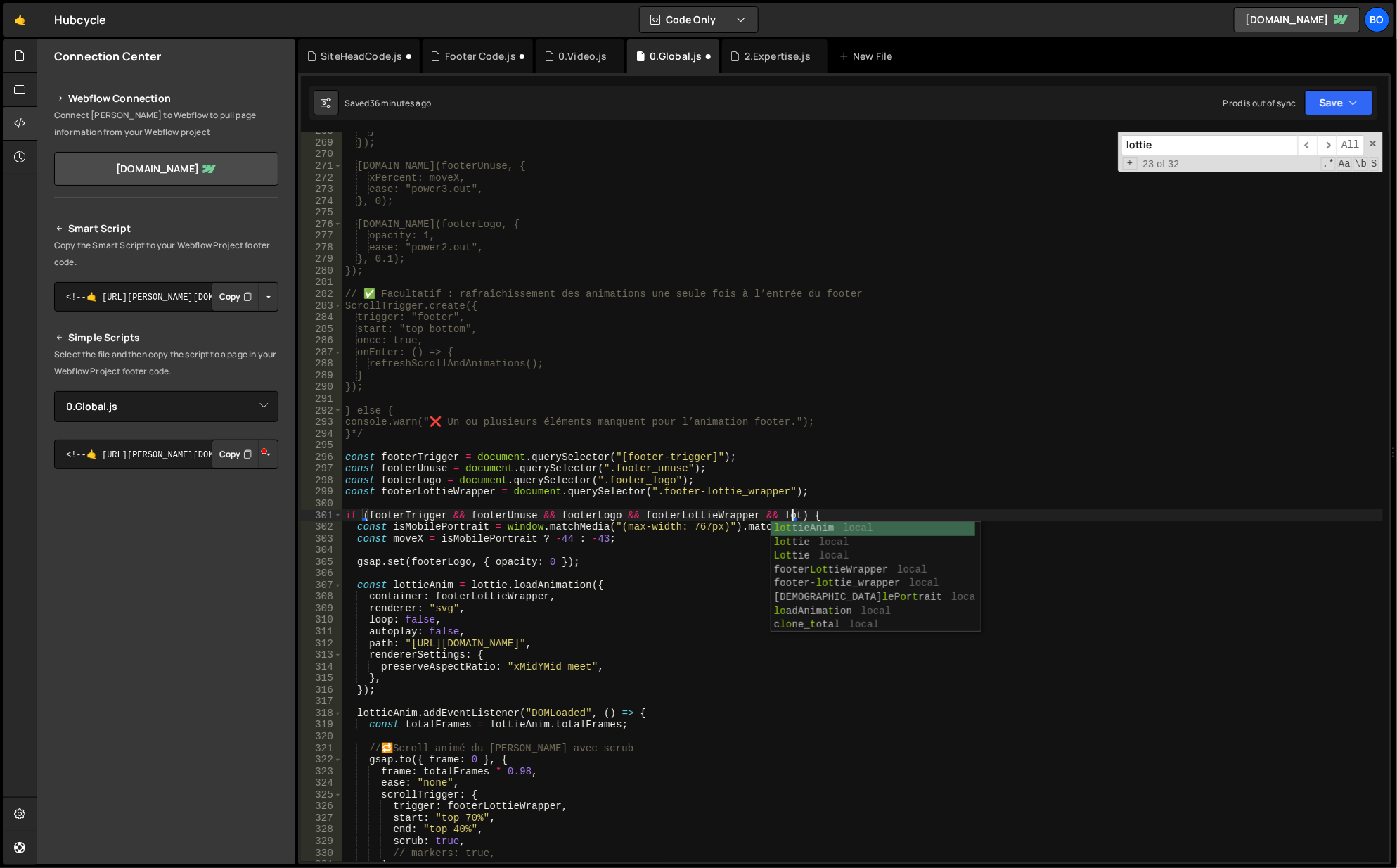
scroll to position [0, 32]
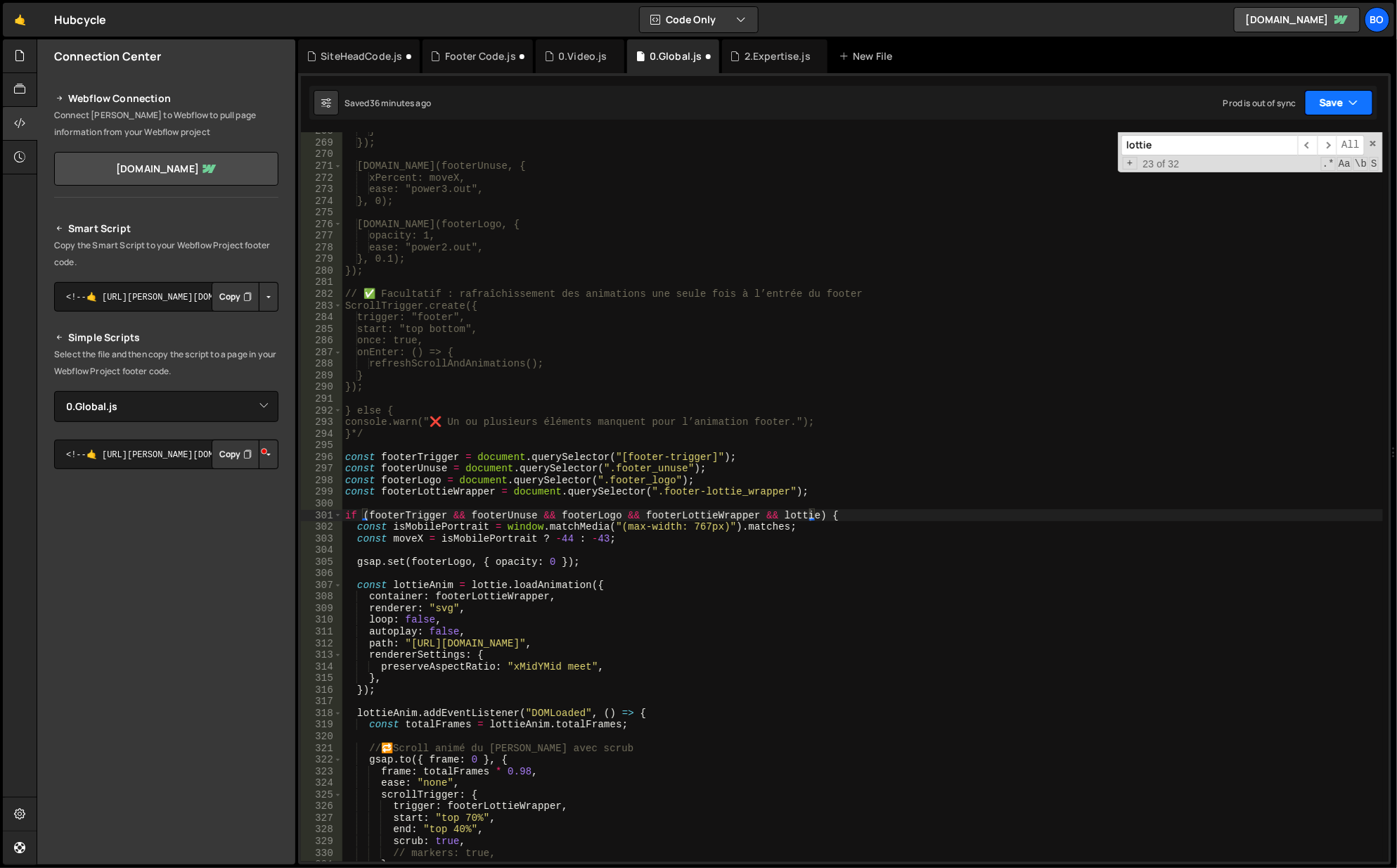
click at [1346, 103] on button "Save" at bounding box center [1340, 103] width 68 height 25
click at [1262, 146] on div "36 minutes ago" at bounding box center [1273, 152] width 60 height 12
click at [797, 509] on div "} }); [DOMAIN_NAME](footerUnuse, { xPercent: moveX, ease: "power3.out", }, 0); …" at bounding box center [864, 502] width 1042 height 754
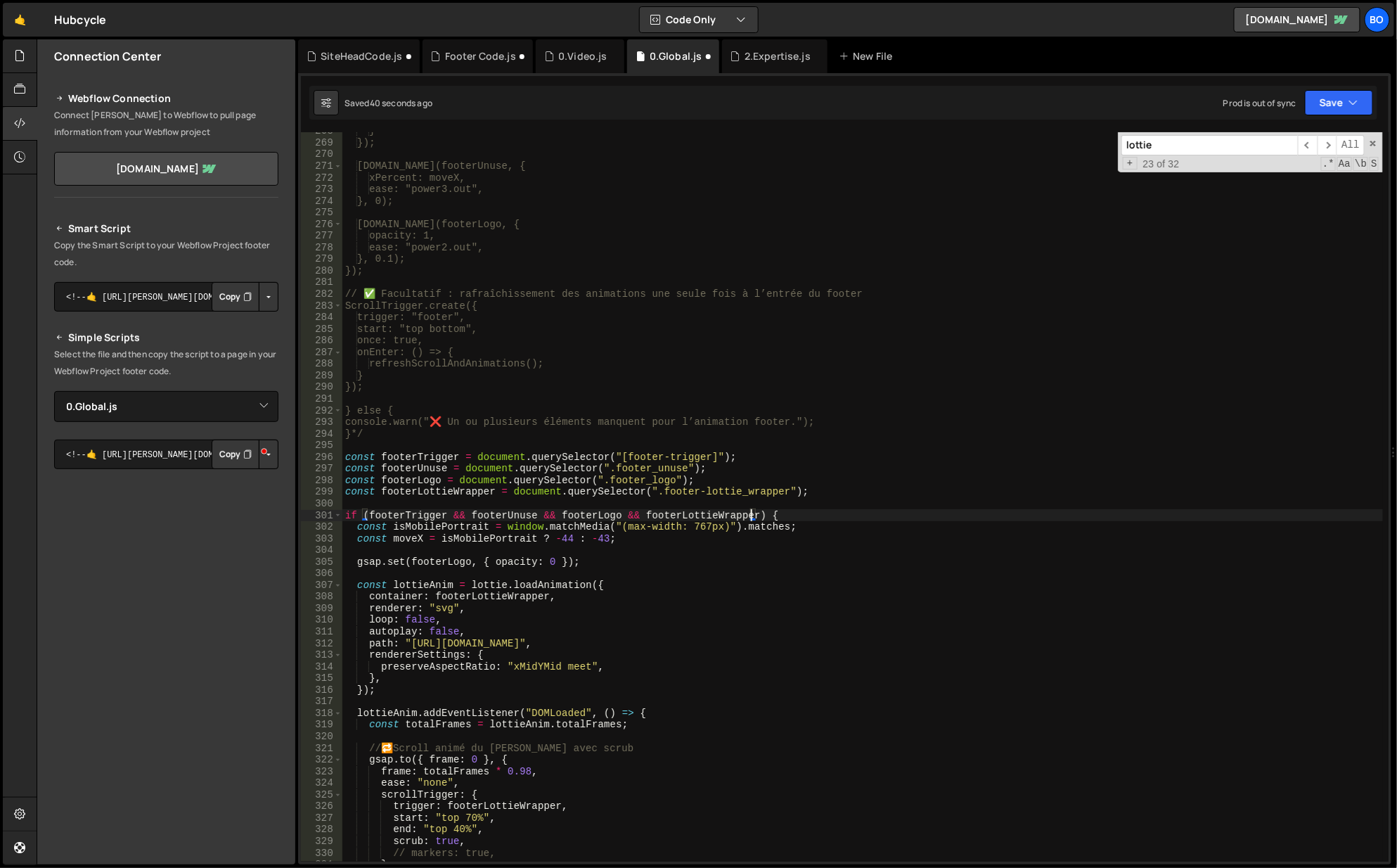
click at [472, 586] on div "} }); [DOMAIN_NAME](footerUnuse, { xPercent: moveX, ease: "power3.out", }, 0); …" at bounding box center [864, 502] width 1042 height 754
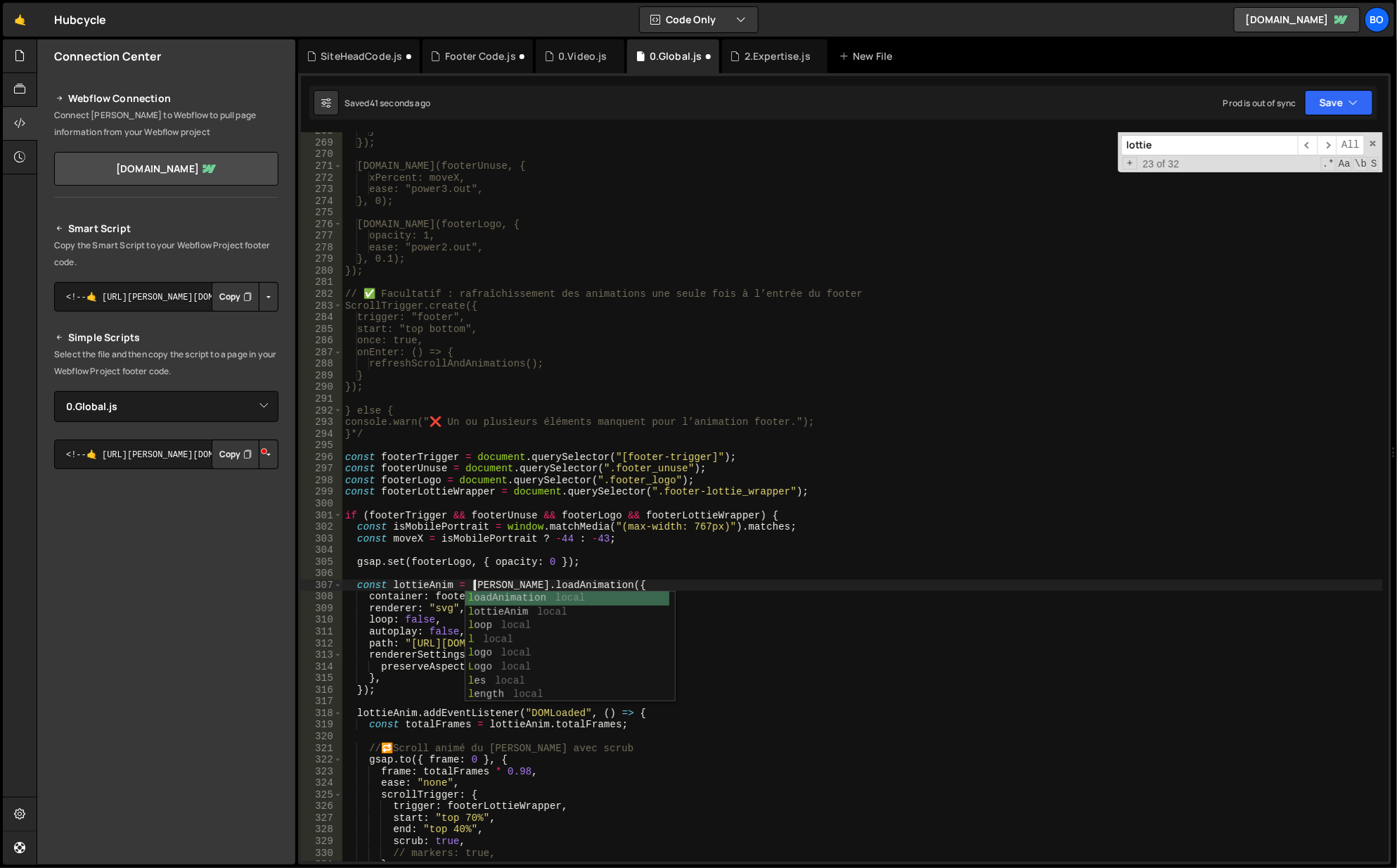
scroll to position [0, 9]
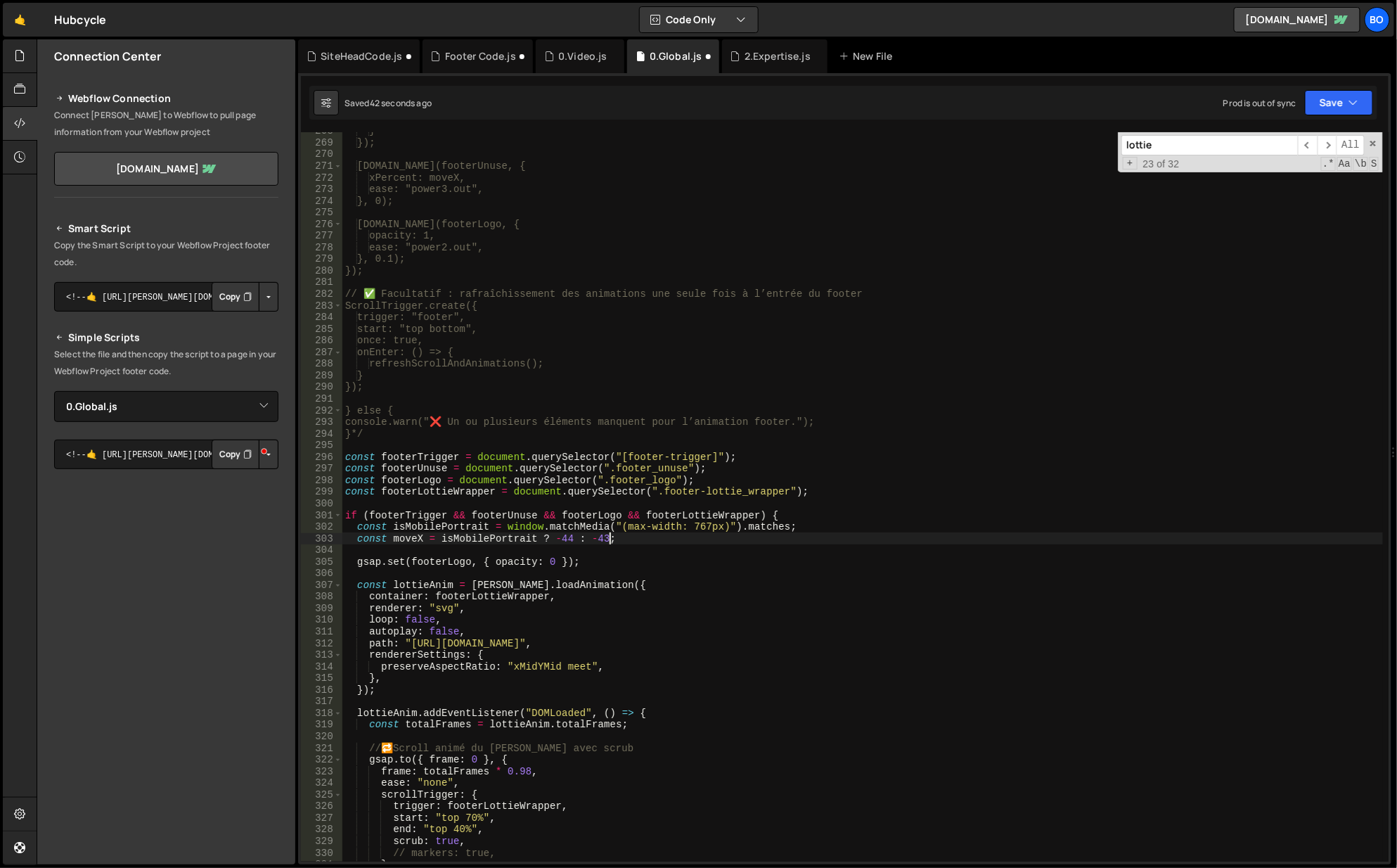
click at [728, 535] on div "} }); [DOMAIN_NAME](footerUnuse, { xPercent: moveX, ease: "power3.out", }, 0); …" at bounding box center [864, 502] width 1042 height 754
click at [748, 517] on div "} }); [DOMAIN_NAME](footerUnuse, { xPercent: moveX, ease: "power3.out", }, 0); …" at bounding box center [864, 502] width 1042 height 754
type textarea "if (footerTrigger && footerUnuse && footerLogo && footerLottieWrapper && typeof…"
click at [1341, 94] on button "Save" at bounding box center [1340, 103] width 68 height 25
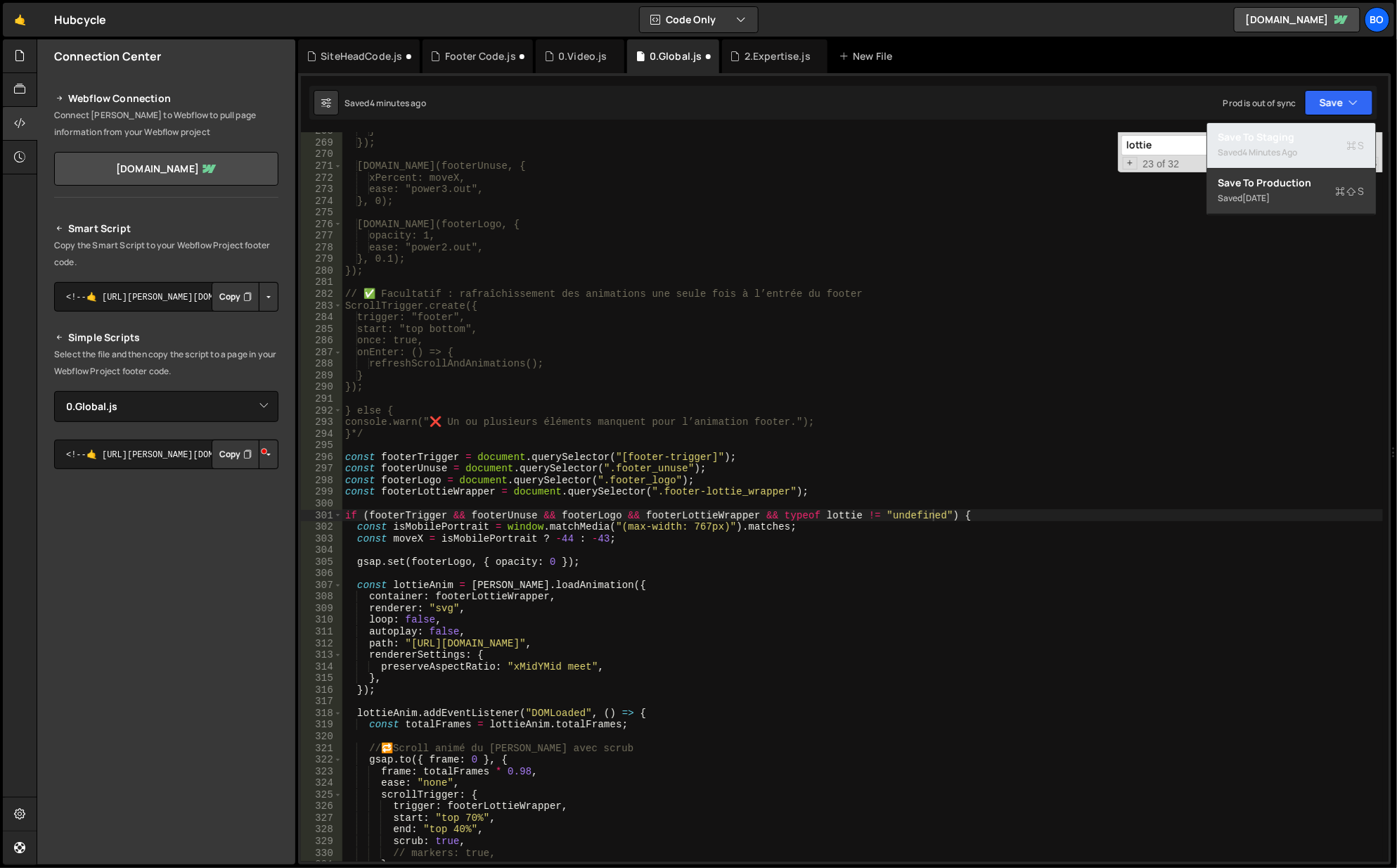
click at [1254, 131] on div "Save to Staging S" at bounding box center [1291, 137] width 146 height 14
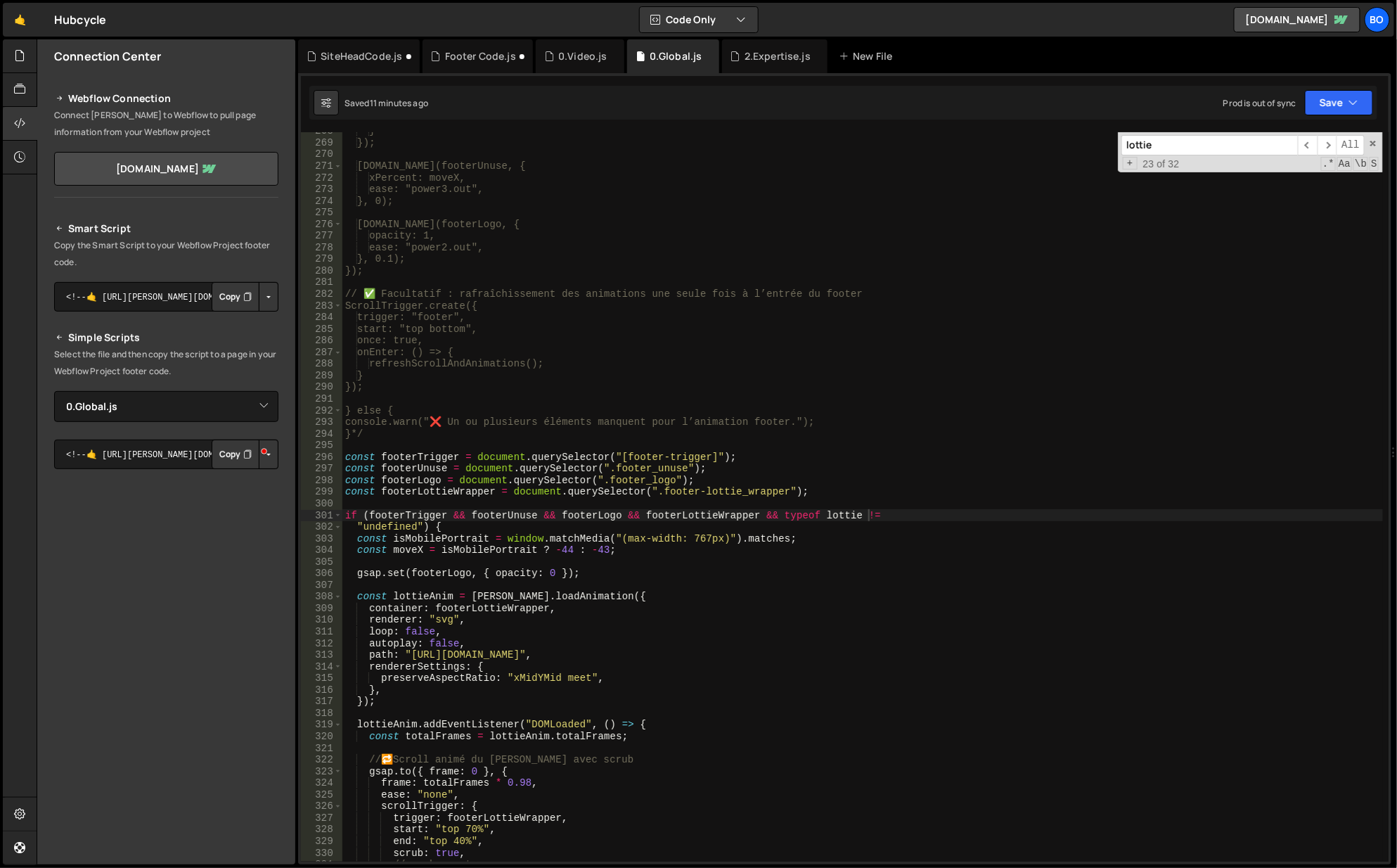
click at [231, 452] on button "Copy" at bounding box center [236, 454] width 48 height 30
click at [477, 442] on div "} }); [DOMAIN_NAME](footerUnuse, { xPercent: moveX, ease: "power3.out", }, 0); …" at bounding box center [864, 502] width 1042 height 754
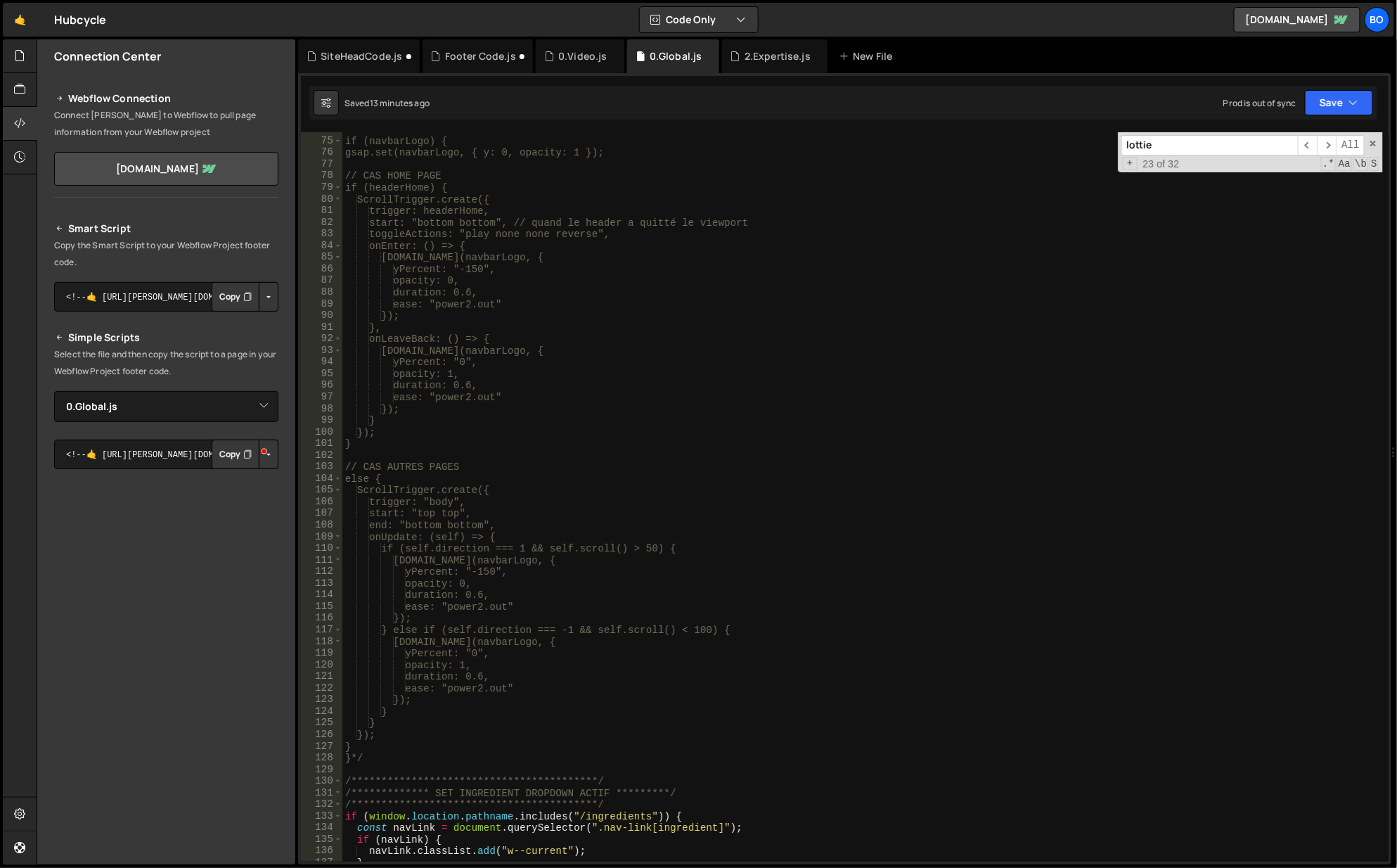
scroll to position [0, 0]
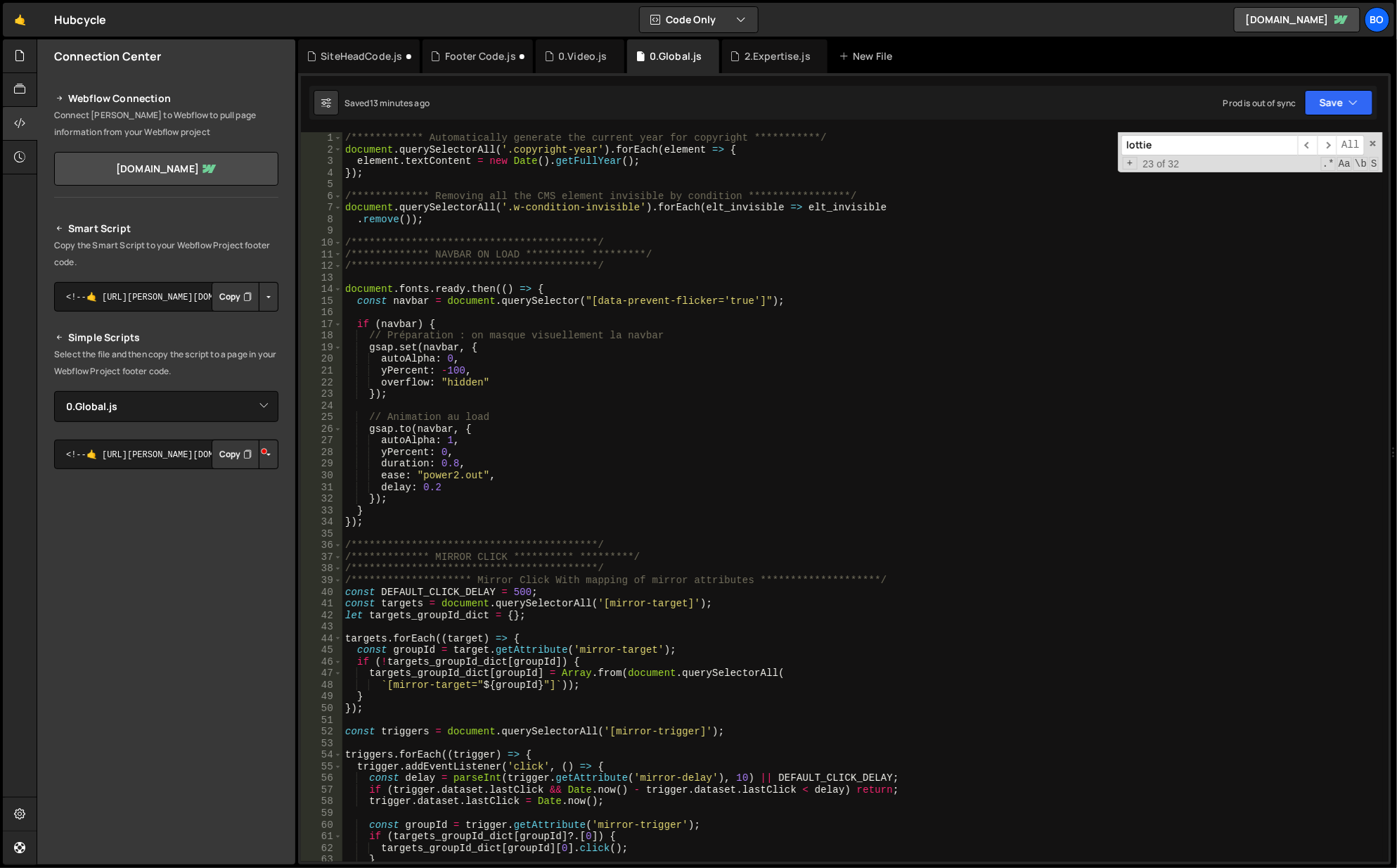
click at [1374, 138] on span at bounding box center [1374, 143] width 10 height 10
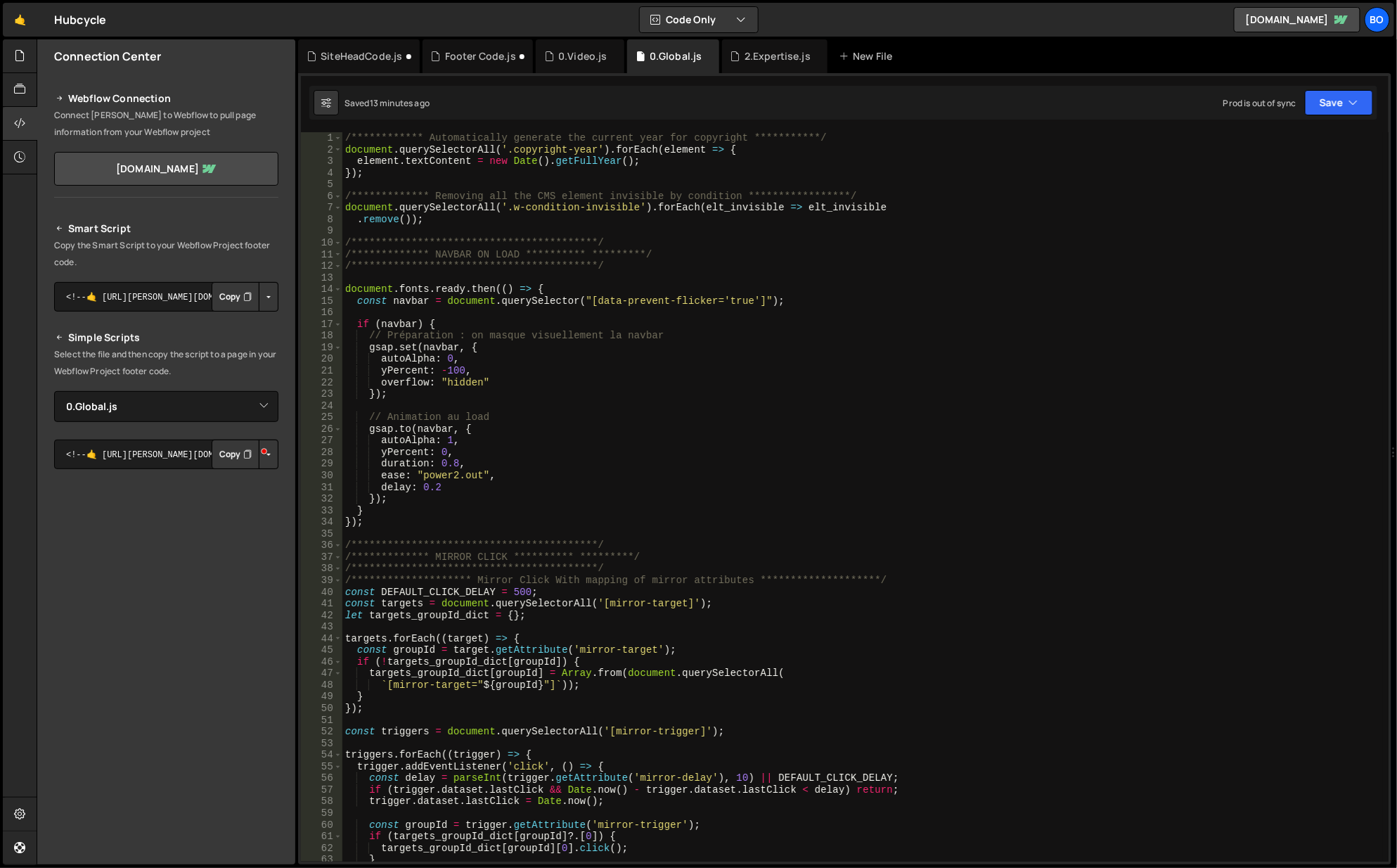
click at [386, 130] on div "**********" at bounding box center [845, 469] width 1094 height 791
click at [407, 137] on div "**********" at bounding box center [864, 509] width 1042 height 754
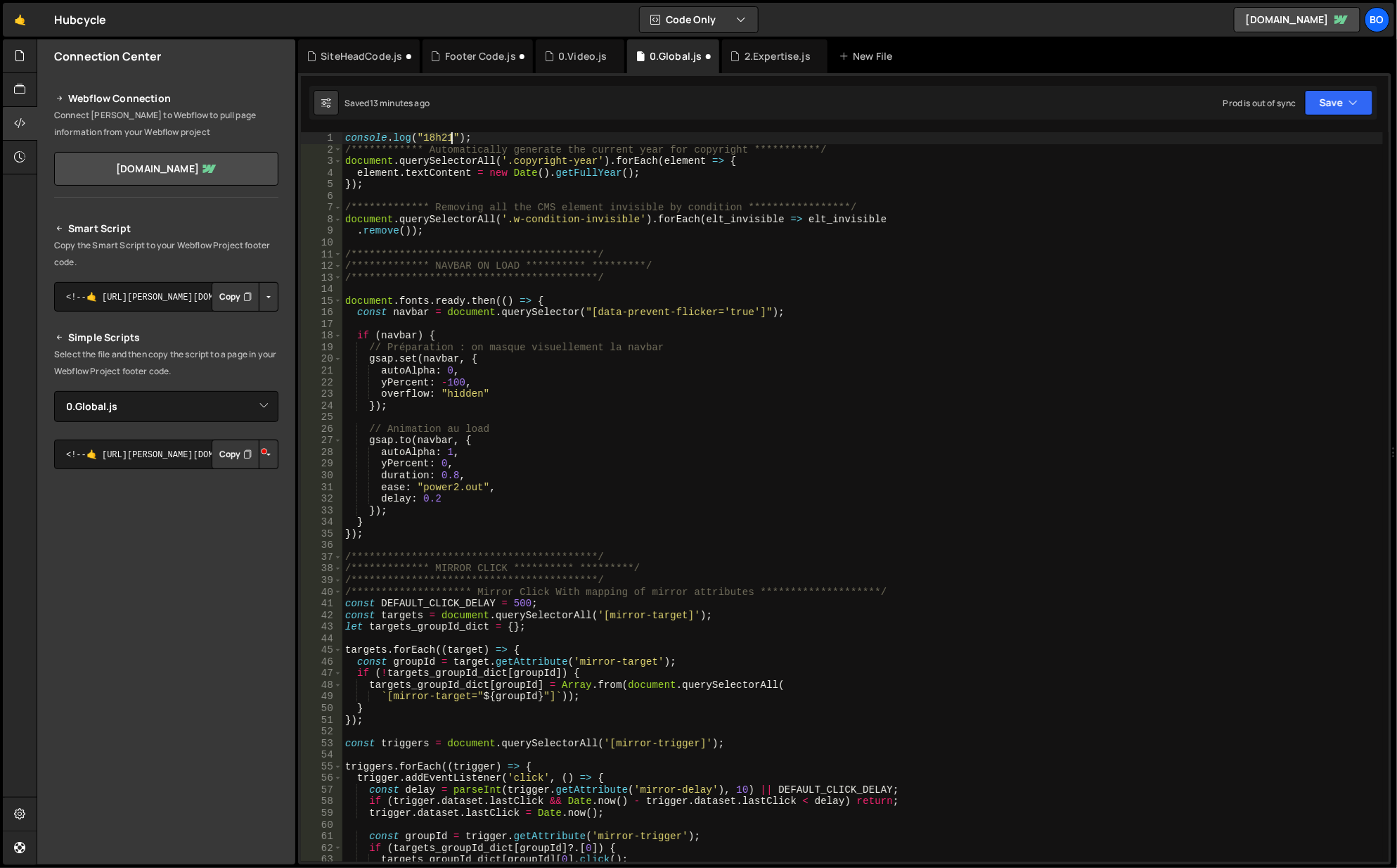
scroll to position [0, 8]
type textarea "console.log("18h21");"
click at [1356, 111] on button "Save" at bounding box center [1340, 103] width 68 height 25
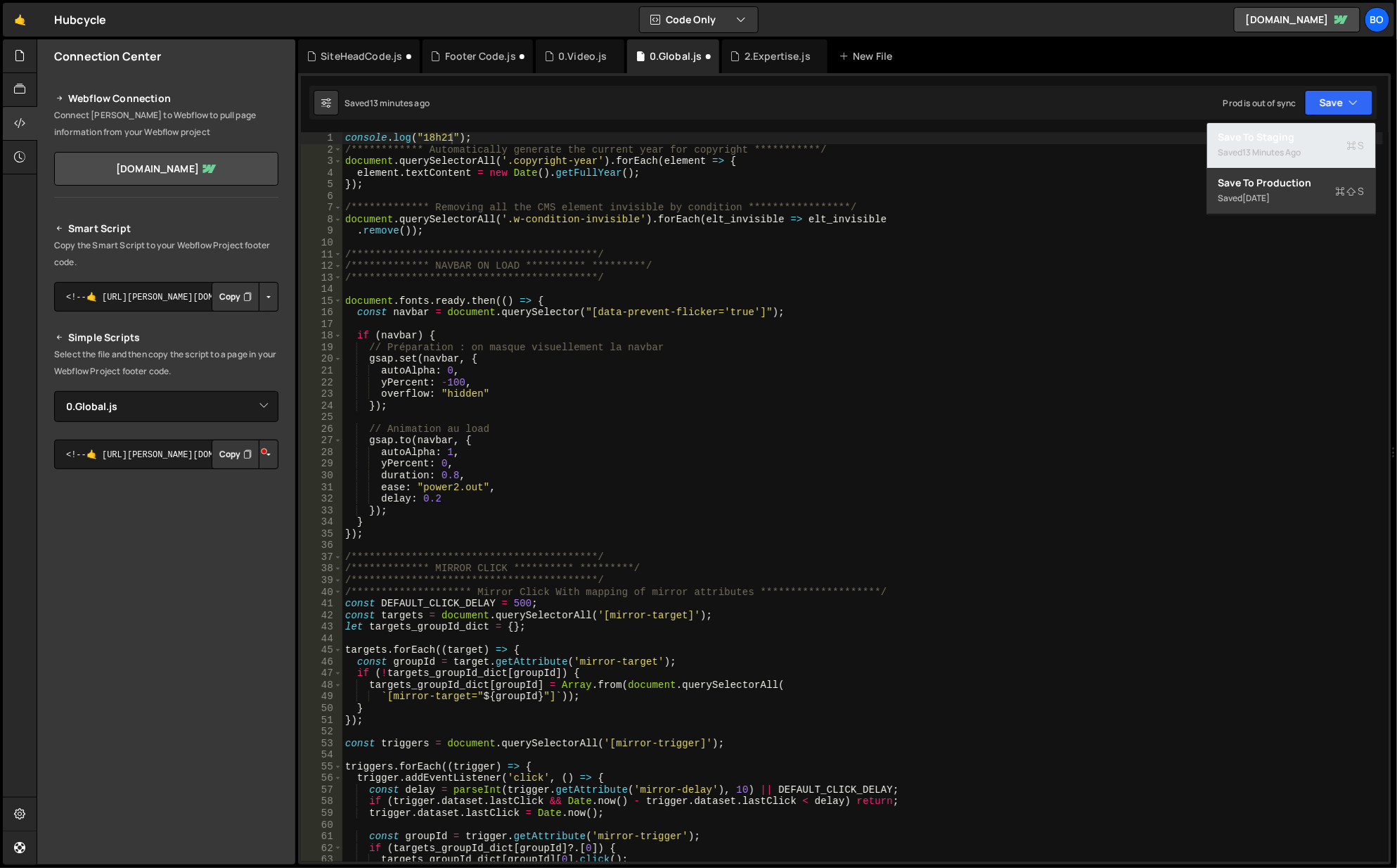
click at [1309, 132] on div "Save to Staging S" at bounding box center [1291, 137] width 146 height 14
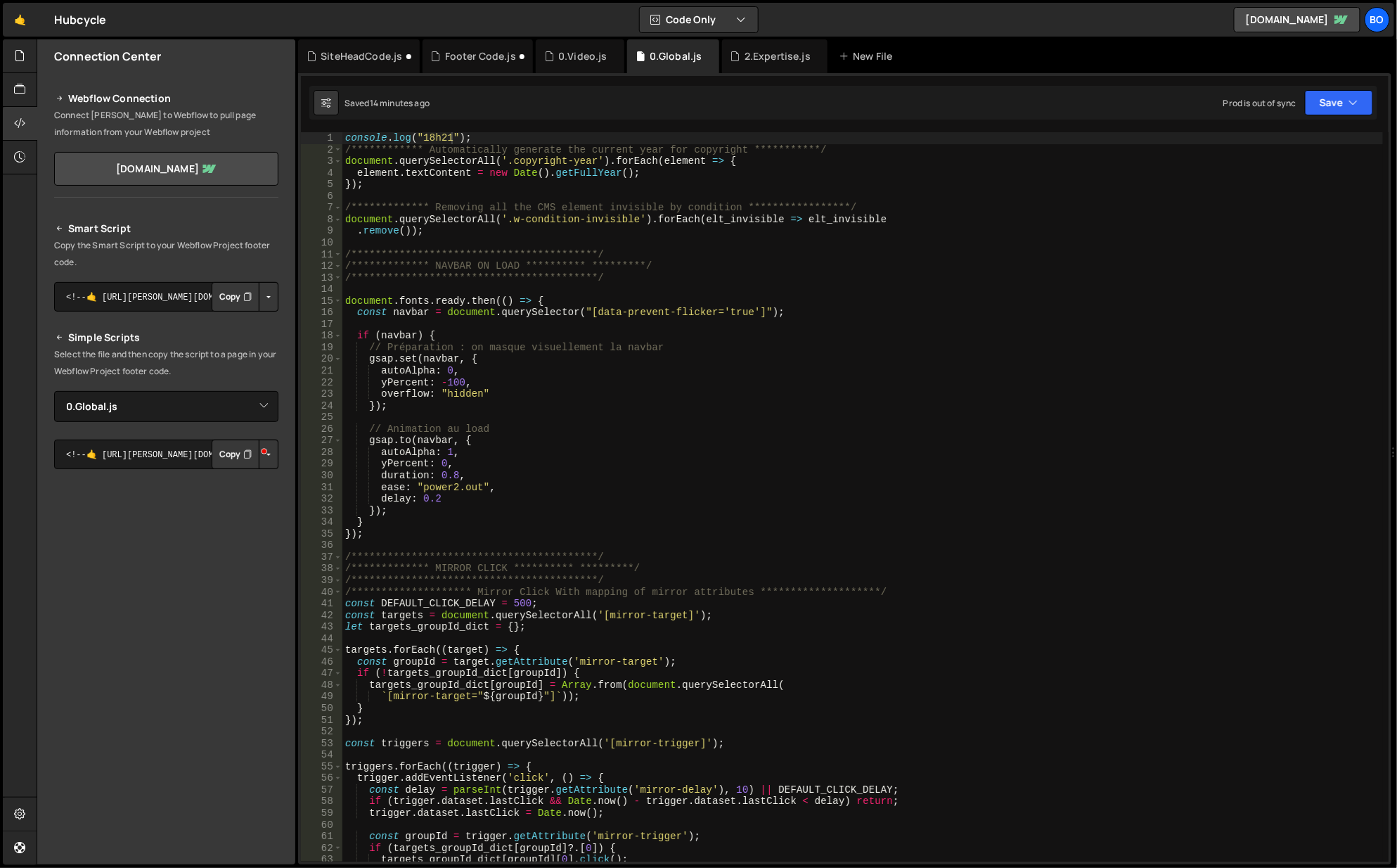
click at [775, 47] on div "2.Expertise.js" at bounding box center [775, 56] width 106 height 33
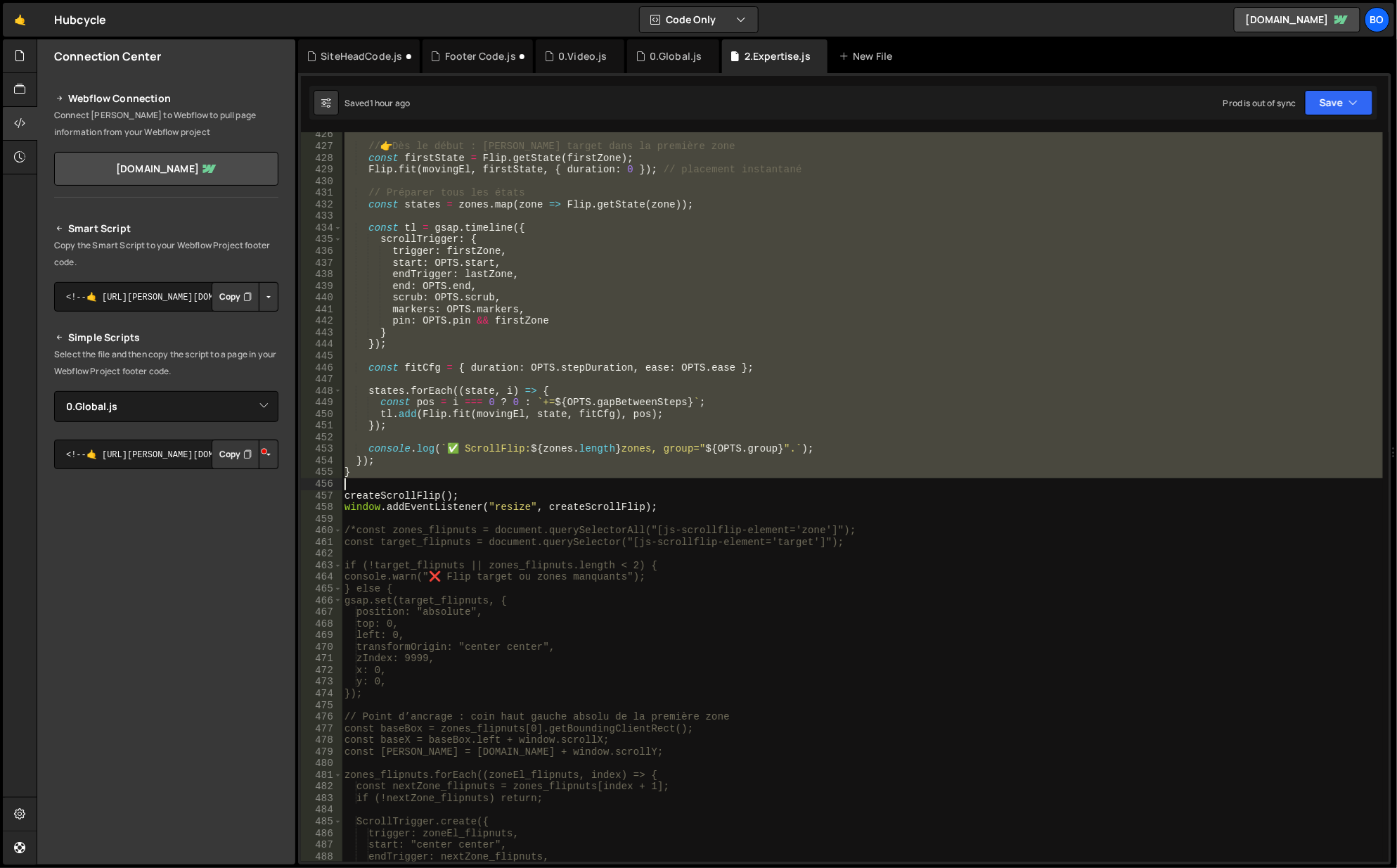
scroll to position [4950, 0]
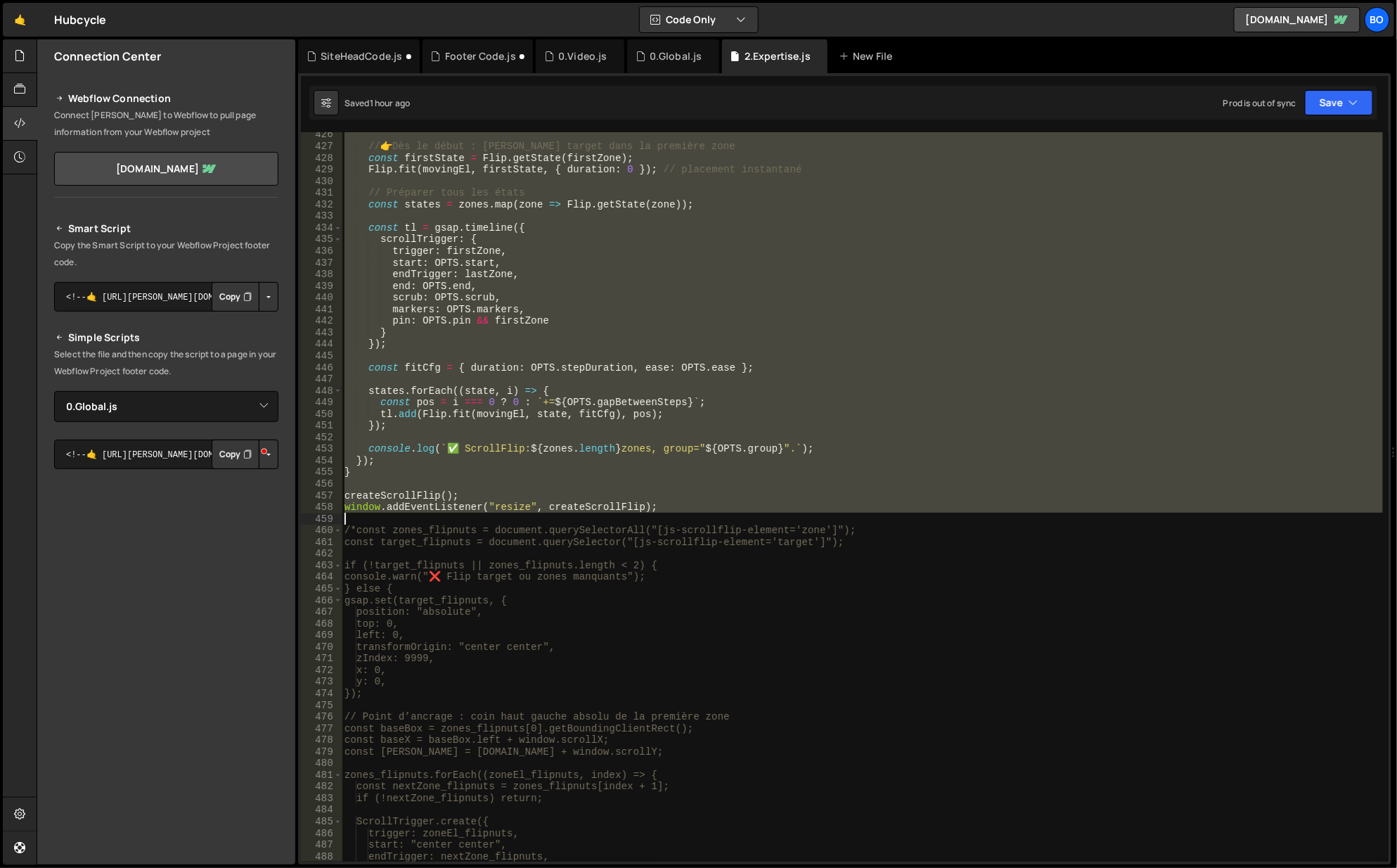
drag, startPoint x: 346, startPoint y: 182, endPoint x: 693, endPoint y: 519, distance: 483.7
click at [693, 519] on div "// 👉 Dès le début : [PERSON_NAME] target dans la première zone const firstState…" at bounding box center [863, 506] width 1043 height 754
click at [626, 277] on div "// 👉 Dès le début : [PERSON_NAME] target dans la première zone const firstState…" at bounding box center [862, 497] width 1041 height 729
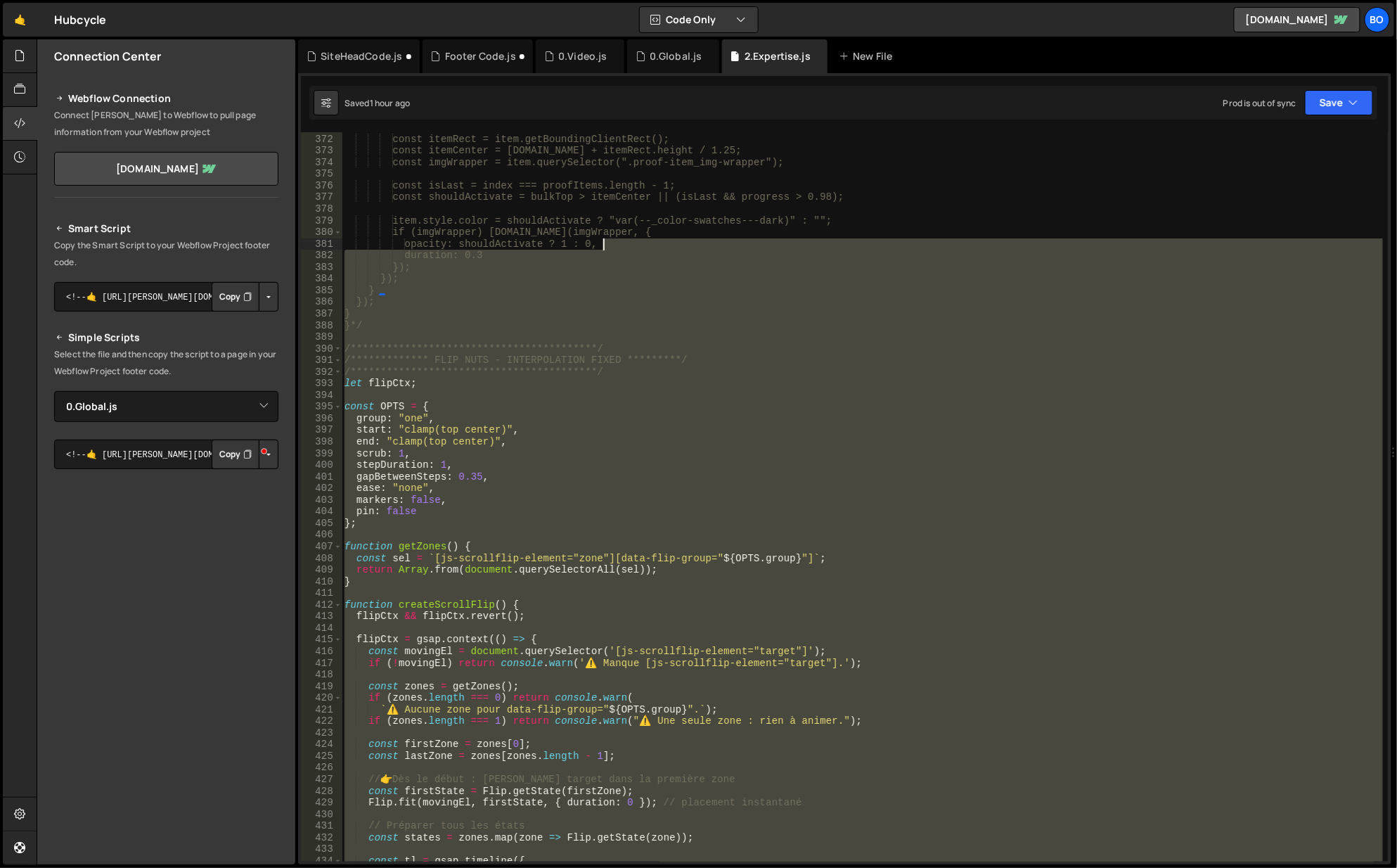
scroll to position [4317, 0]
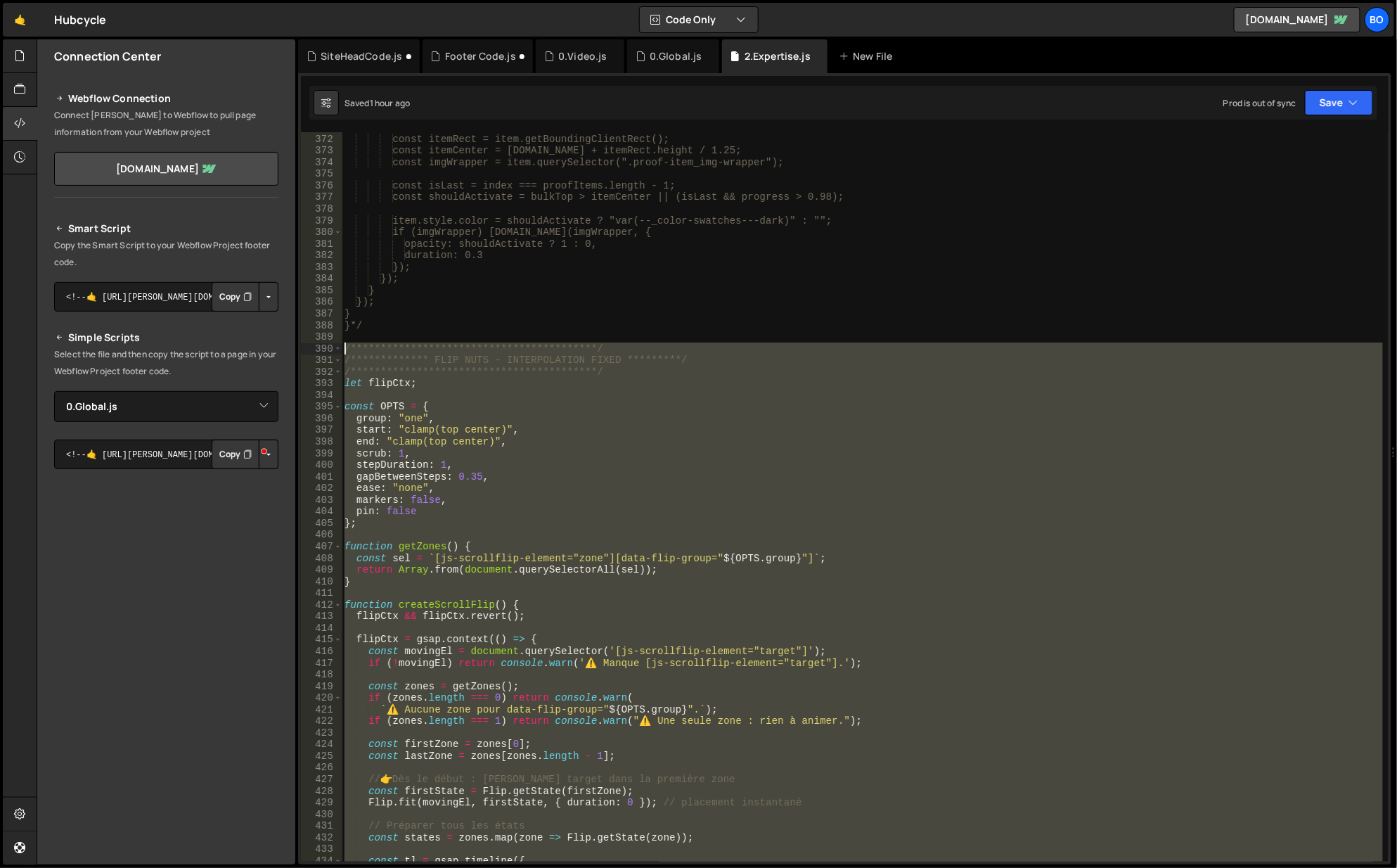
drag, startPoint x: 669, startPoint y: 503, endPoint x: 338, endPoint y: 352, distance: 363.8
click at [338, 352] on div "**********" at bounding box center [845, 497] width 1088 height 729
type textarea "**********"
click at [248, 399] on select "Select File 0.Accordion.[PERSON_NAME]VideosFull.js 0.Counter.js 0.Global.js 0.S…" at bounding box center [166, 406] width 224 height 31
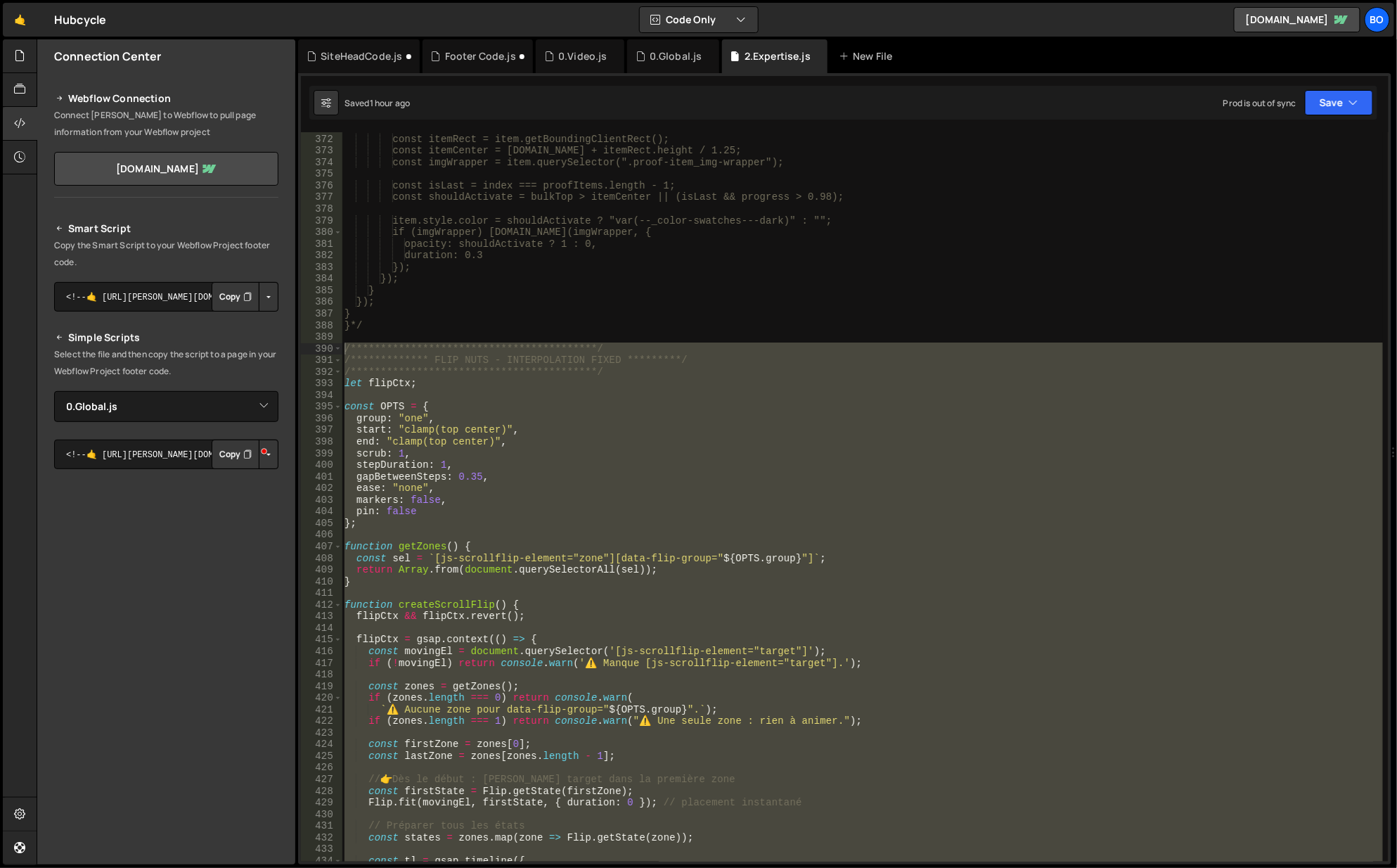
click at [235, 447] on button "Copy" at bounding box center [236, 454] width 48 height 30
click at [206, 406] on select "Select File 0.Accordion.[PERSON_NAME]VideosFull.js 0.Counter.js 0.Global.js 0.S…" at bounding box center [166, 406] width 224 height 31
select select "42773"
click at [54, 391] on select "Select File 0.Accordion.[PERSON_NAME]VideosFull.js 0.Counter.js 0.Global.js 0.S…" at bounding box center [166, 406] width 224 height 31
click at [229, 457] on button "Copy" at bounding box center [236, 454] width 48 height 30
